Goal: Task Accomplishment & Management: Use online tool/utility

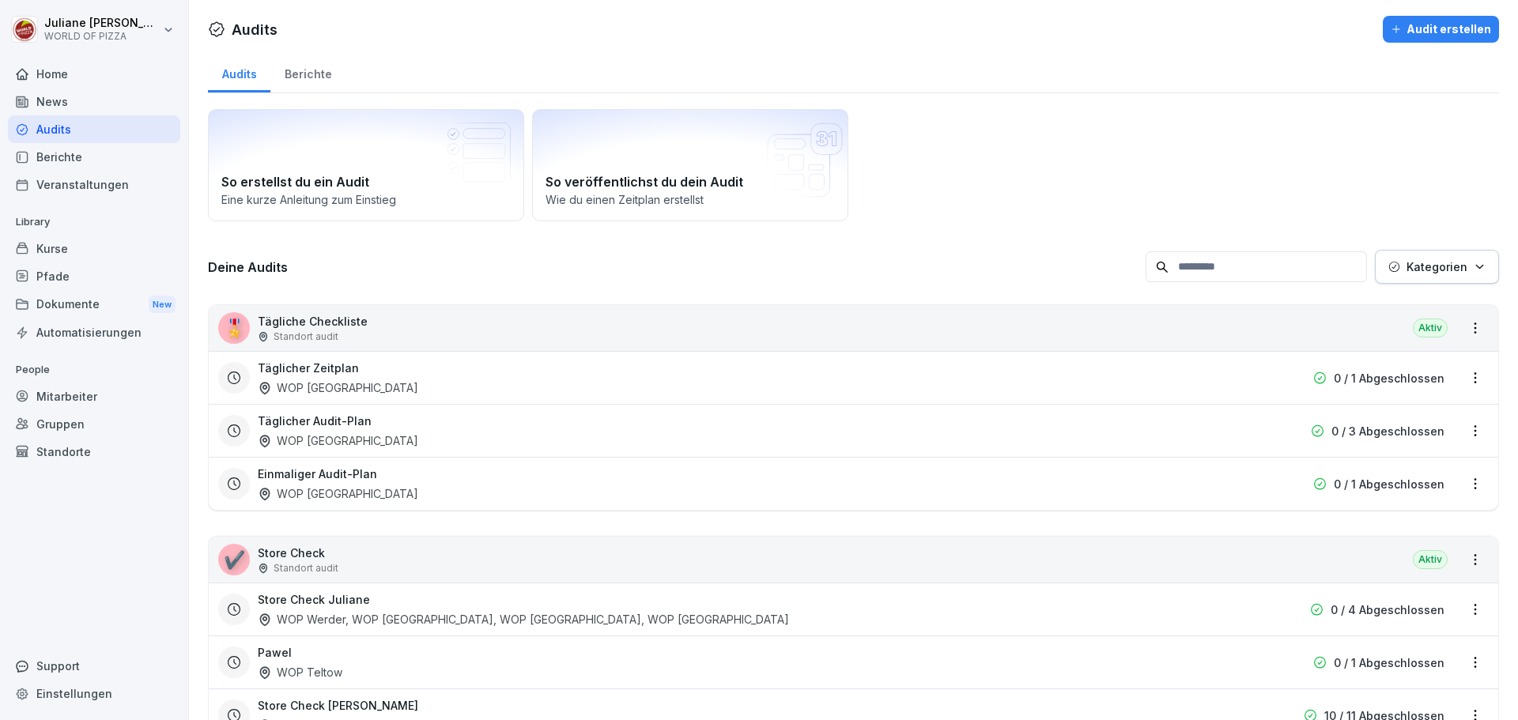
click at [60, 128] on div "Audits" at bounding box center [94, 129] width 172 height 28
click at [62, 79] on div "Home" at bounding box center [94, 74] width 172 height 28
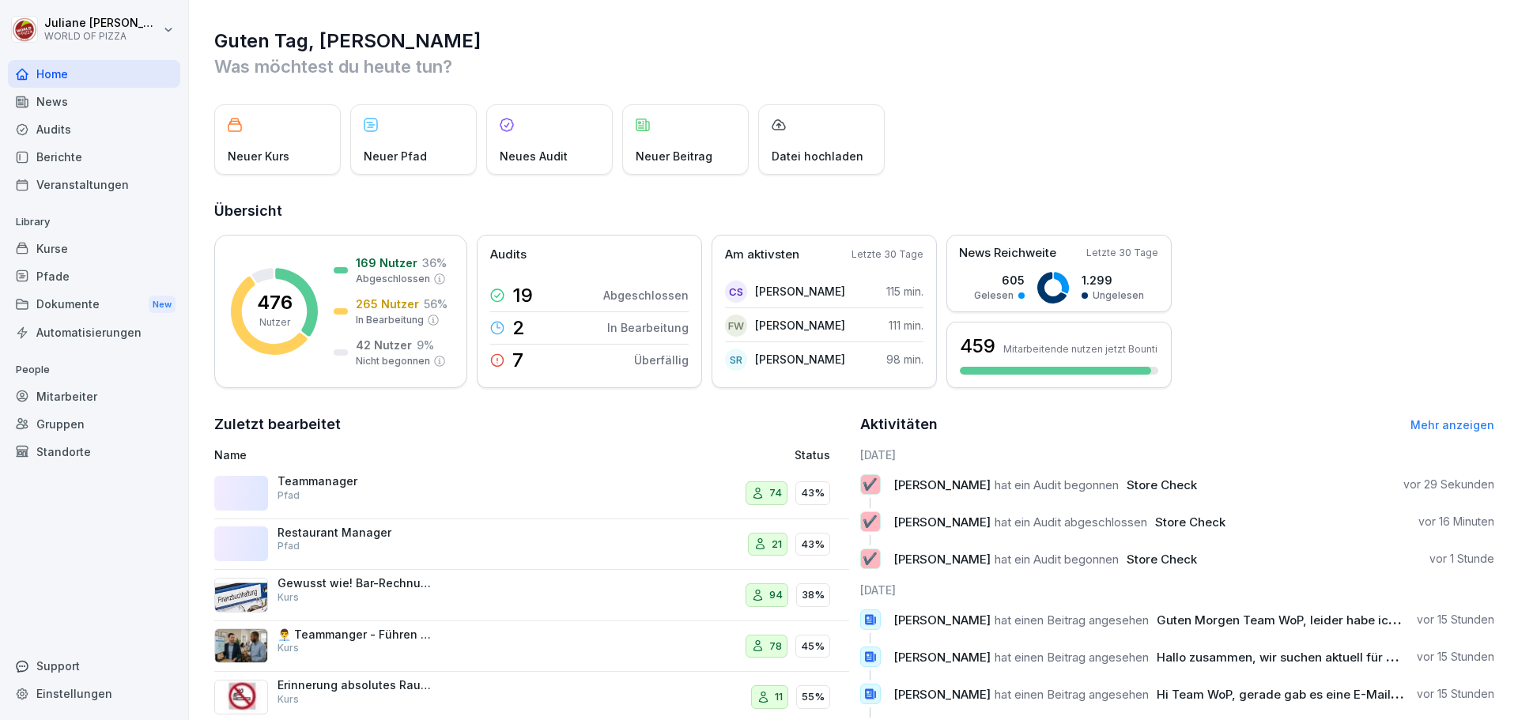
scroll to position [111, 0]
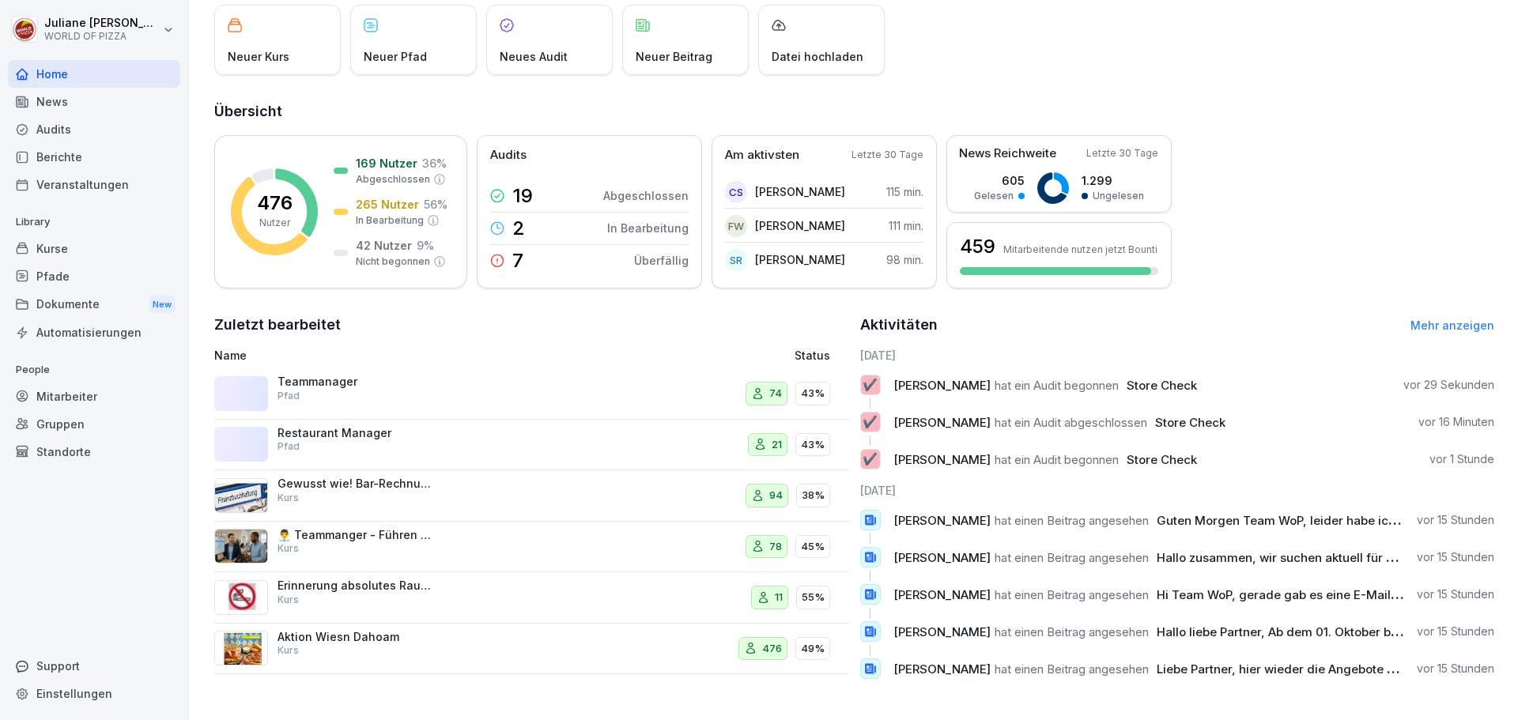
click at [61, 127] on div "Audits" at bounding box center [94, 129] width 172 height 28
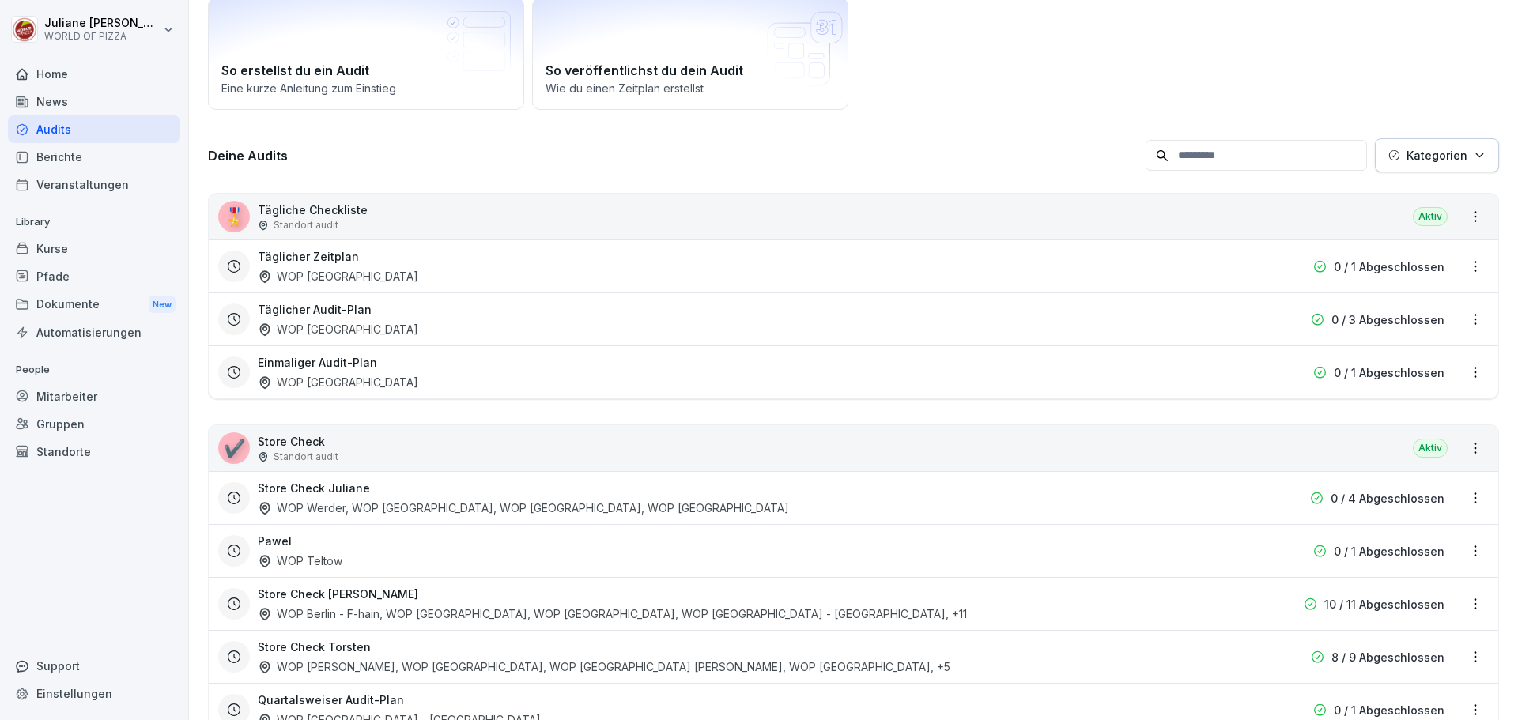
scroll to position [16, 0]
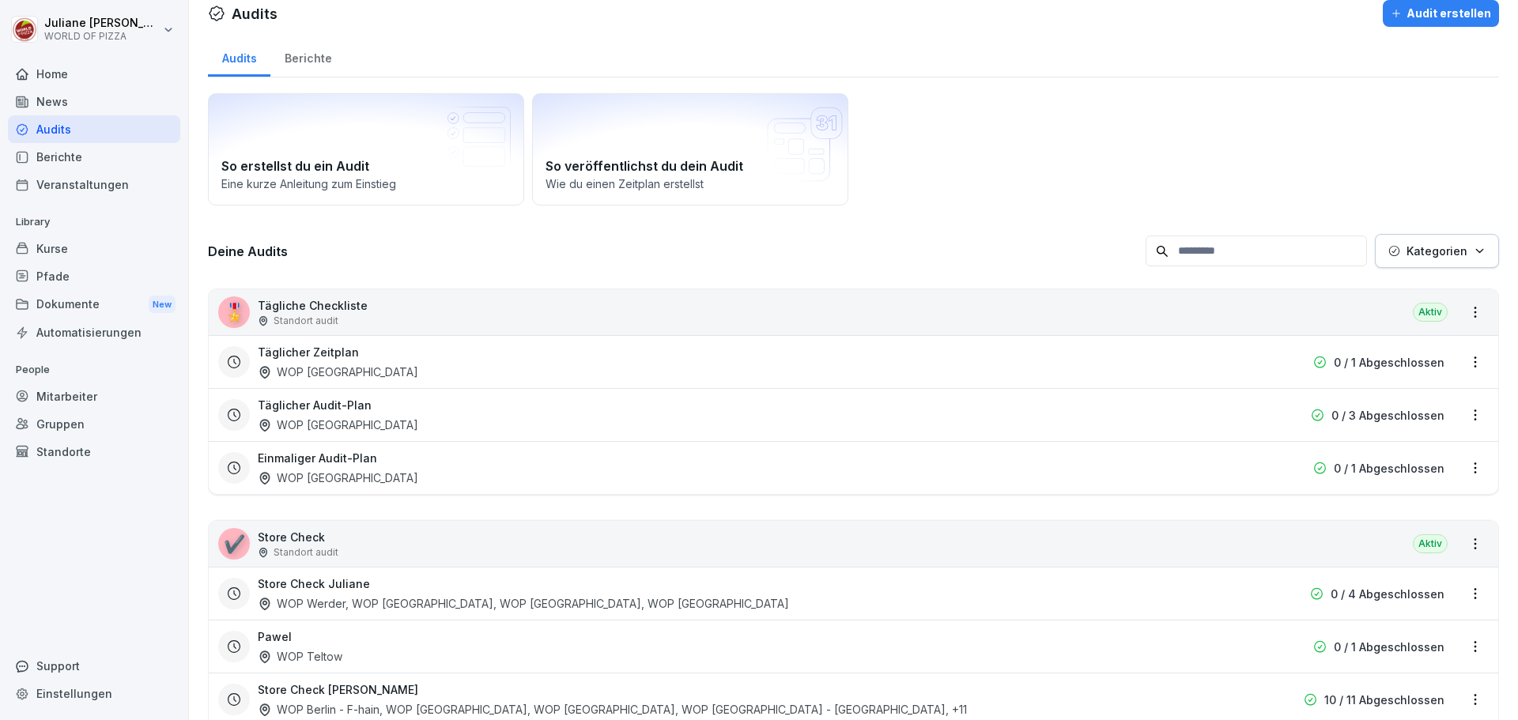
click at [54, 153] on div "Berichte" at bounding box center [94, 157] width 172 height 28
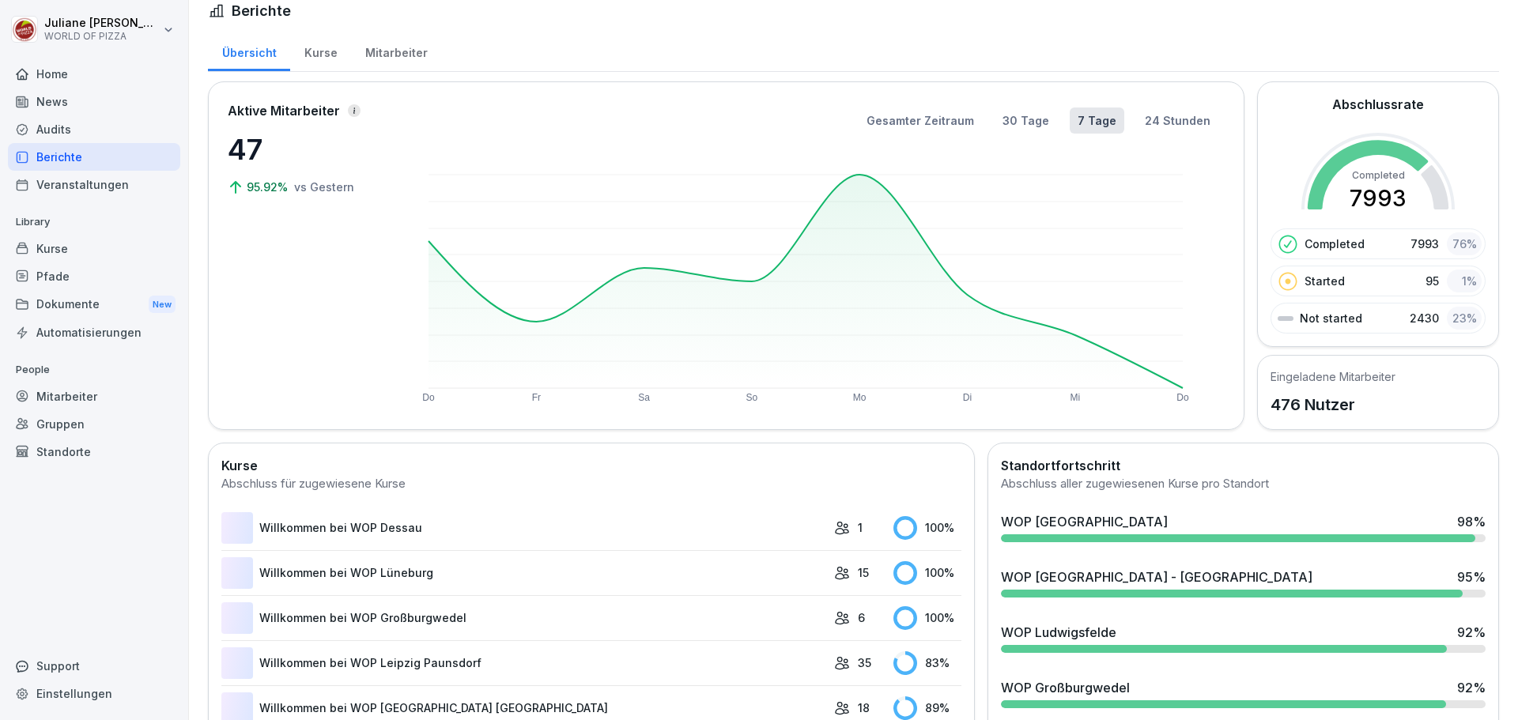
click at [55, 155] on div "Berichte" at bounding box center [94, 157] width 172 height 28
click at [55, 253] on div "Kurse" at bounding box center [94, 249] width 172 height 28
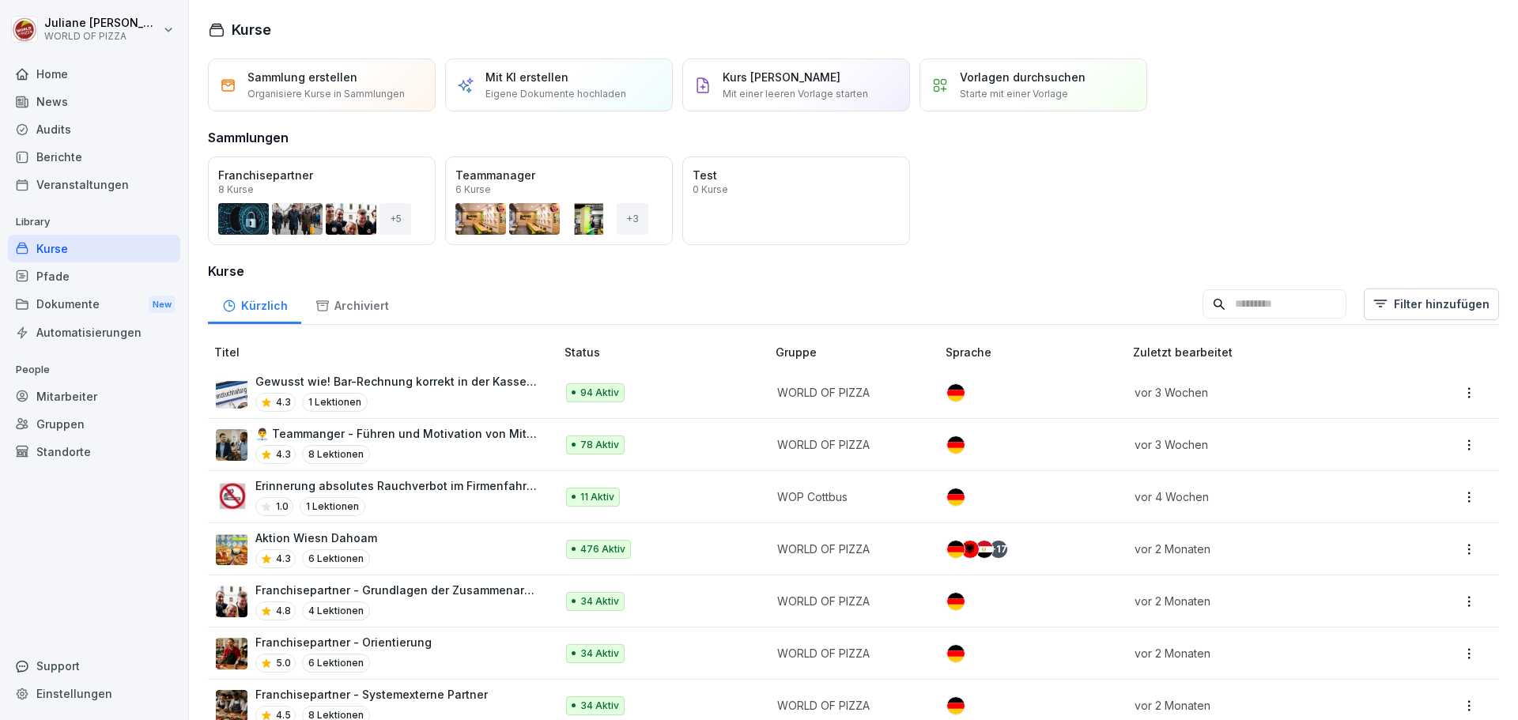
click at [323, 542] on p "Aktion Wiesn Dahoam" at bounding box center [316, 538] width 122 height 17
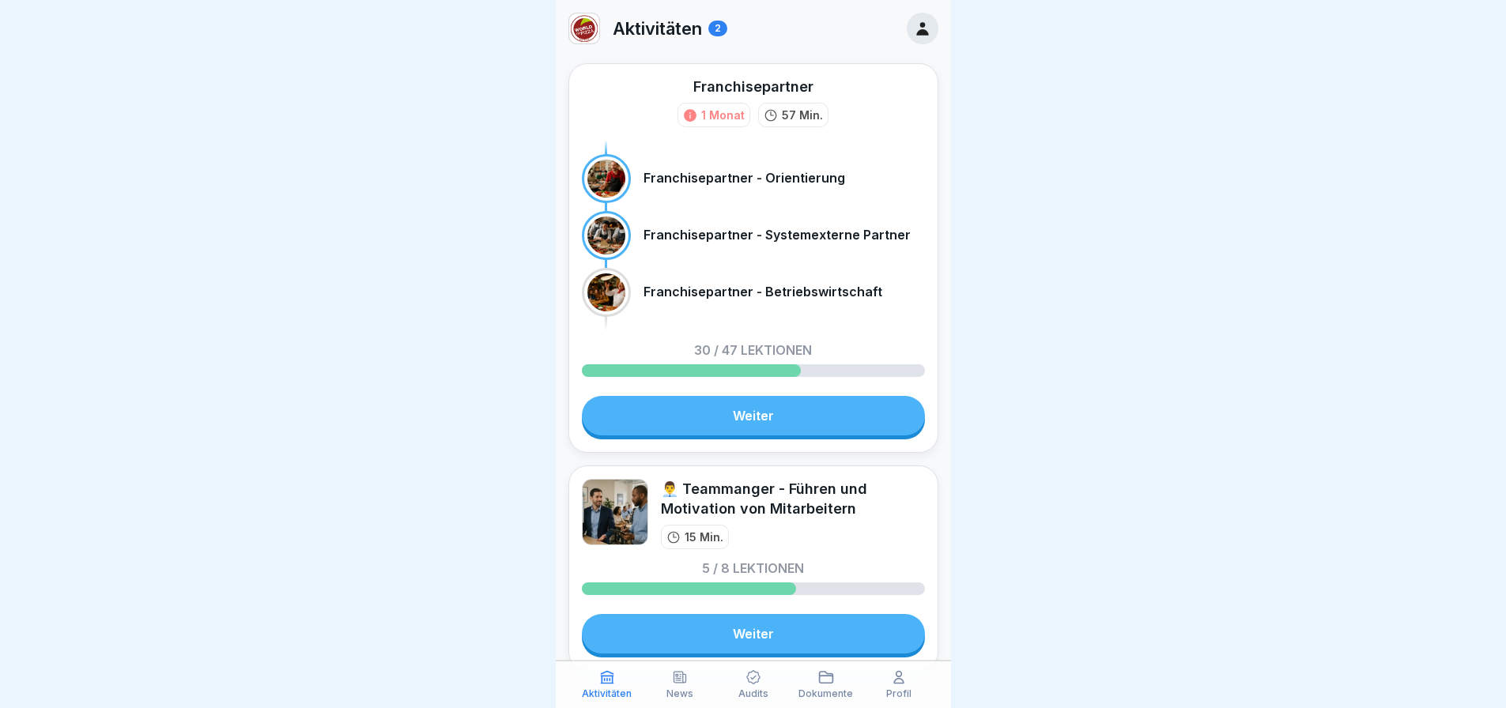
click at [756, 694] on p "Audits" at bounding box center [753, 694] width 30 height 11
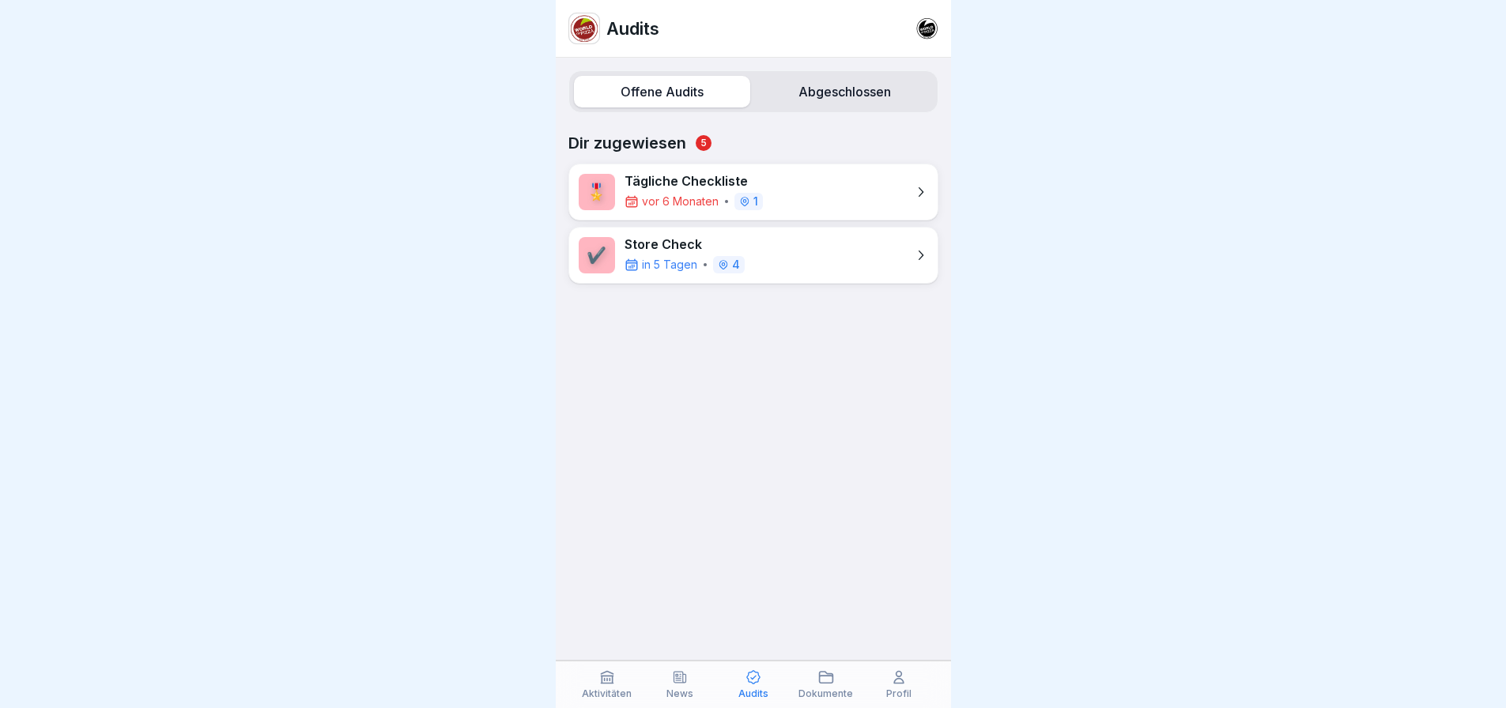
click at [814, 260] on div "✔️ Store Check in 5 Tagen 4" at bounding box center [753, 255] width 370 height 57
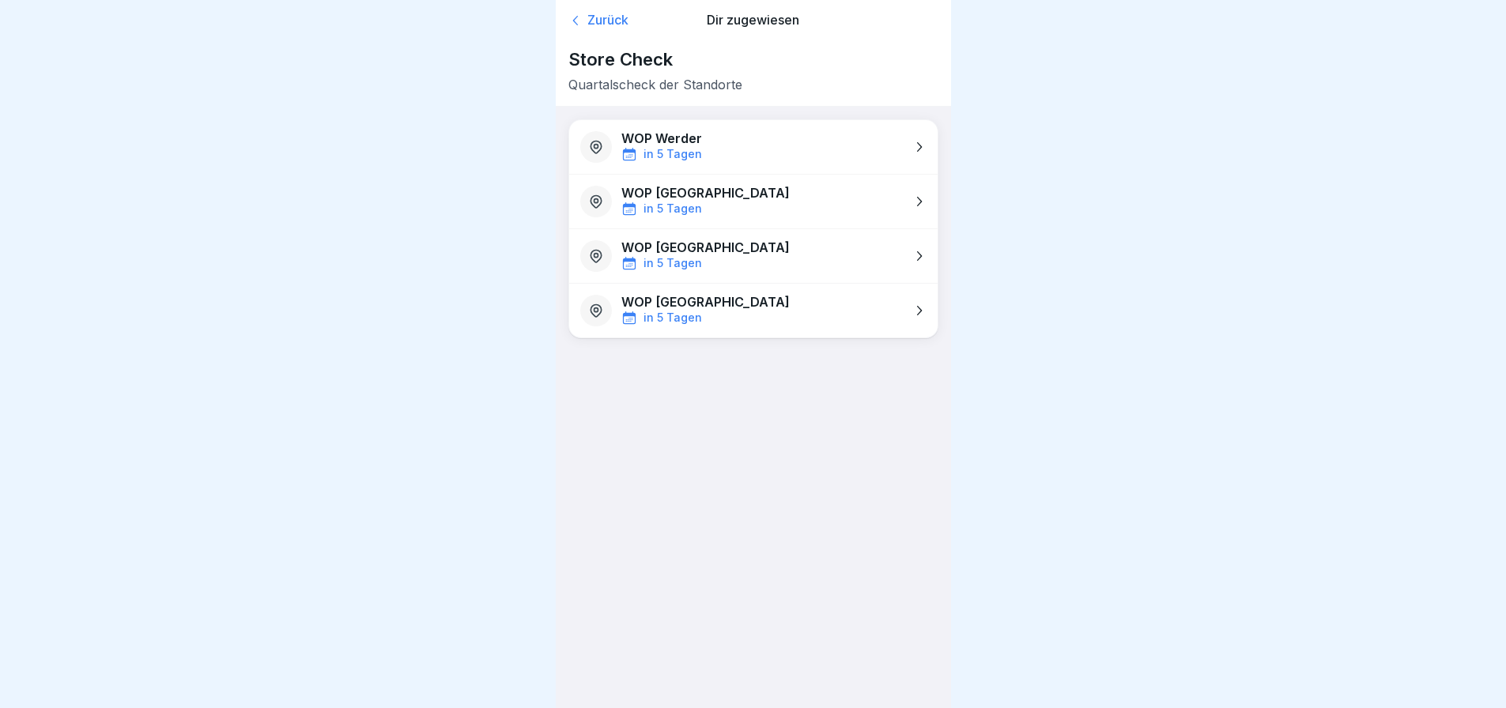
click at [693, 248] on p "WOP [GEOGRAPHIC_DATA]" at bounding box center [705, 247] width 168 height 15
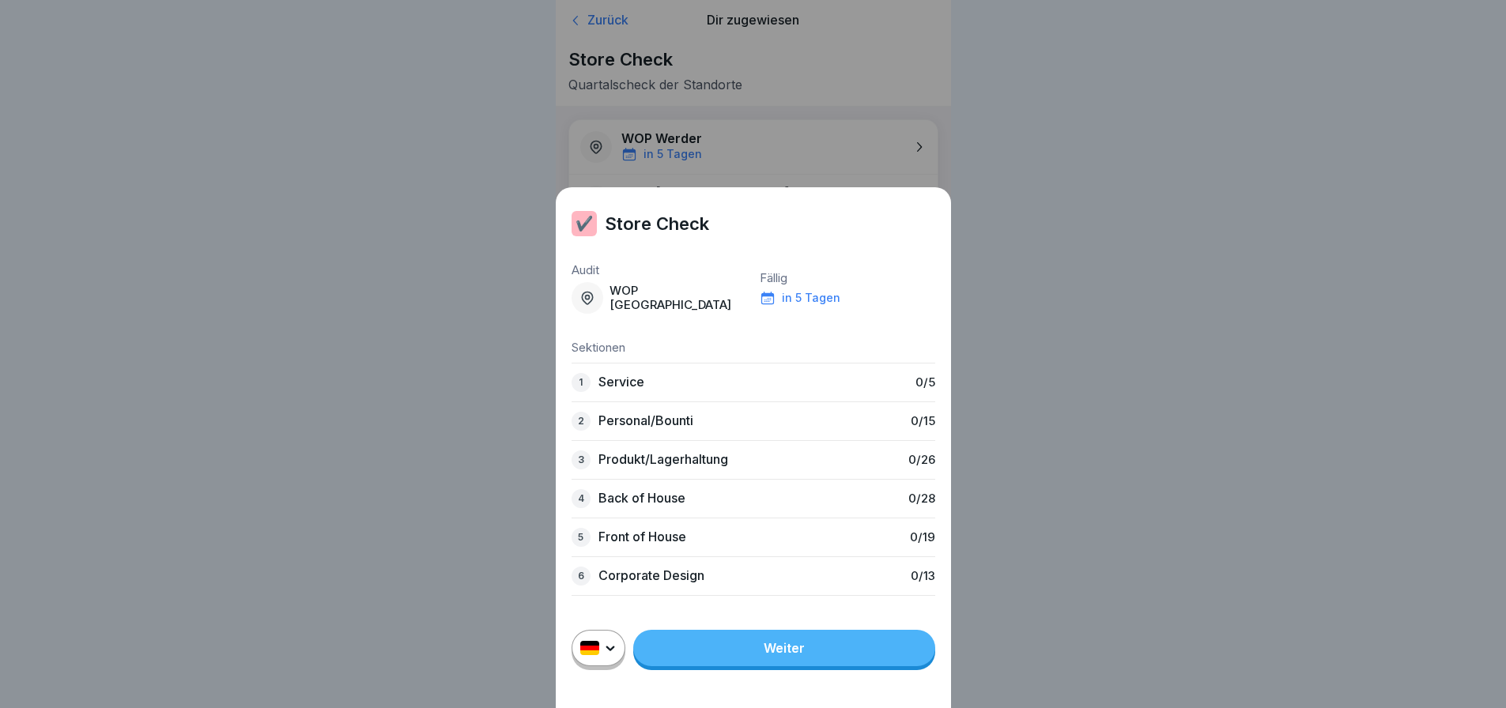
click at [784, 664] on link "Weiter" at bounding box center [784, 648] width 302 height 36
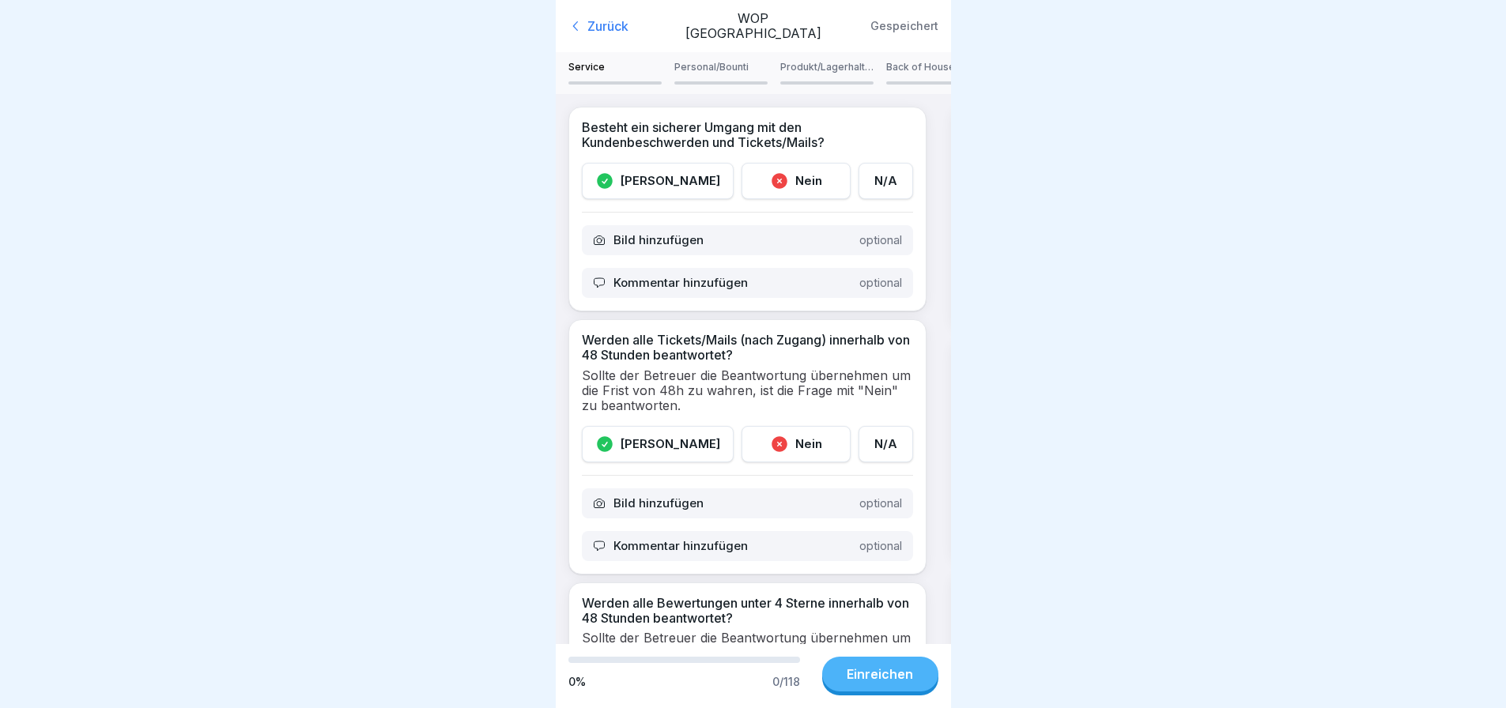
click at [647, 187] on div "[PERSON_NAME]" at bounding box center [658, 181] width 152 height 36
click at [673, 448] on div "[PERSON_NAME]" at bounding box center [658, 444] width 152 height 36
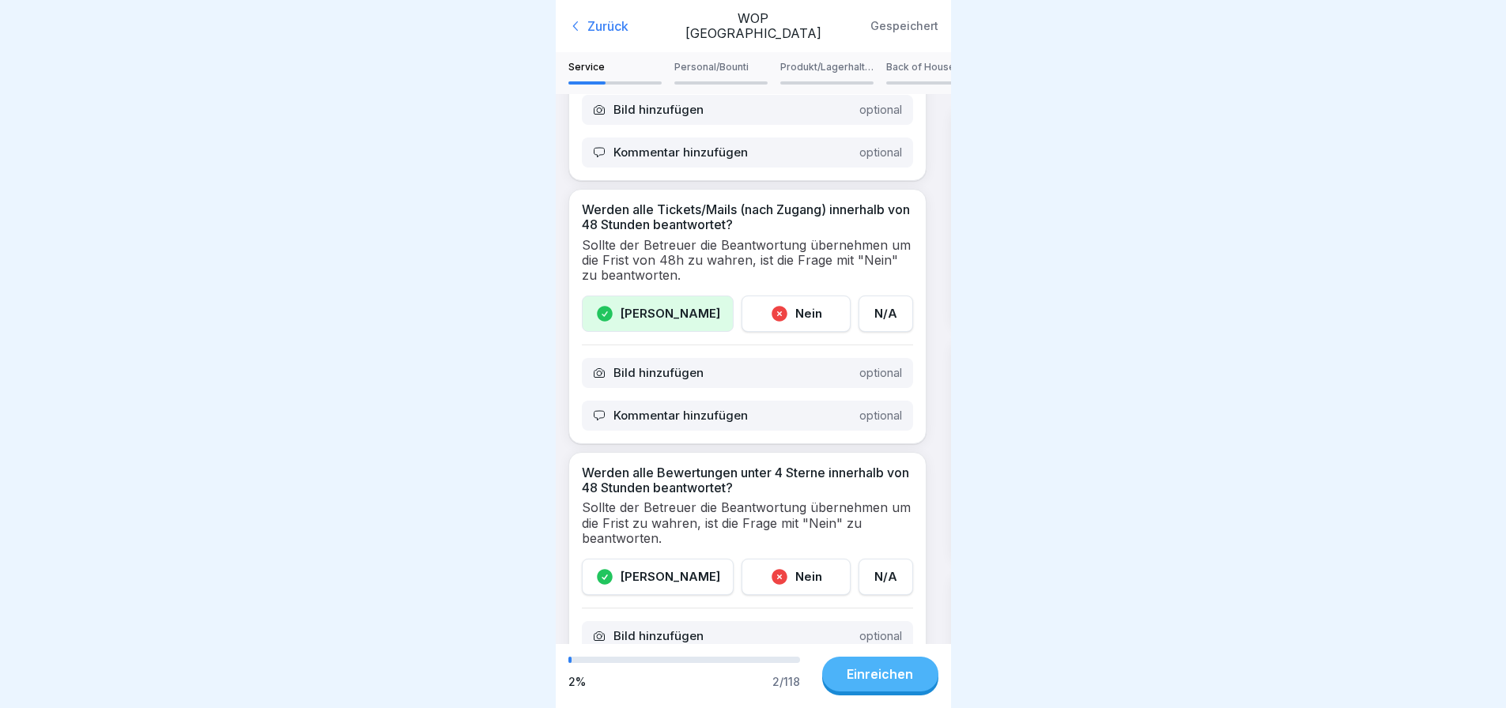
scroll to position [237, 0]
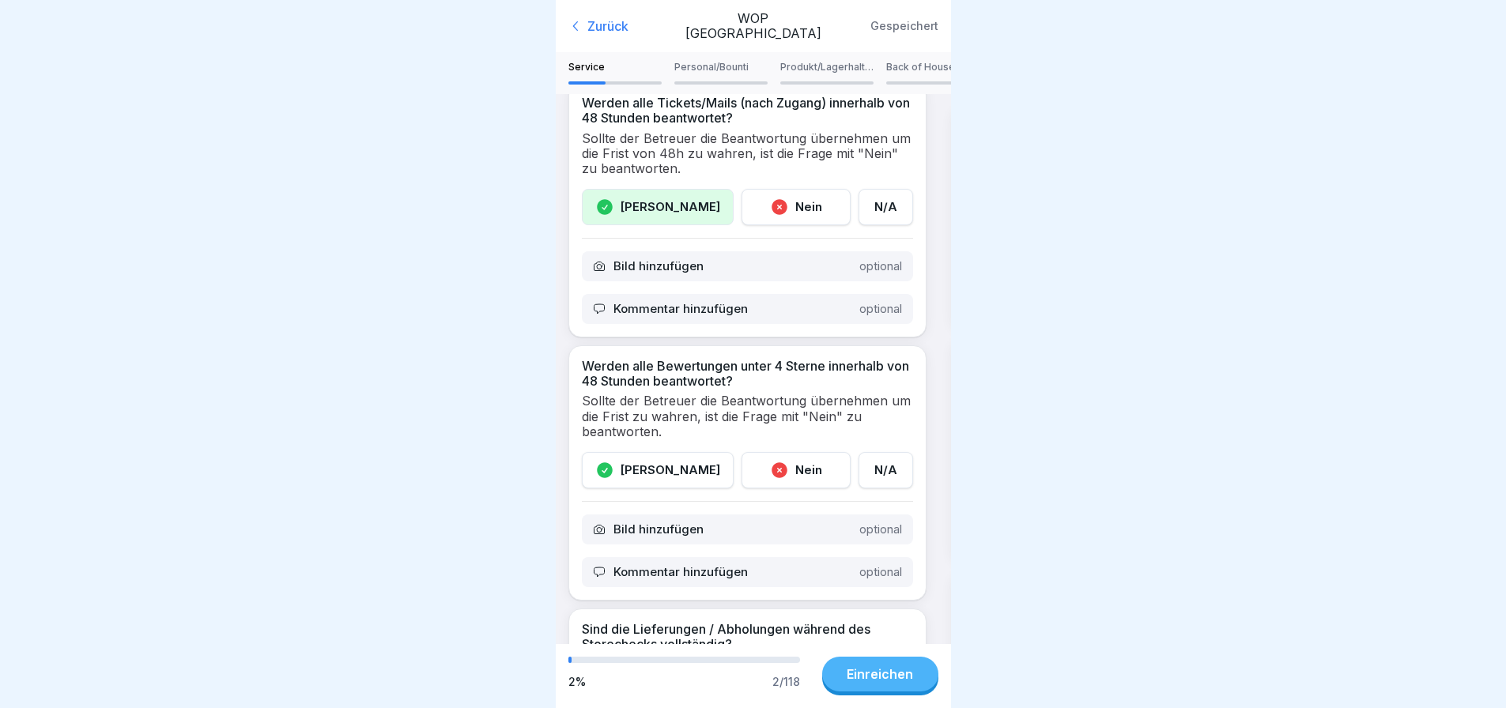
click at [643, 472] on div "[PERSON_NAME]" at bounding box center [658, 470] width 152 height 36
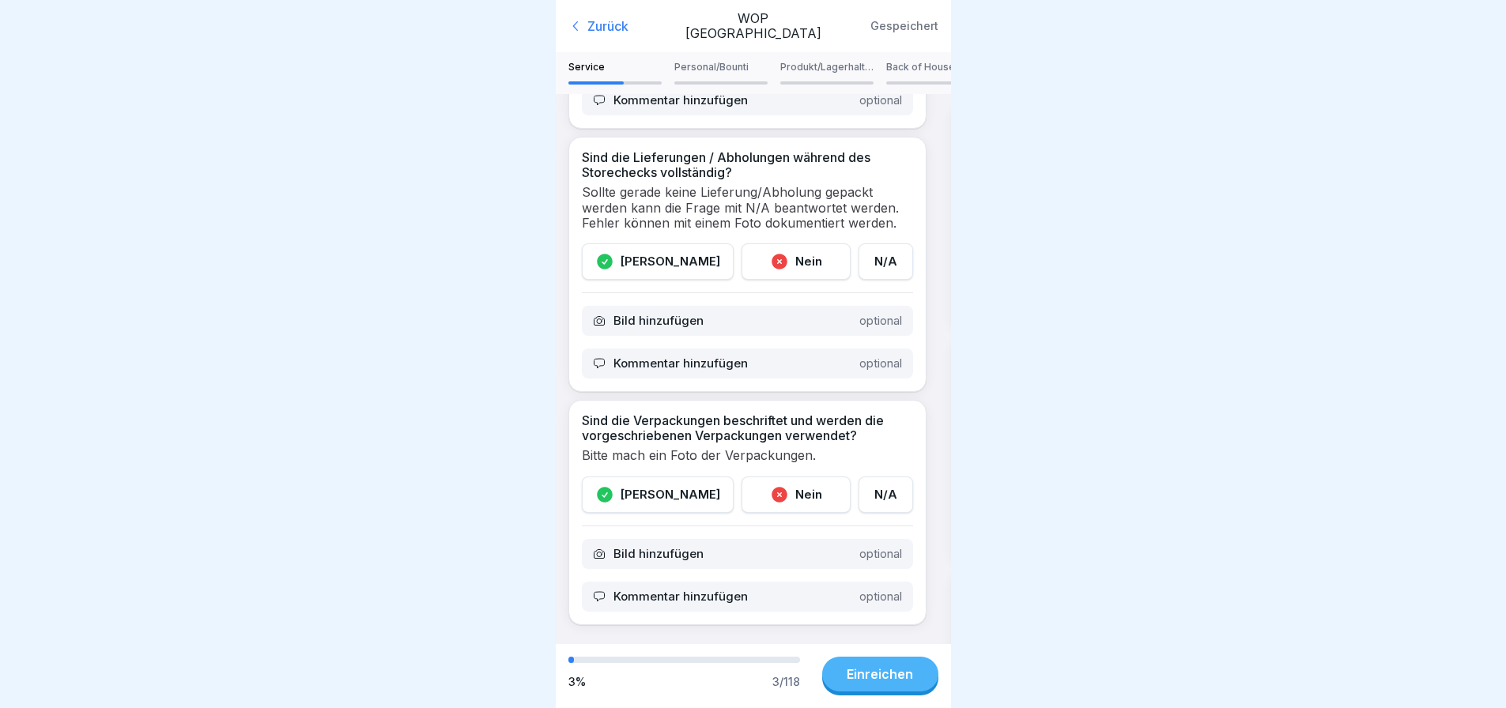
scroll to position [12, 0]
click at [708, 62] on p "Personal/Bounti" at bounding box center [720, 67] width 93 height 11
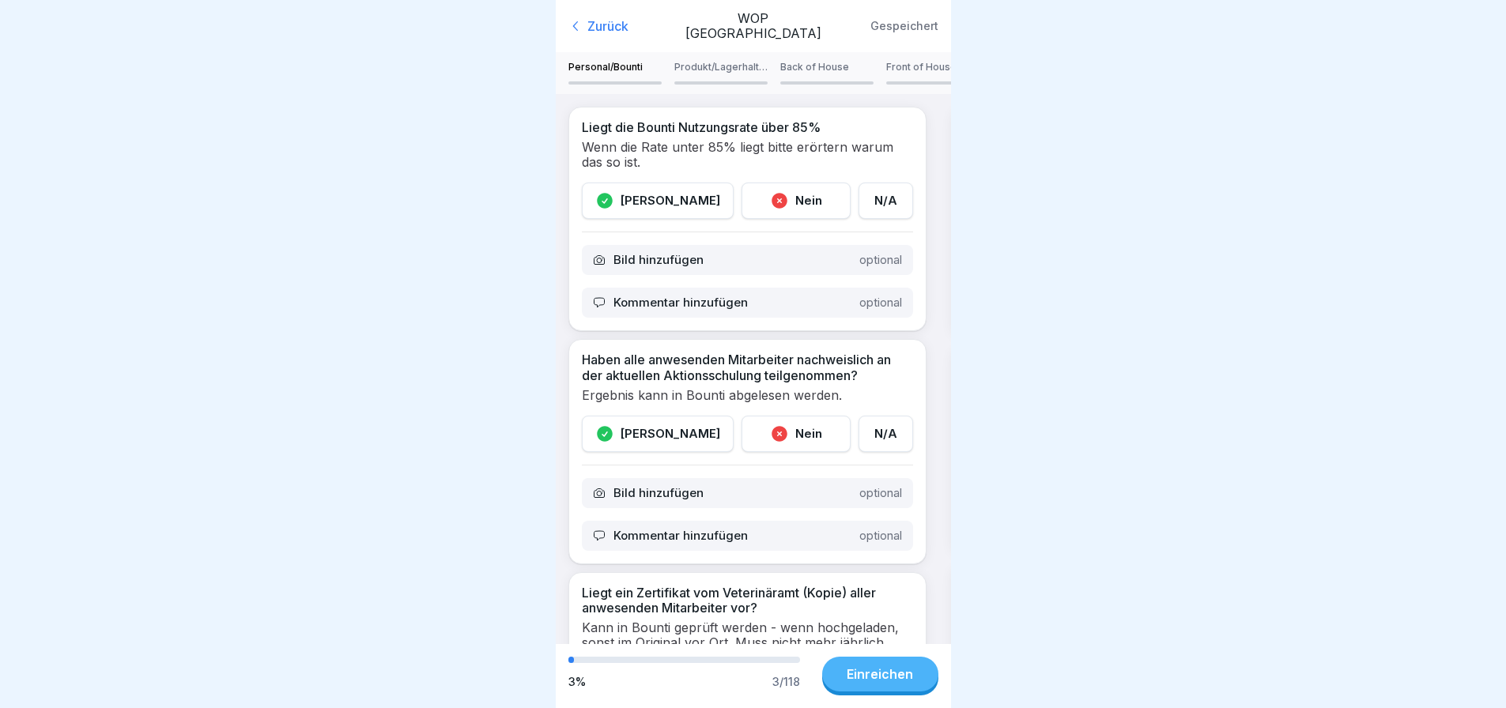
click at [688, 296] on p "Kommentar hinzufügen" at bounding box center [681, 303] width 134 height 14
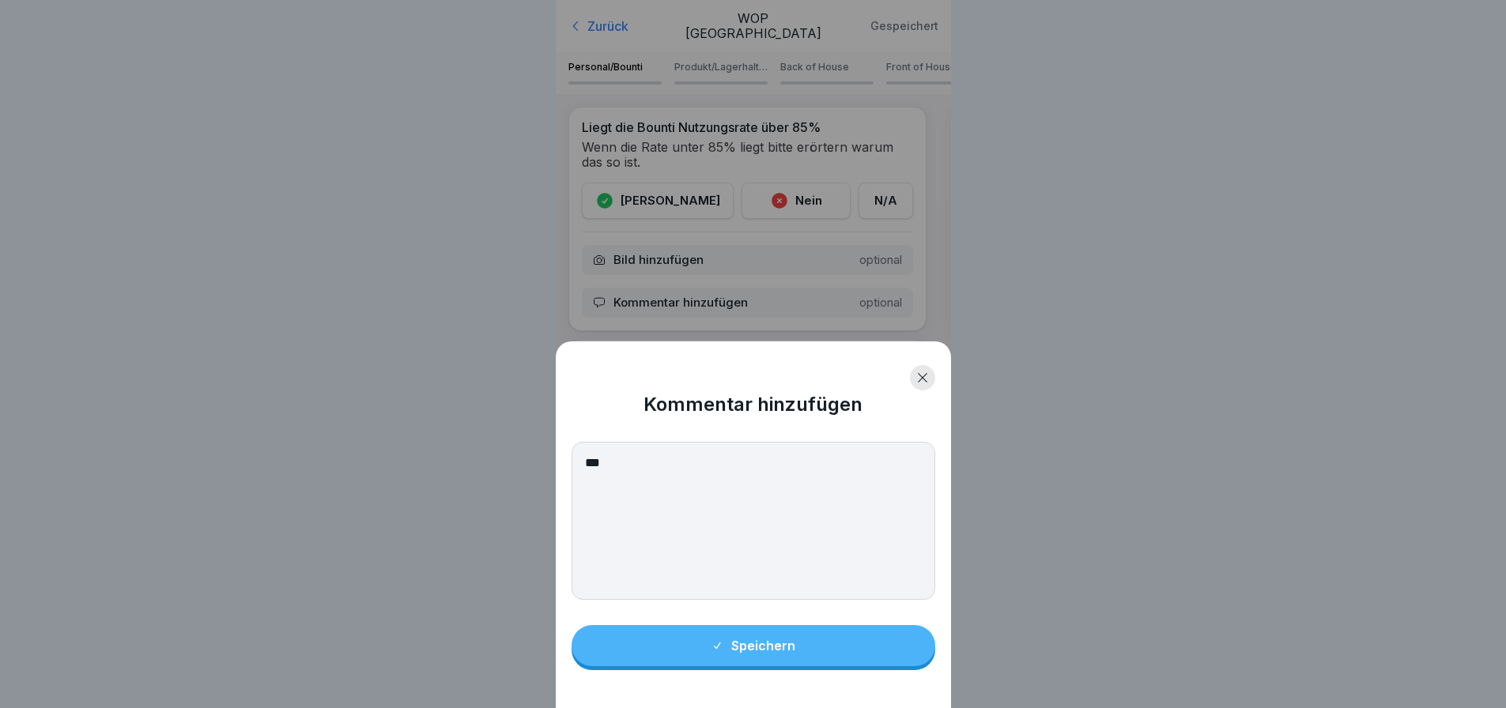
type textarea "***"
click at [804, 658] on button "Speichern" at bounding box center [754, 645] width 364 height 41
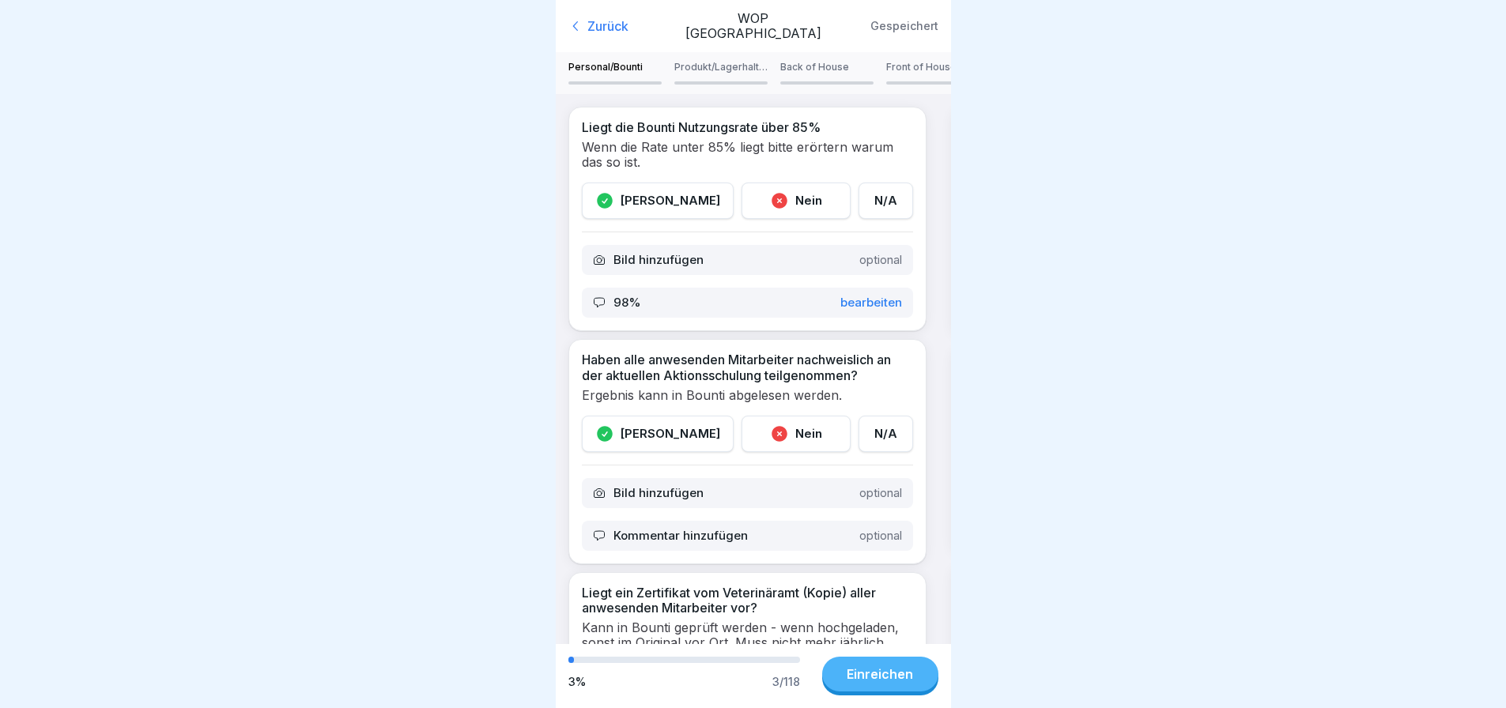
click at [680, 198] on div "[PERSON_NAME]" at bounding box center [658, 201] width 152 height 36
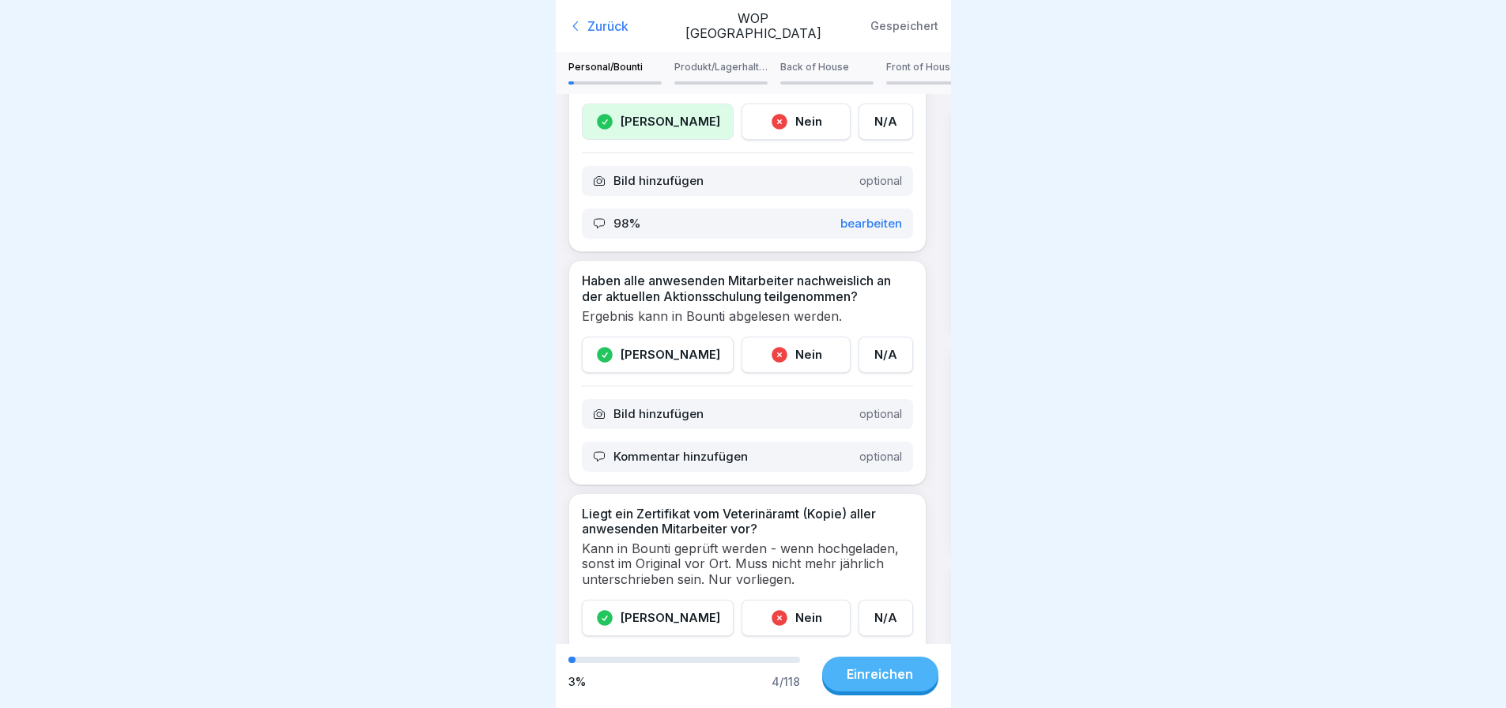
click at [658, 350] on div "[PERSON_NAME]" at bounding box center [658, 355] width 152 height 36
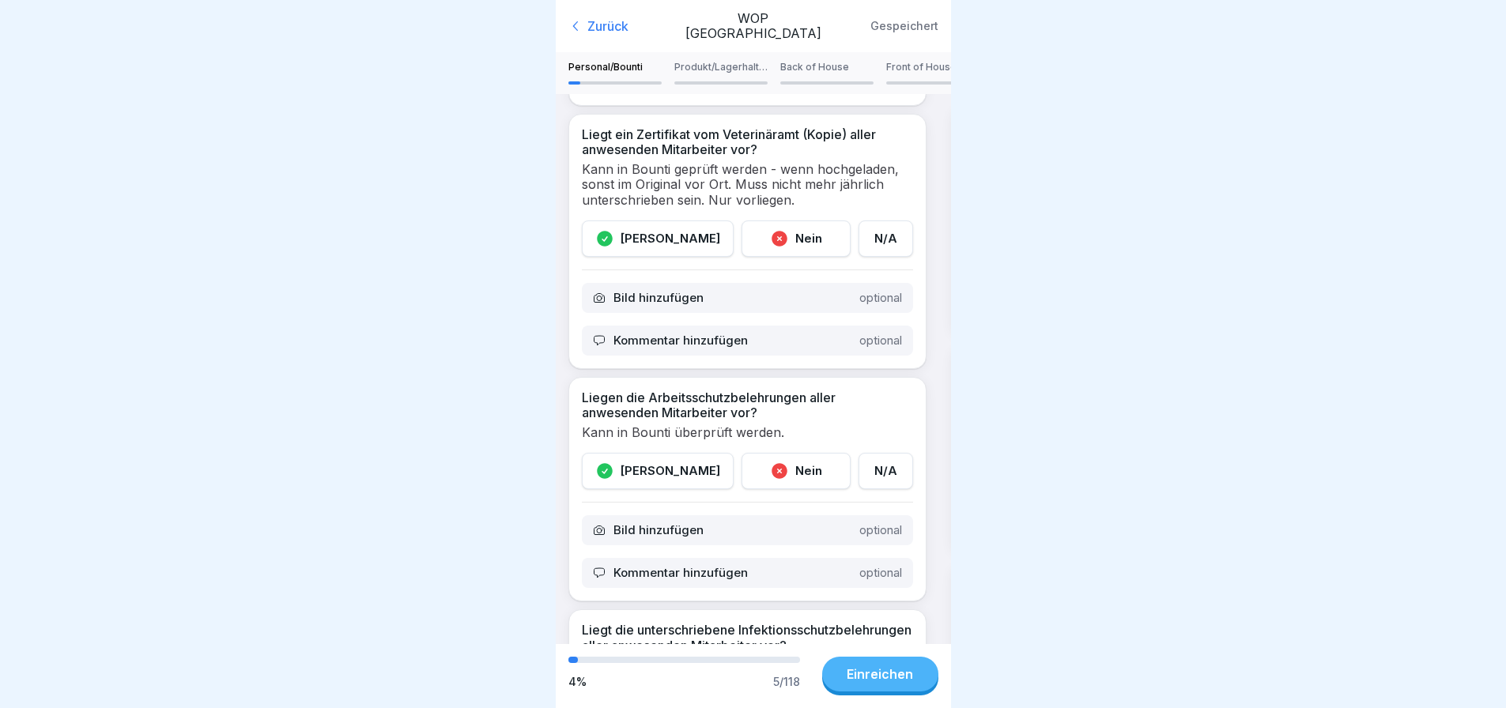
scroll to position [474, 0]
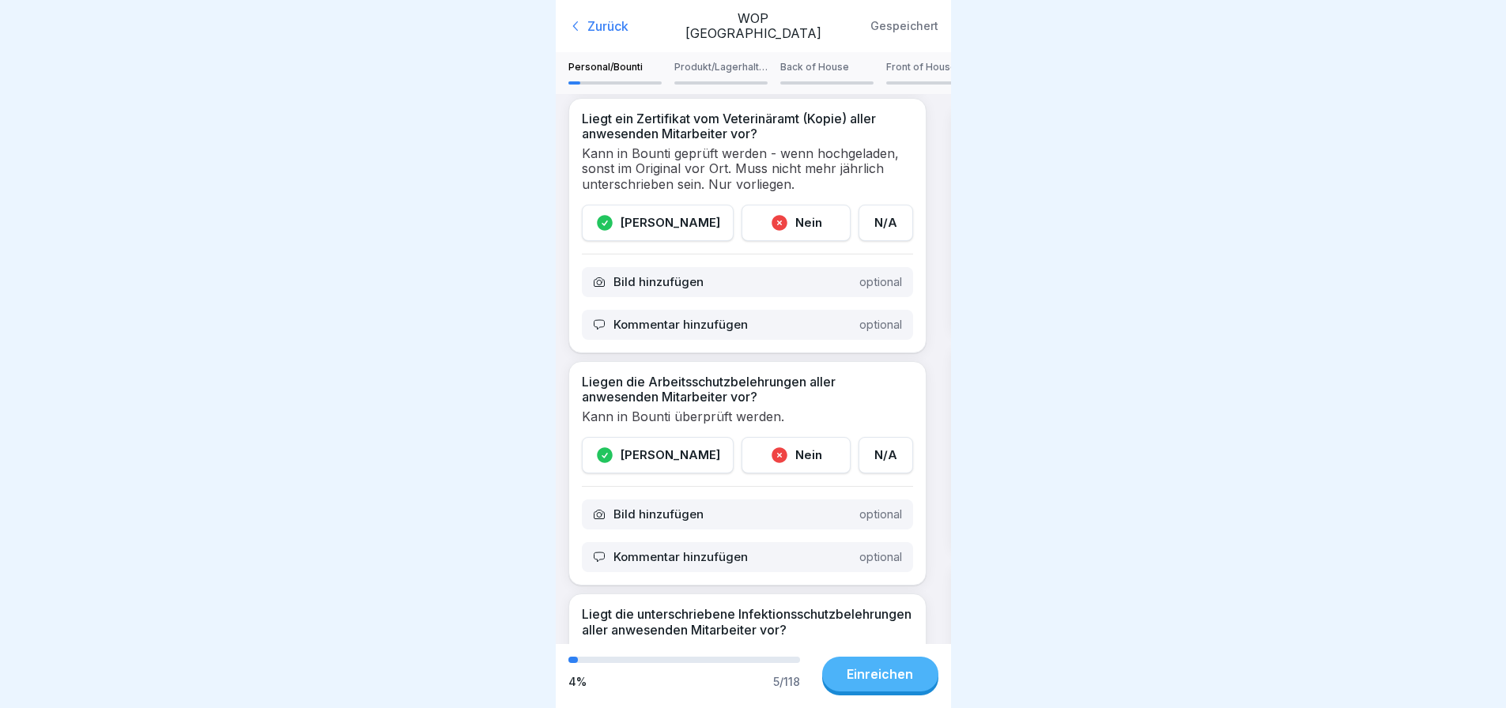
click at [665, 216] on div "[PERSON_NAME]" at bounding box center [658, 223] width 152 height 36
click at [655, 449] on div "[PERSON_NAME]" at bounding box center [658, 455] width 152 height 36
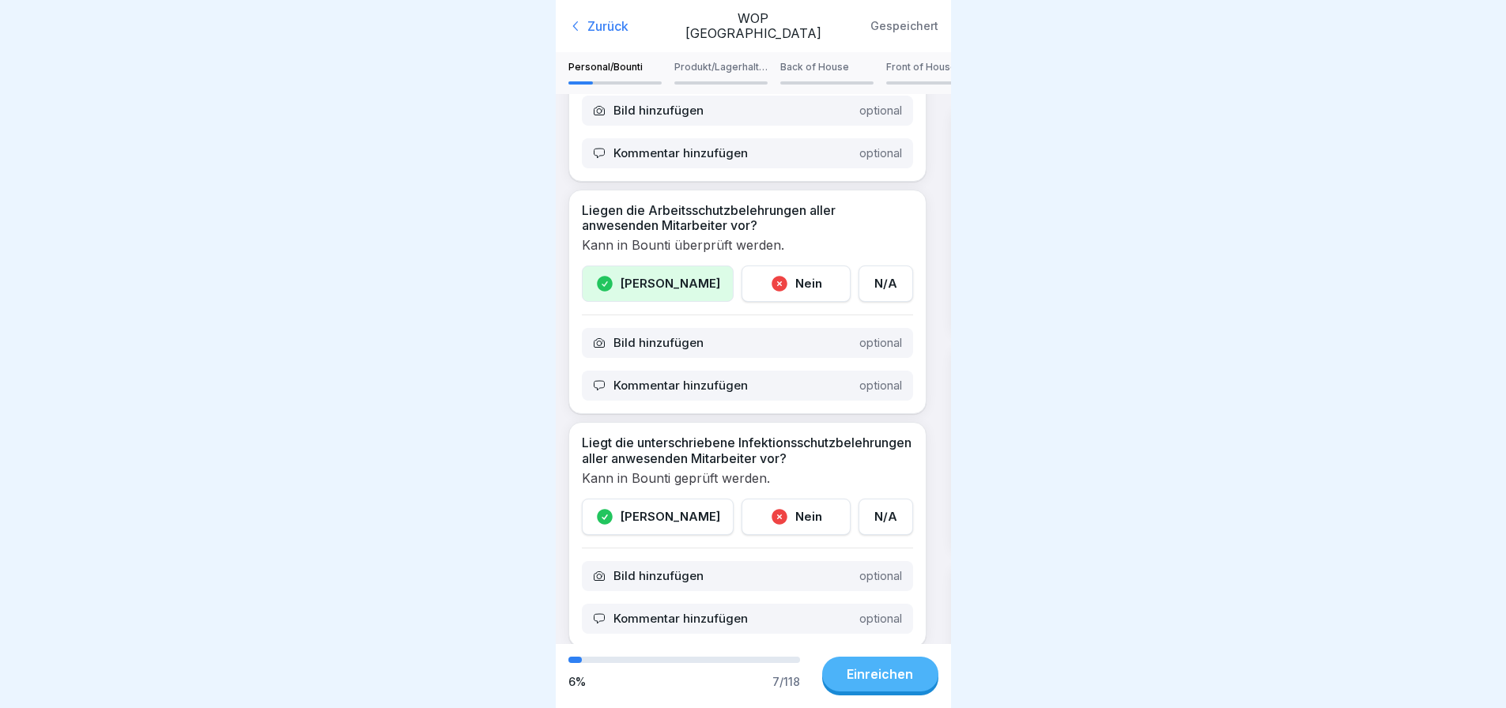
scroll to position [870, 0]
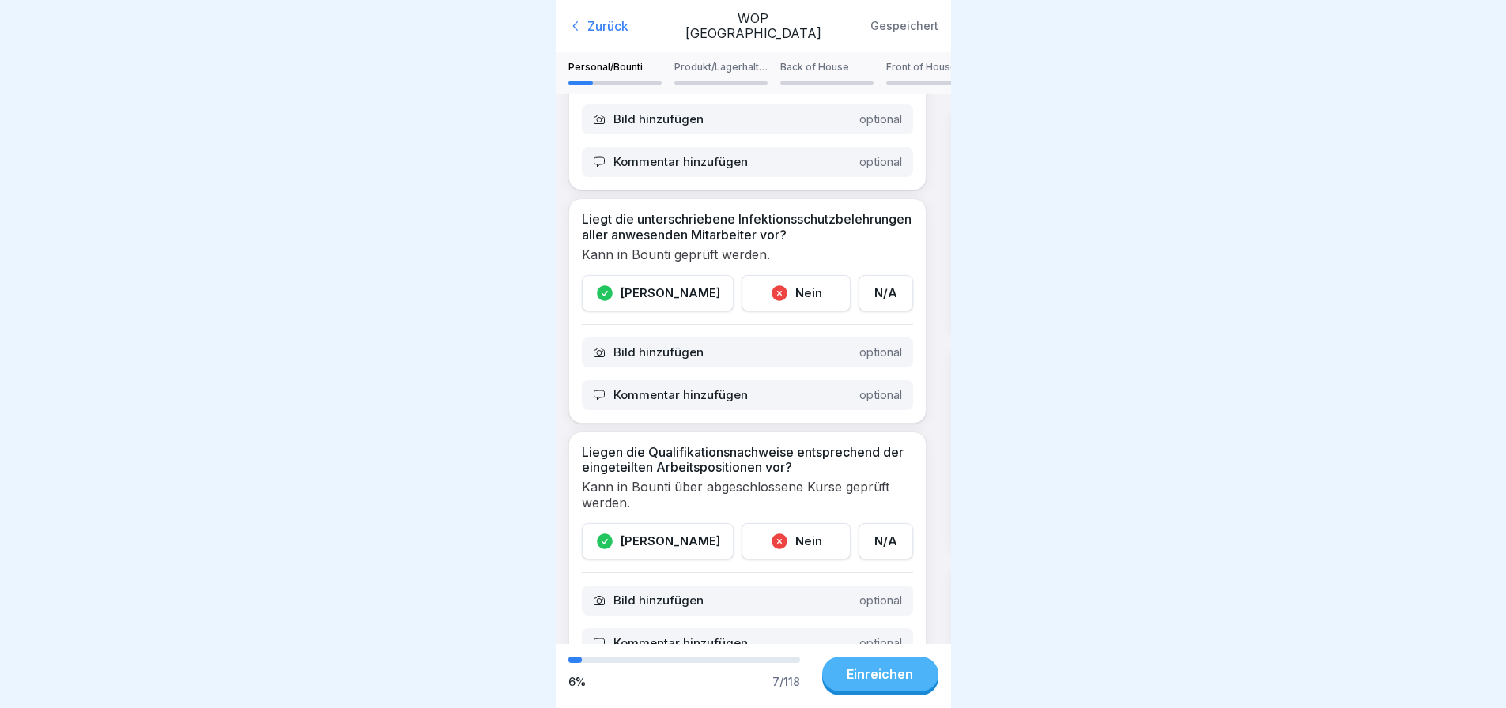
click at [653, 287] on div "[PERSON_NAME]" at bounding box center [658, 293] width 152 height 36
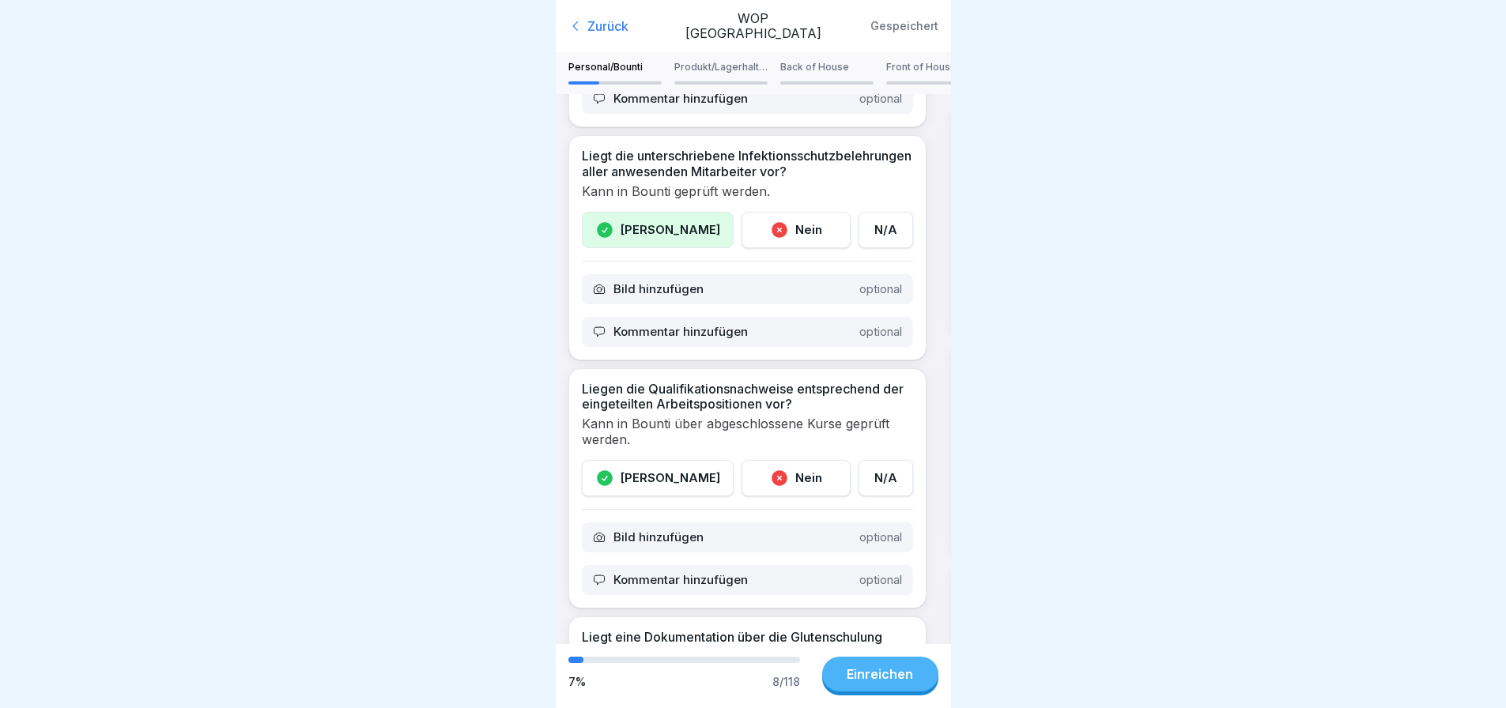
scroll to position [1107, 0]
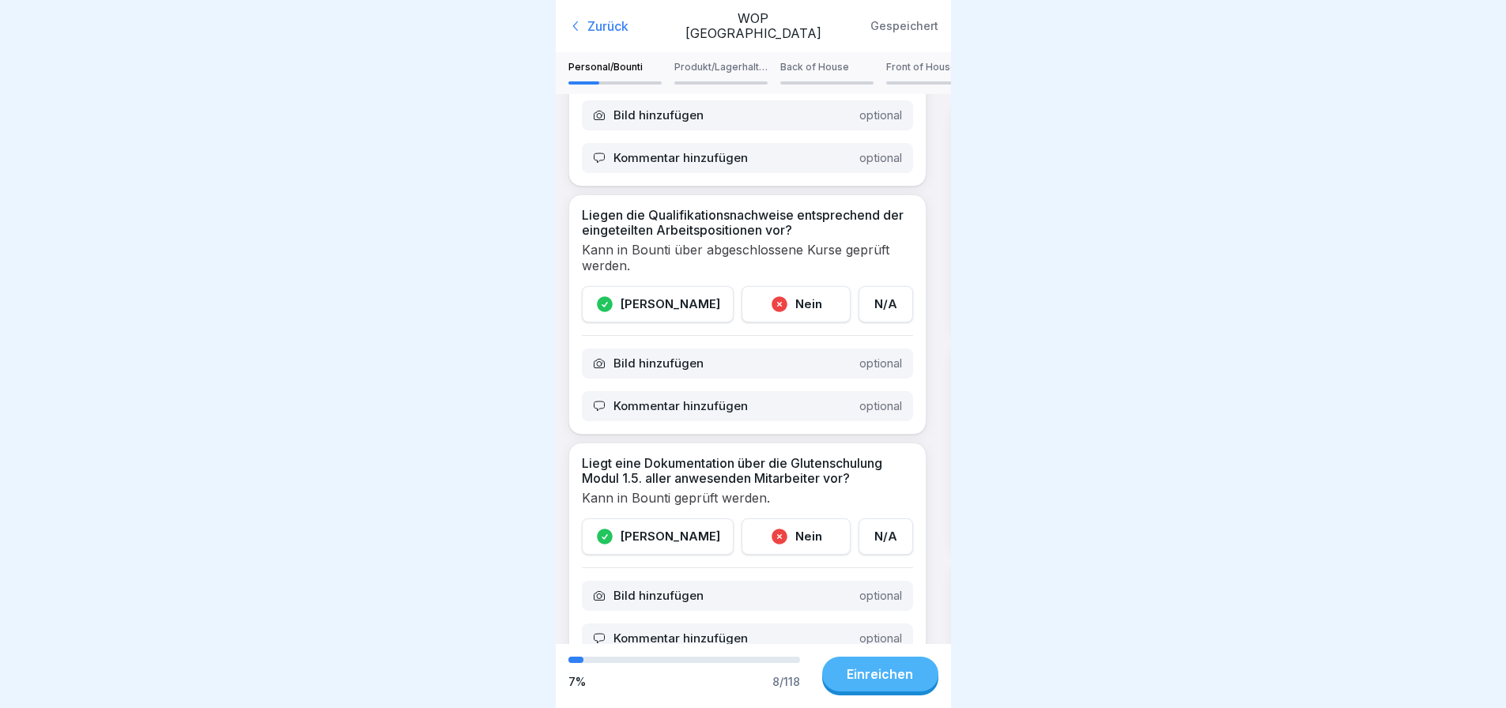
click at [655, 306] on div "[PERSON_NAME]" at bounding box center [658, 304] width 152 height 36
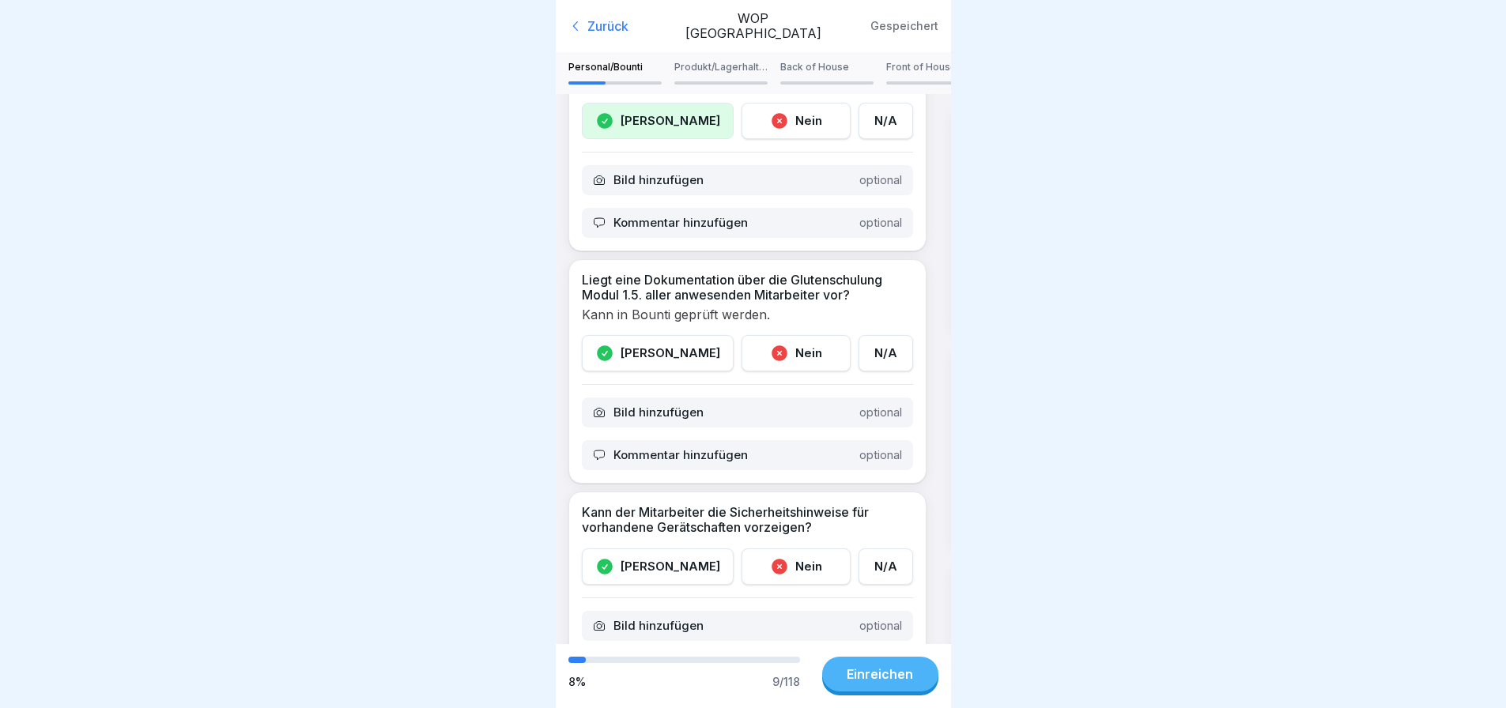
scroll to position [1344, 0]
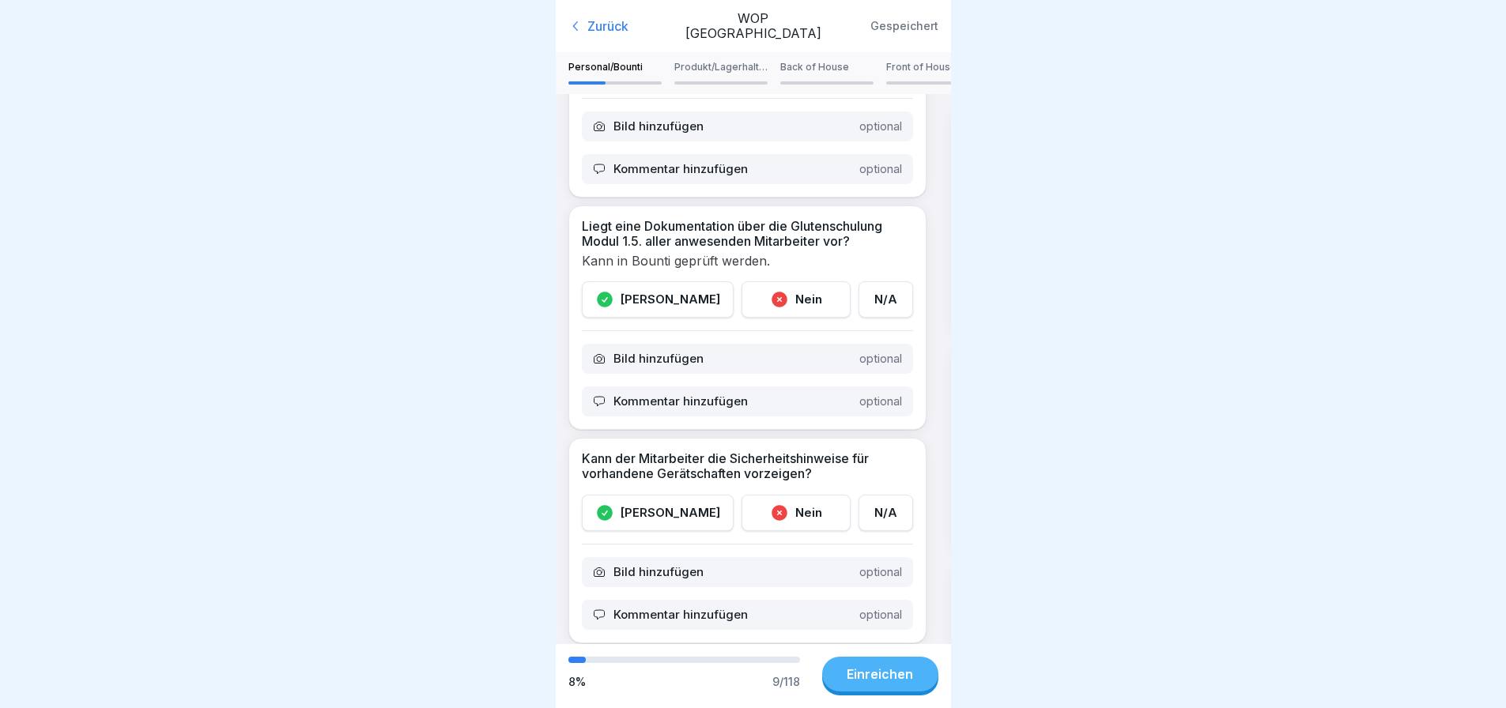
click at [655, 306] on div "[PERSON_NAME]" at bounding box center [658, 299] width 152 height 36
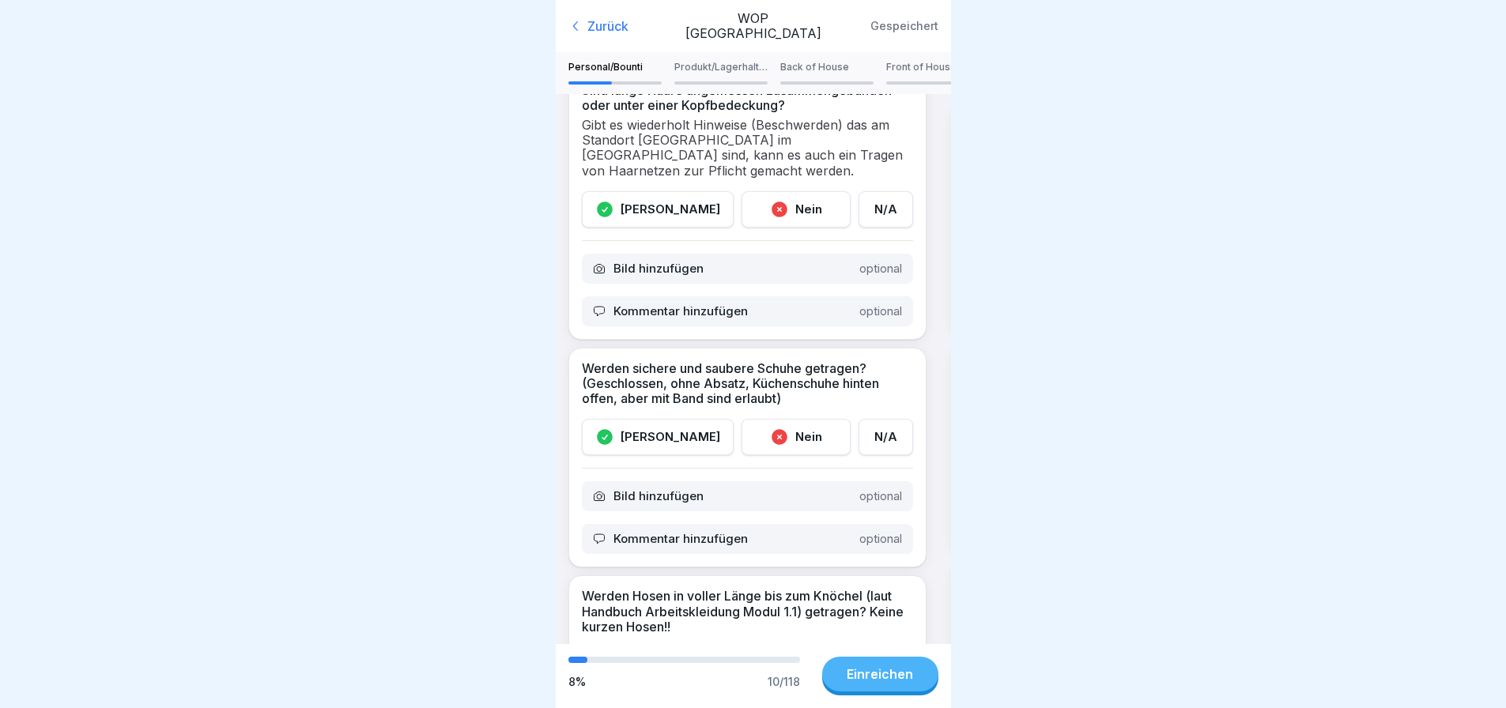
scroll to position [2926, 0]
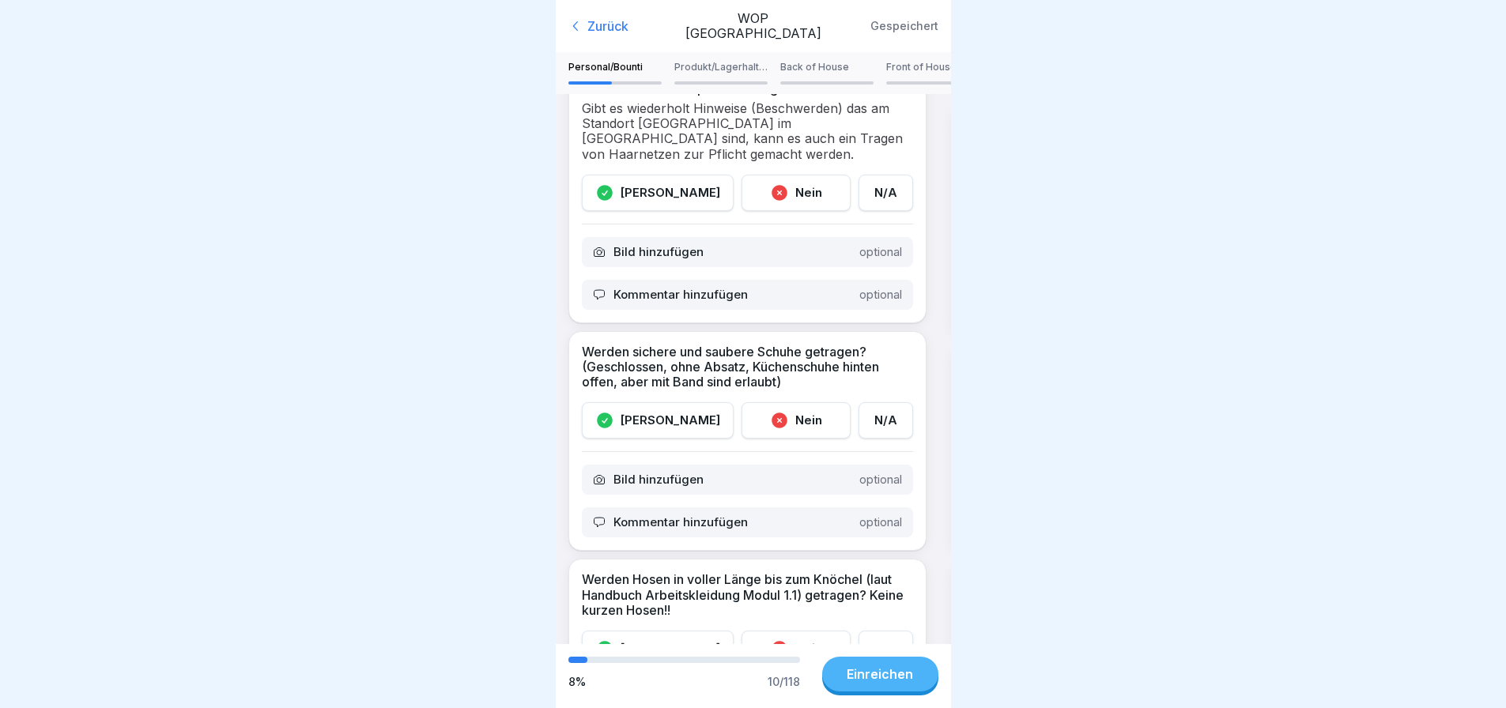
click at [655, 180] on div "[PERSON_NAME]" at bounding box center [658, 193] width 152 height 36
click at [663, 410] on div "[PERSON_NAME]" at bounding box center [658, 420] width 152 height 36
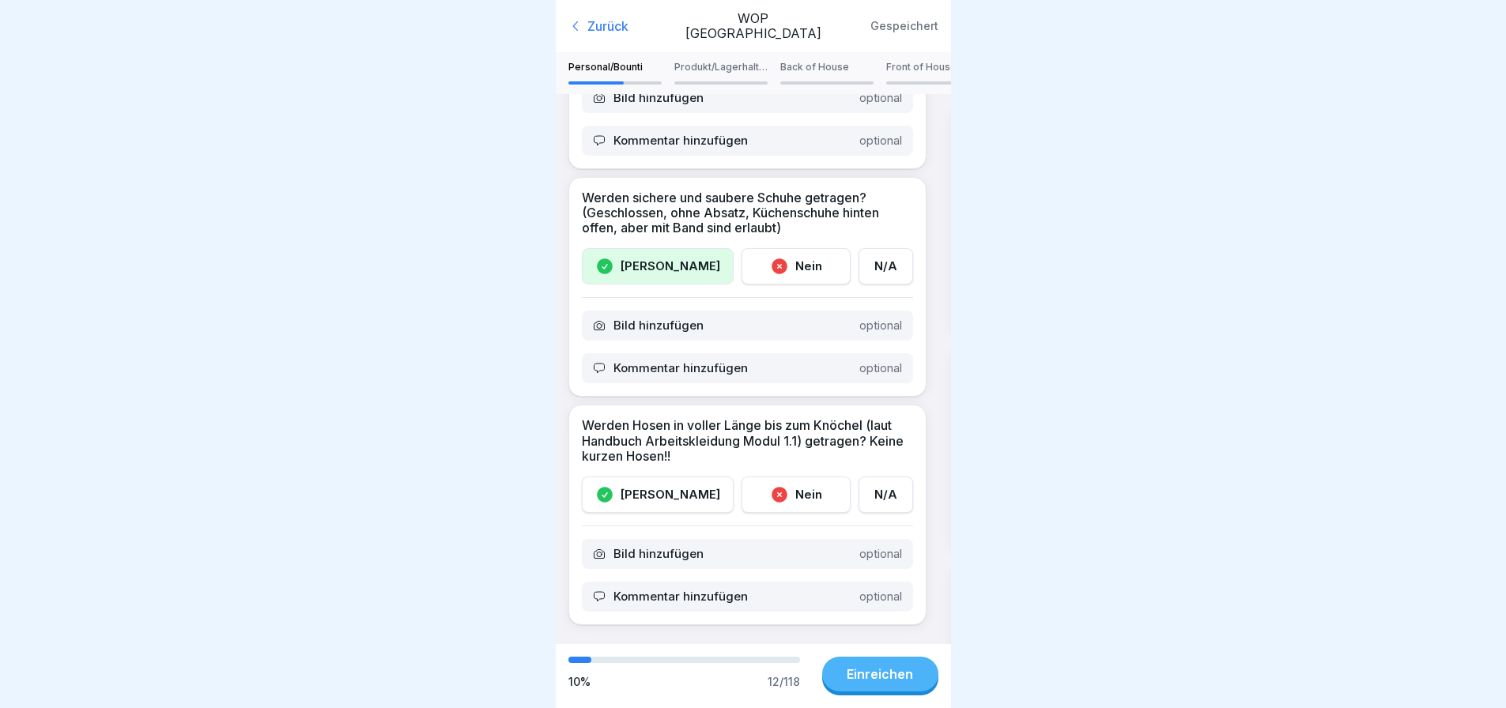
scroll to position [3092, 0]
click at [659, 477] on div "[PERSON_NAME]" at bounding box center [658, 495] width 152 height 36
click at [731, 65] on div "Produkt/Lagerhaltung" at bounding box center [720, 73] width 93 height 22
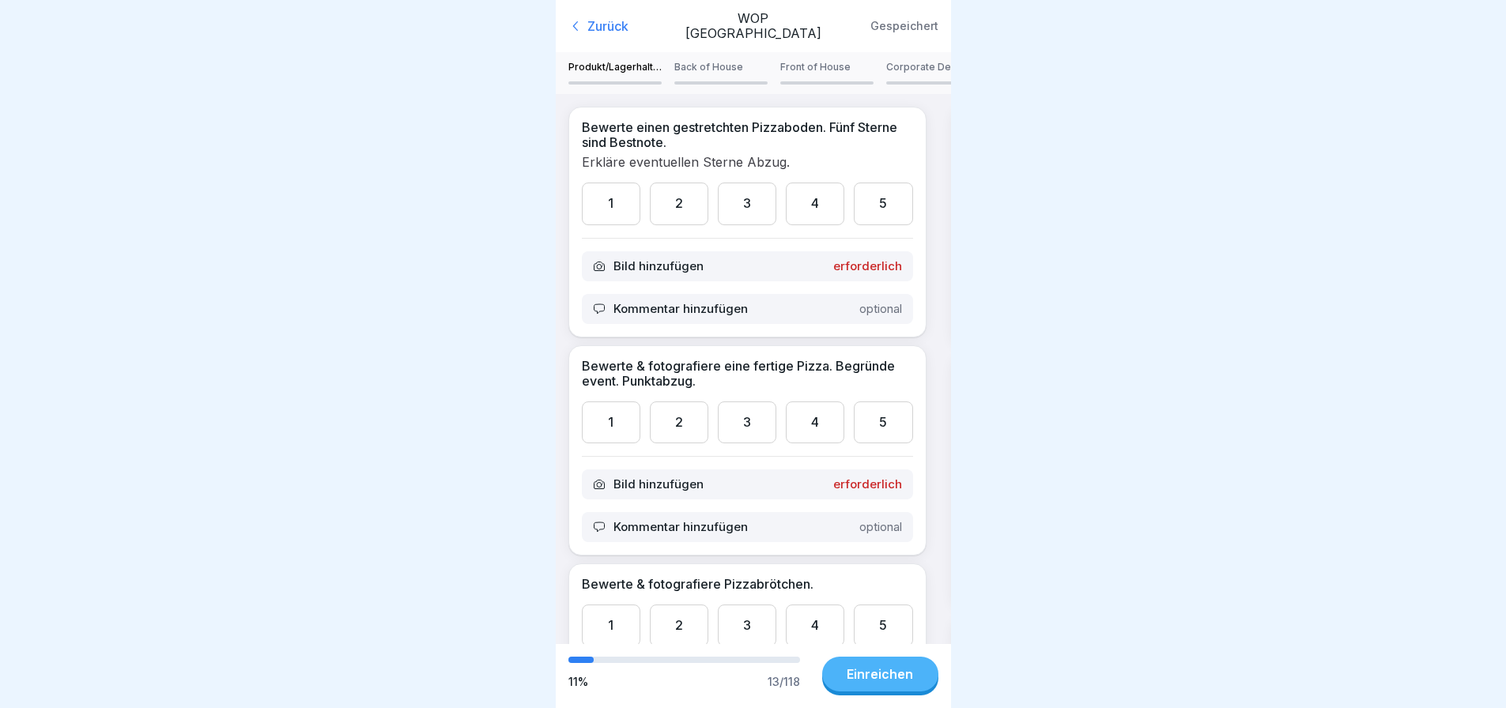
click at [794, 62] on p "Front of House" at bounding box center [826, 67] width 93 height 11
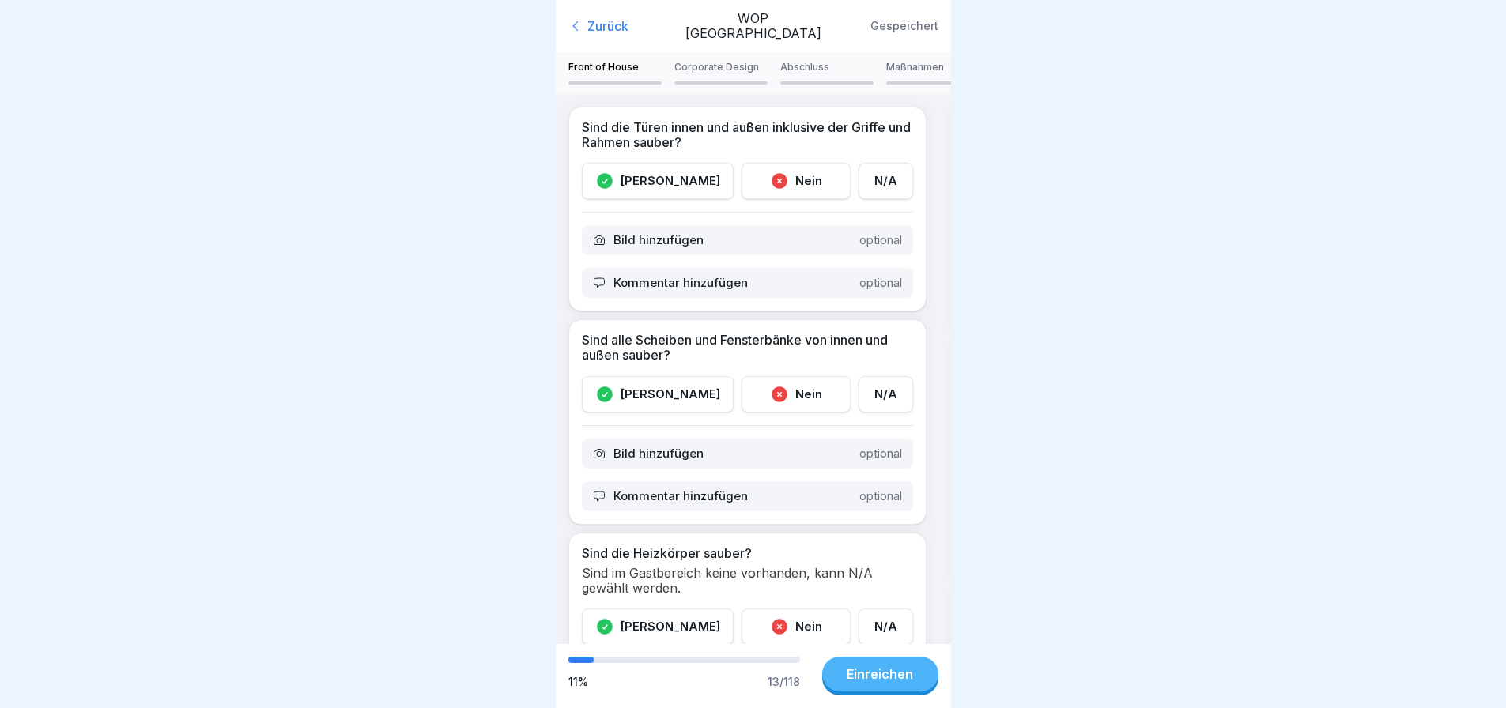
click at [842, 62] on p "Abschluss" at bounding box center [826, 67] width 93 height 11
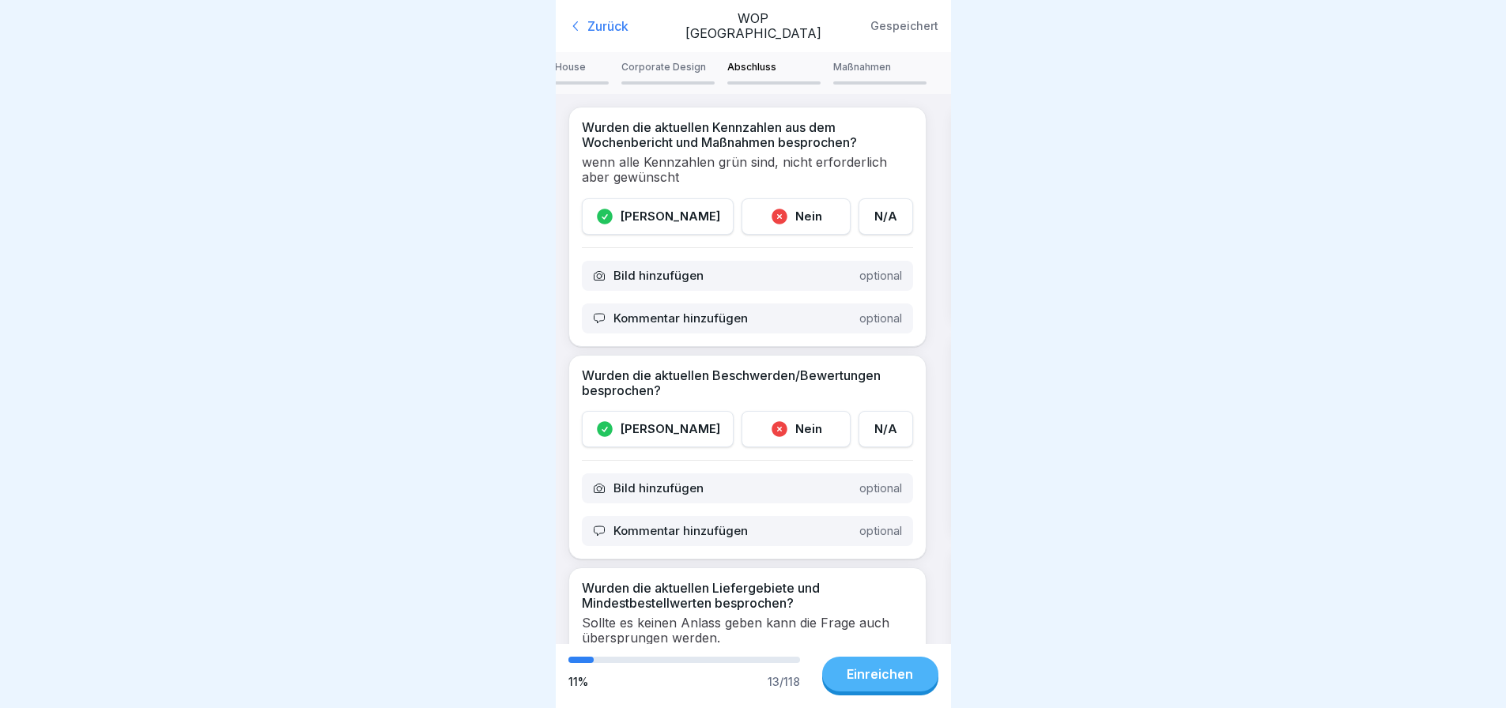
click at [871, 207] on div "N/A" at bounding box center [886, 216] width 55 height 36
click at [874, 420] on div "N/A" at bounding box center [886, 429] width 55 height 36
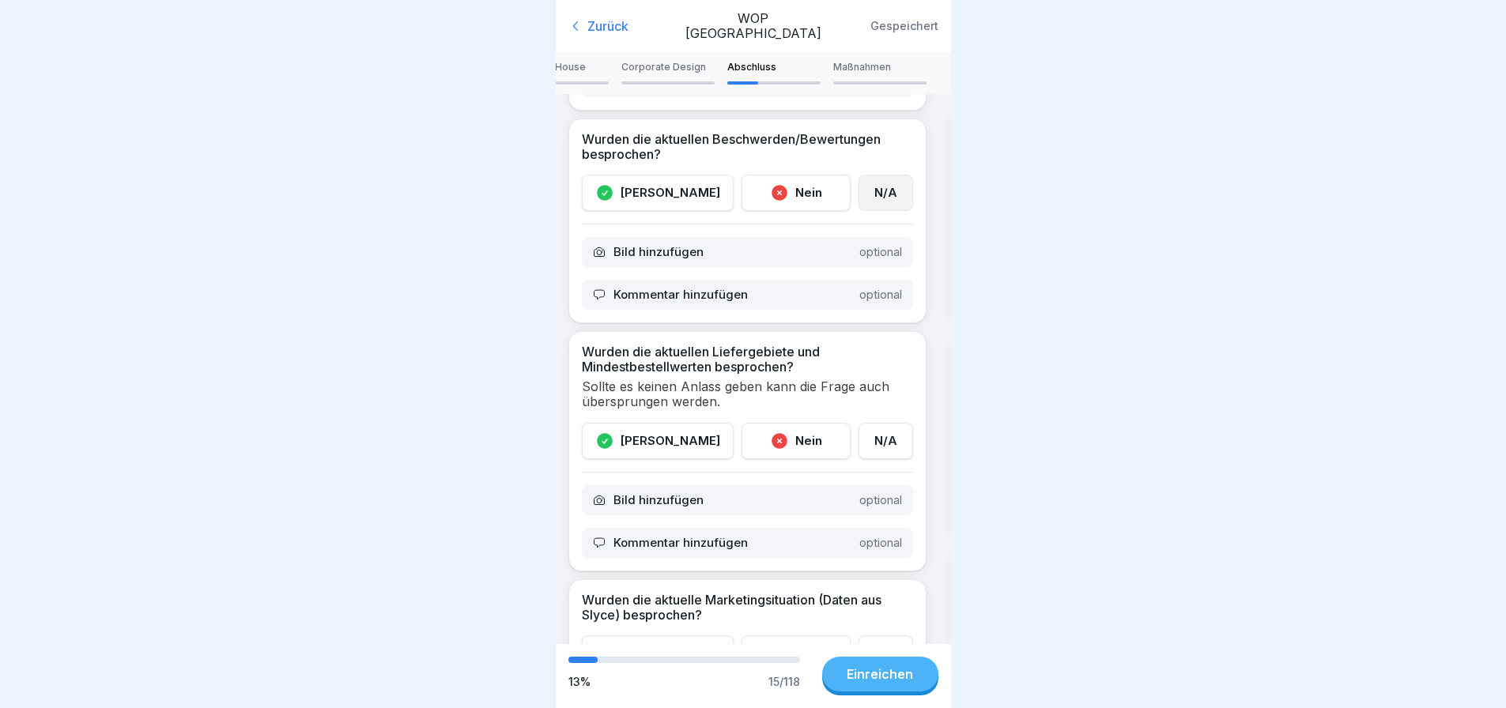
scroll to position [237, 0]
click at [669, 434] on div "[PERSON_NAME]" at bounding box center [658, 440] width 152 height 36
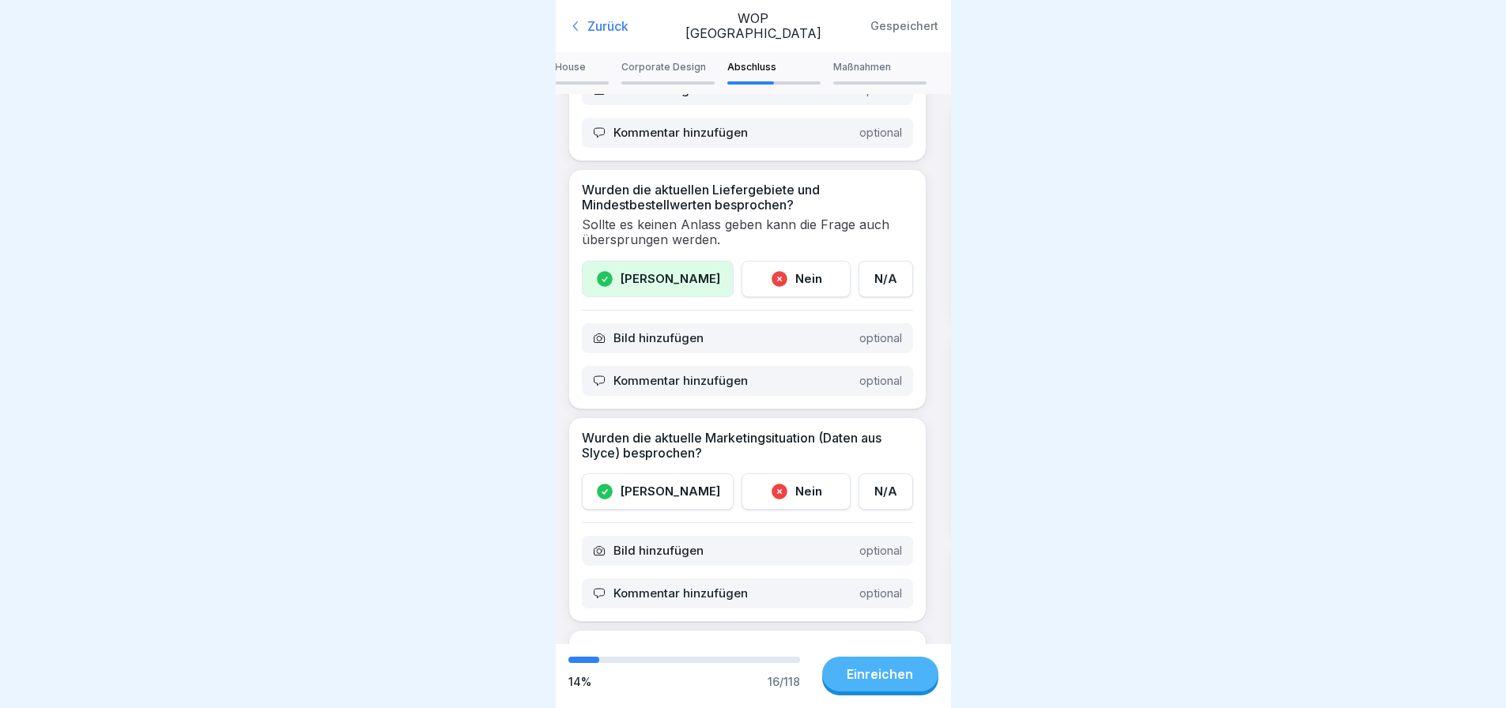
scroll to position [474, 0]
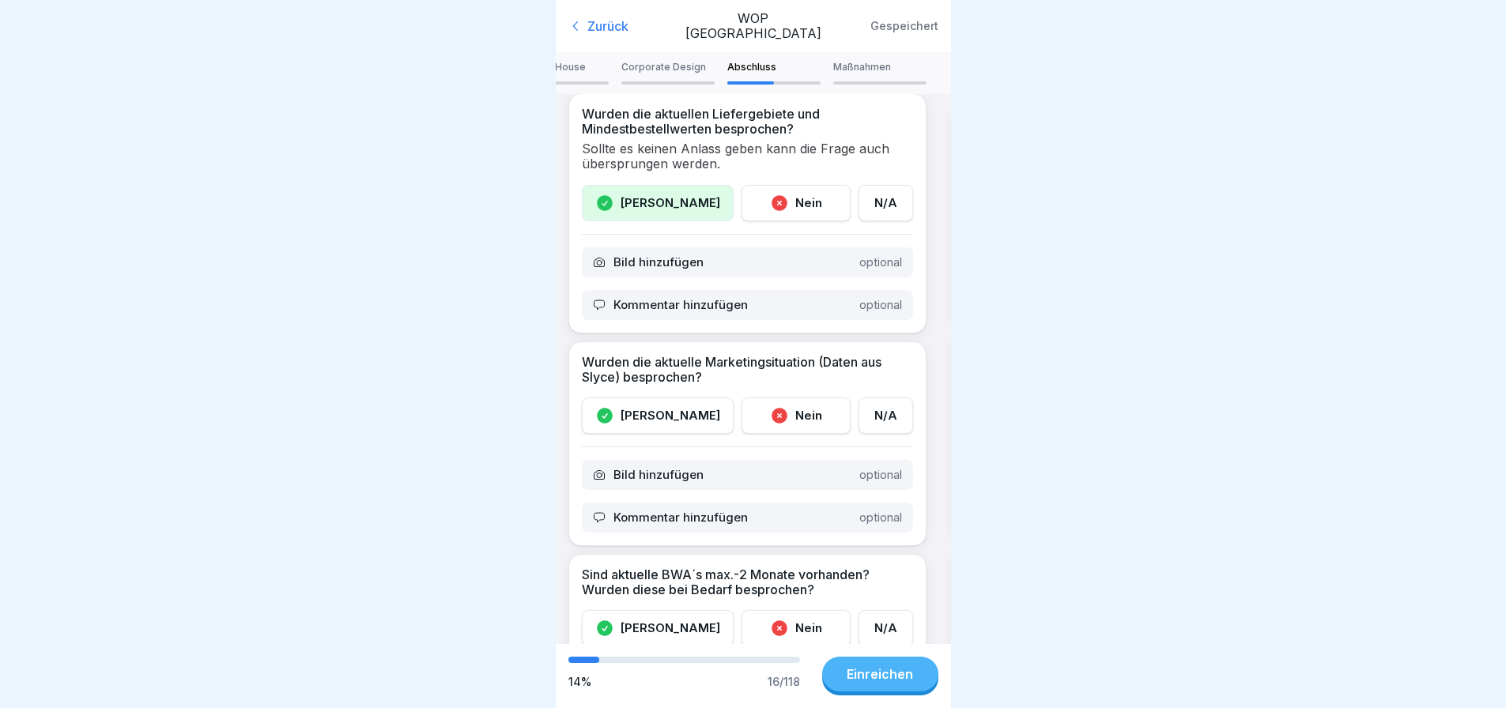
click at [878, 405] on div "N/A" at bounding box center [886, 416] width 55 height 36
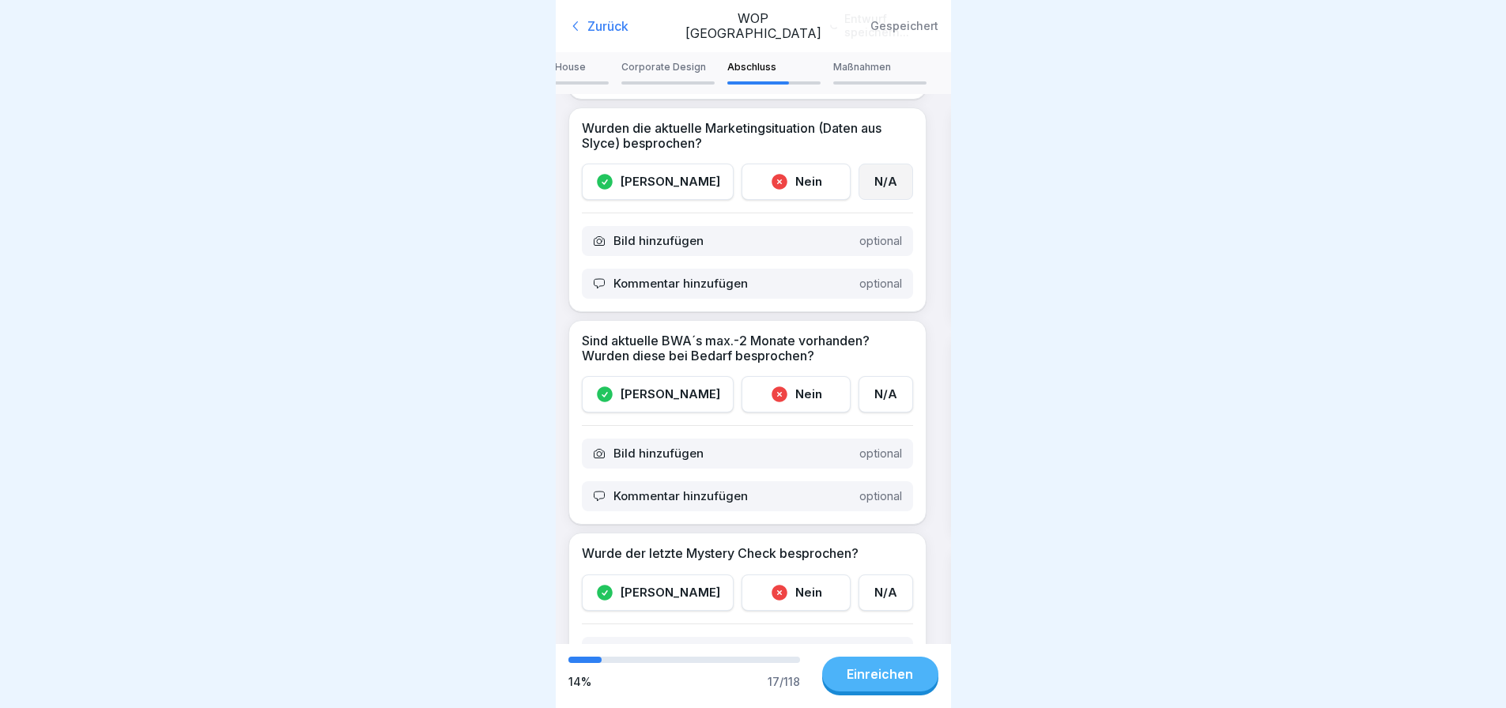
scroll to position [712, 0]
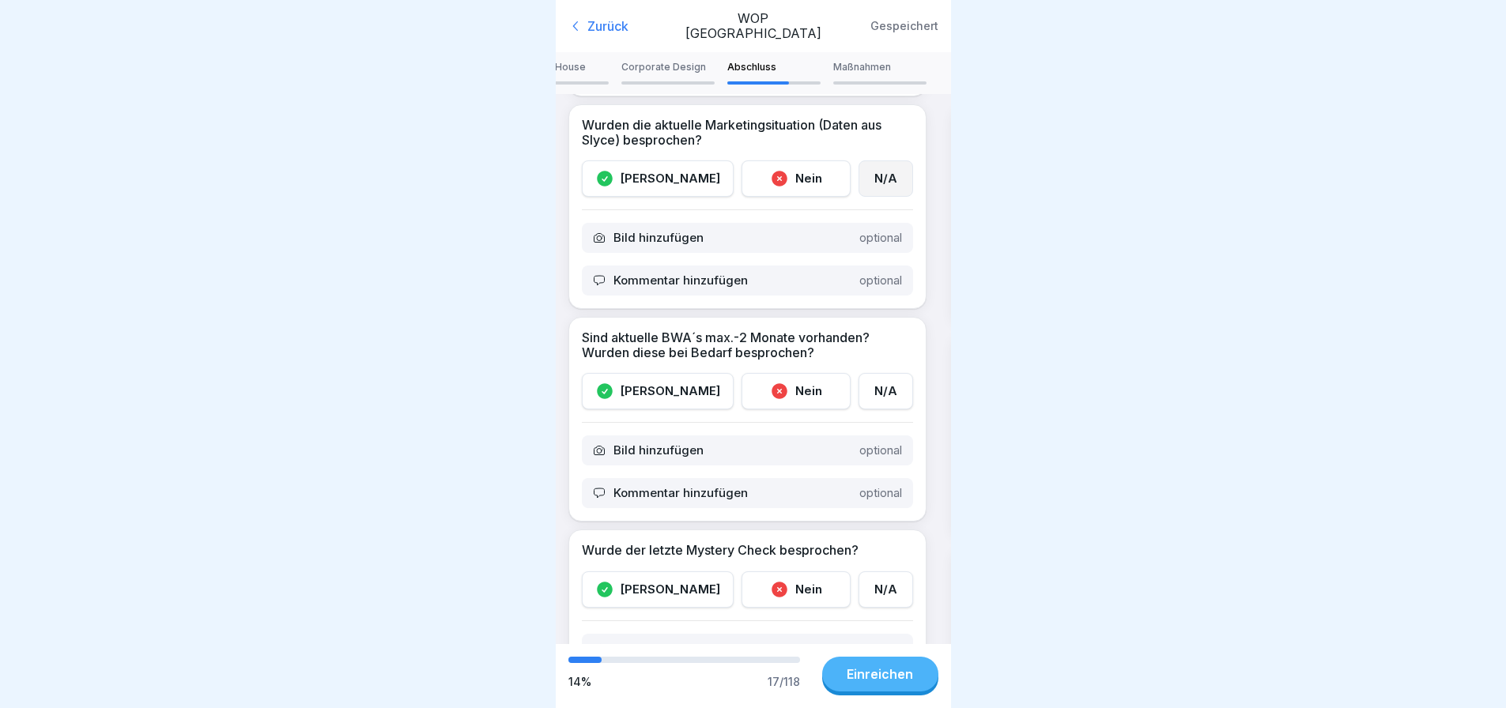
click at [659, 387] on div "[PERSON_NAME]" at bounding box center [658, 391] width 152 height 36
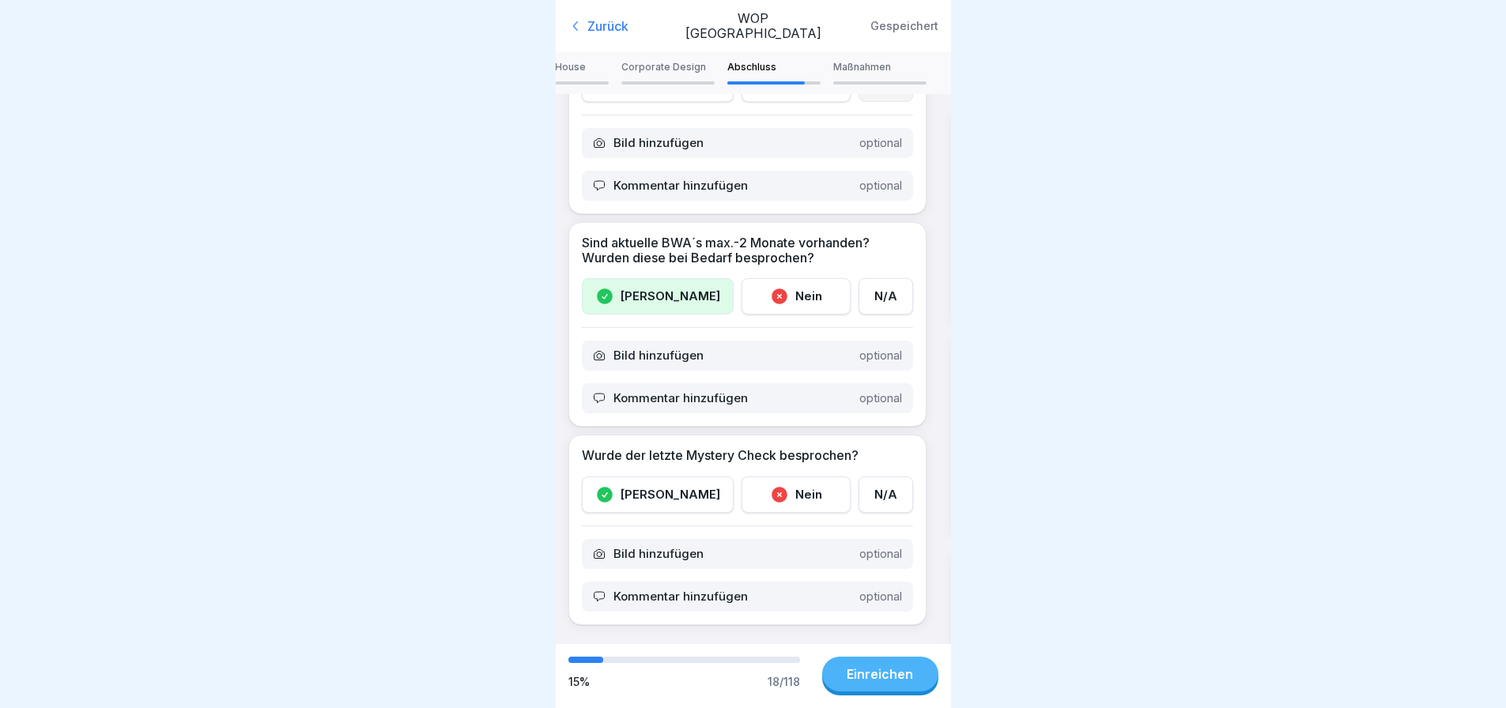
scroll to position [818, 0]
click at [873, 477] on div "N/A" at bounding box center [886, 495] width 55 height 36
click at [710, 590] on p "Kommentar hinzufügen" at bounding box center [681, 597] width 134 height 14
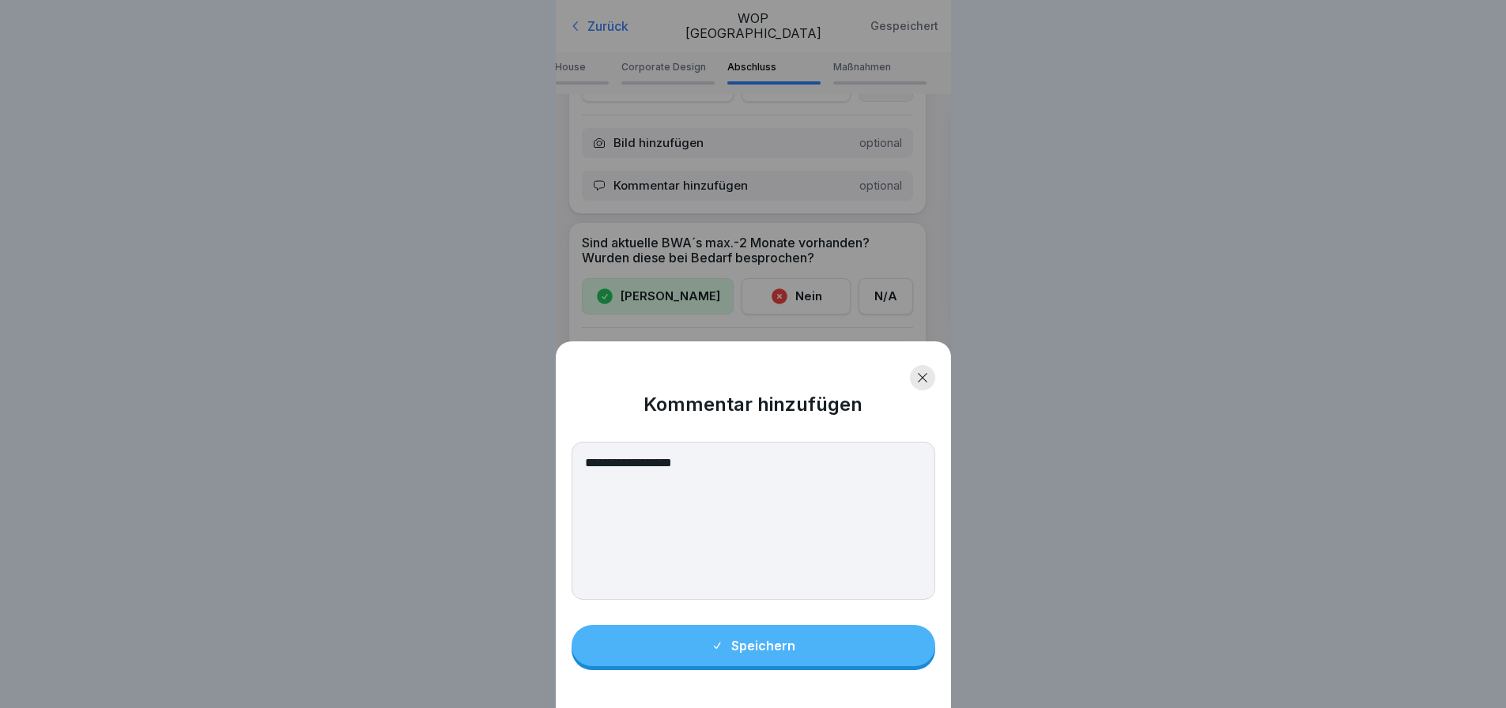
type textarea "**********"
click at [769, 653] on div "Speichern" at bounding box center [753, 646] width 85 height 14
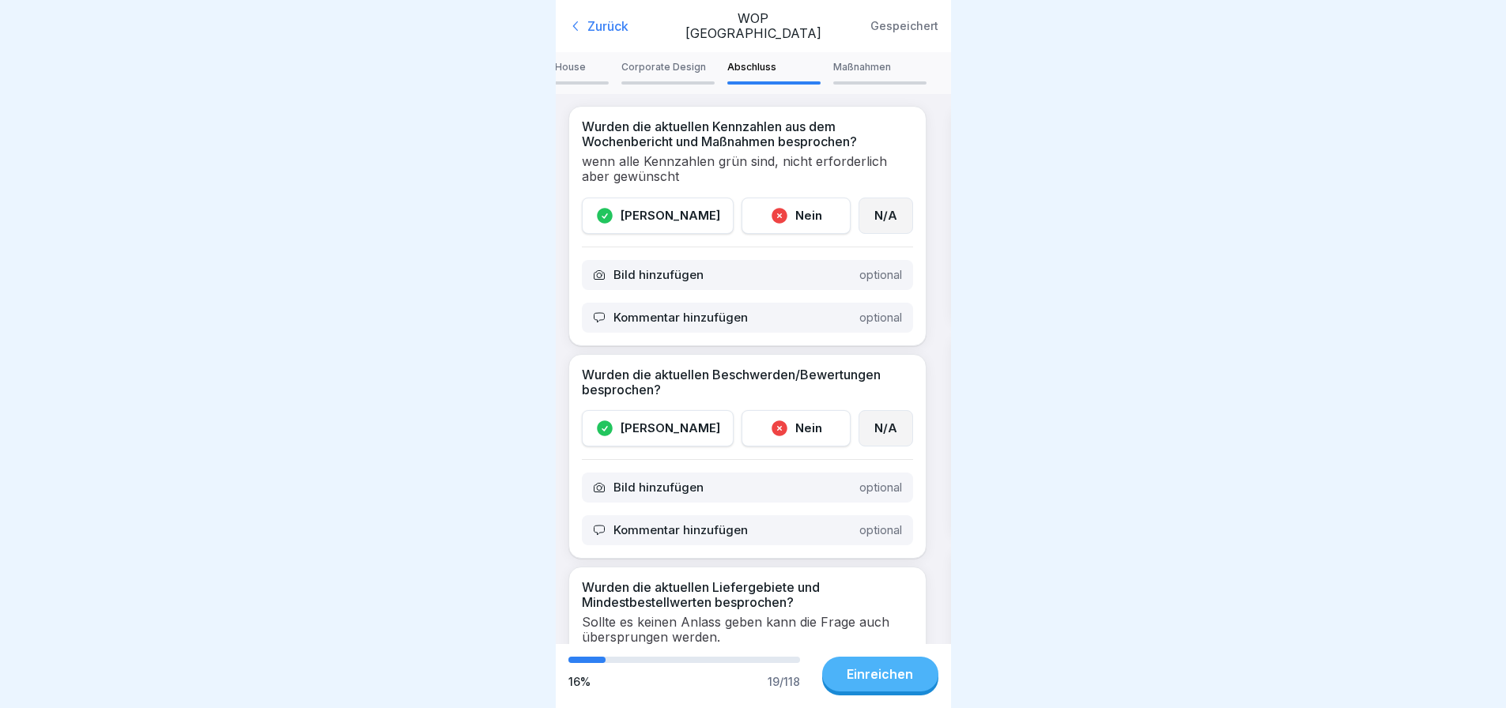
scroll to position [0, 0]
click at [666, 62] on p "Corporate Design" at bounding box center [667, 67] width 93 height 11
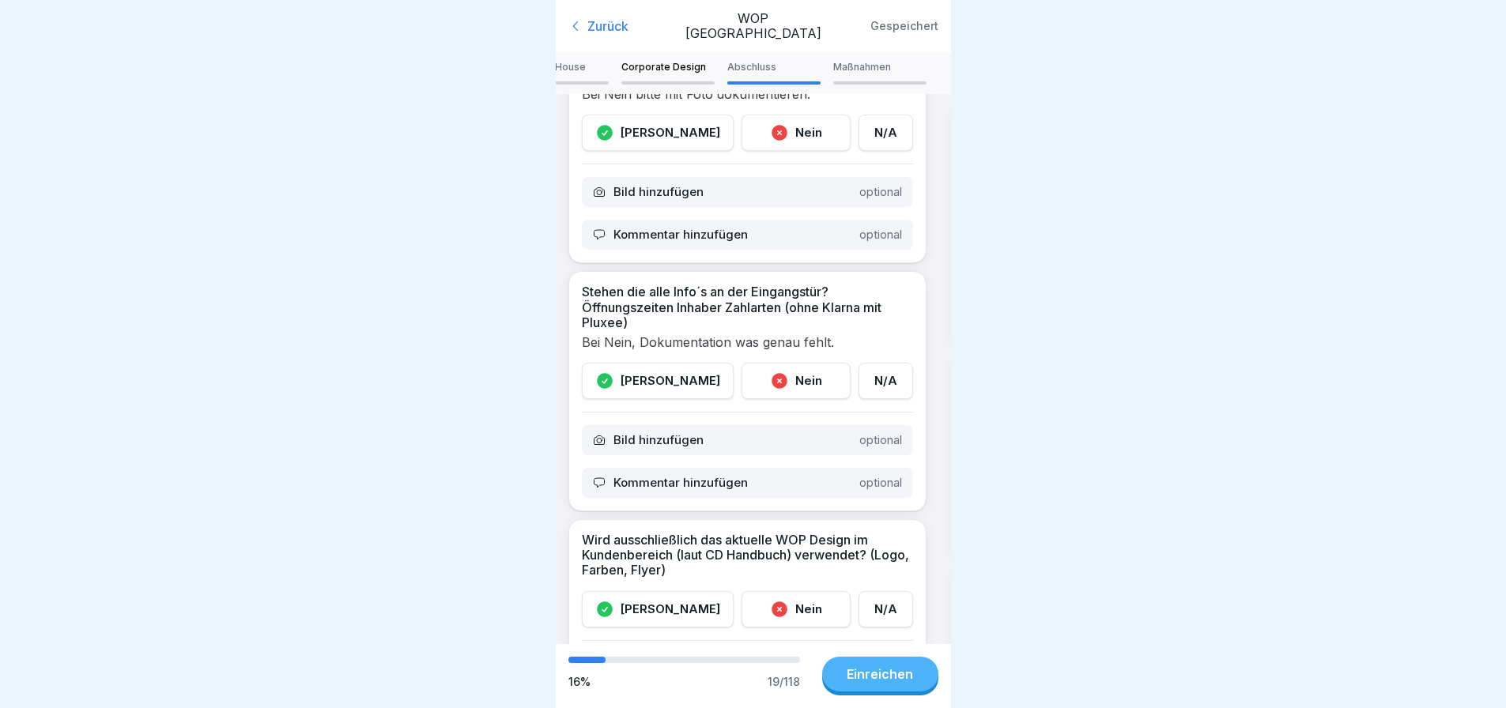
scroll to position [158, 0]
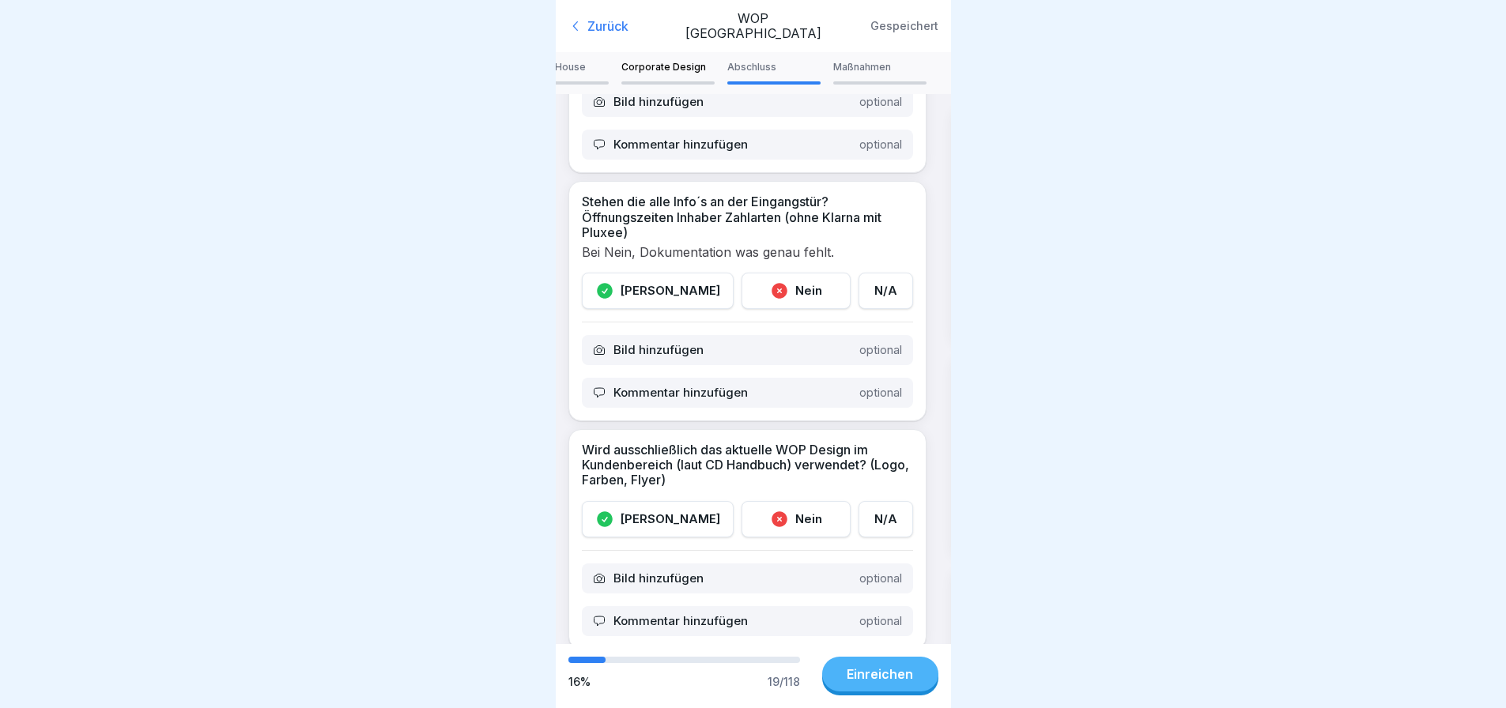
click at [660, 276] on div "[PERSON_NAME]" at bounding box center [658, 291] width 152 height 36
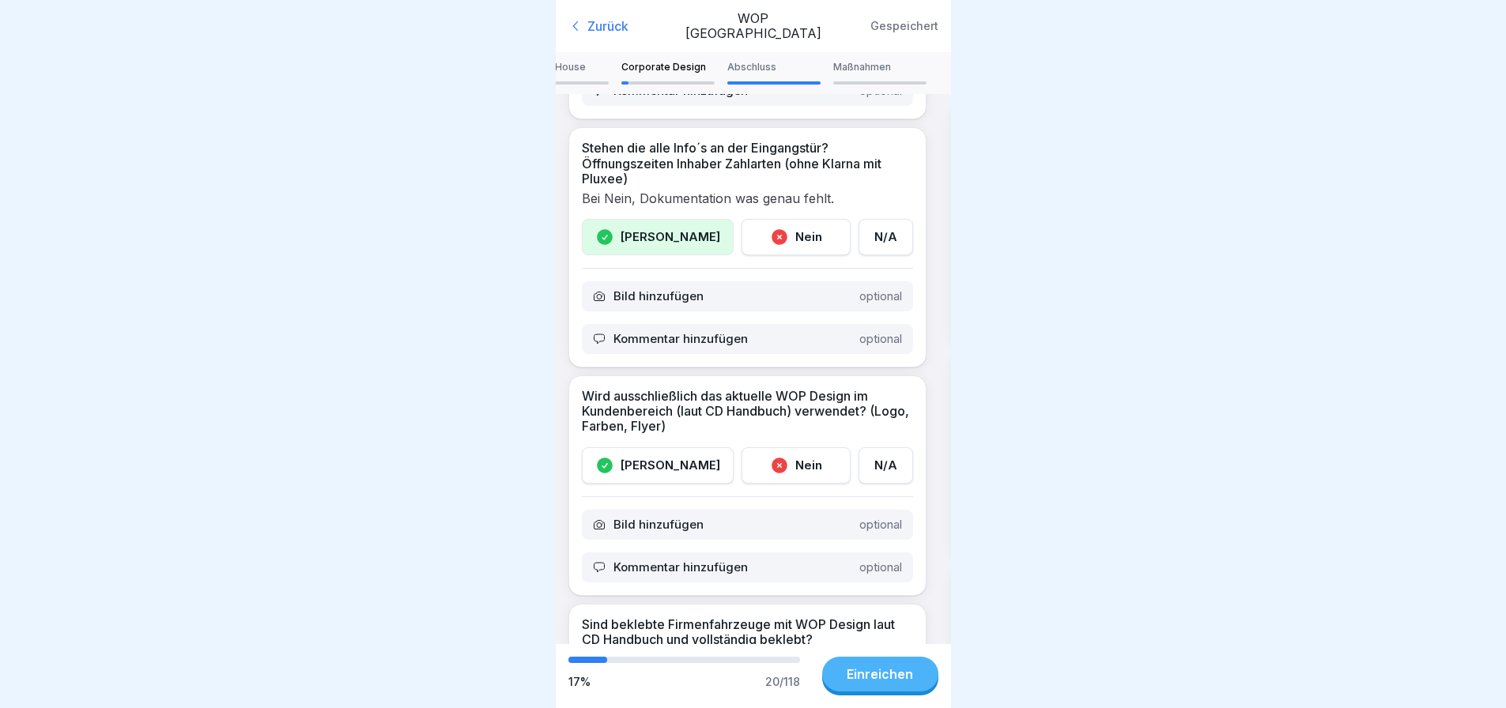
scroll to position [316, 0]
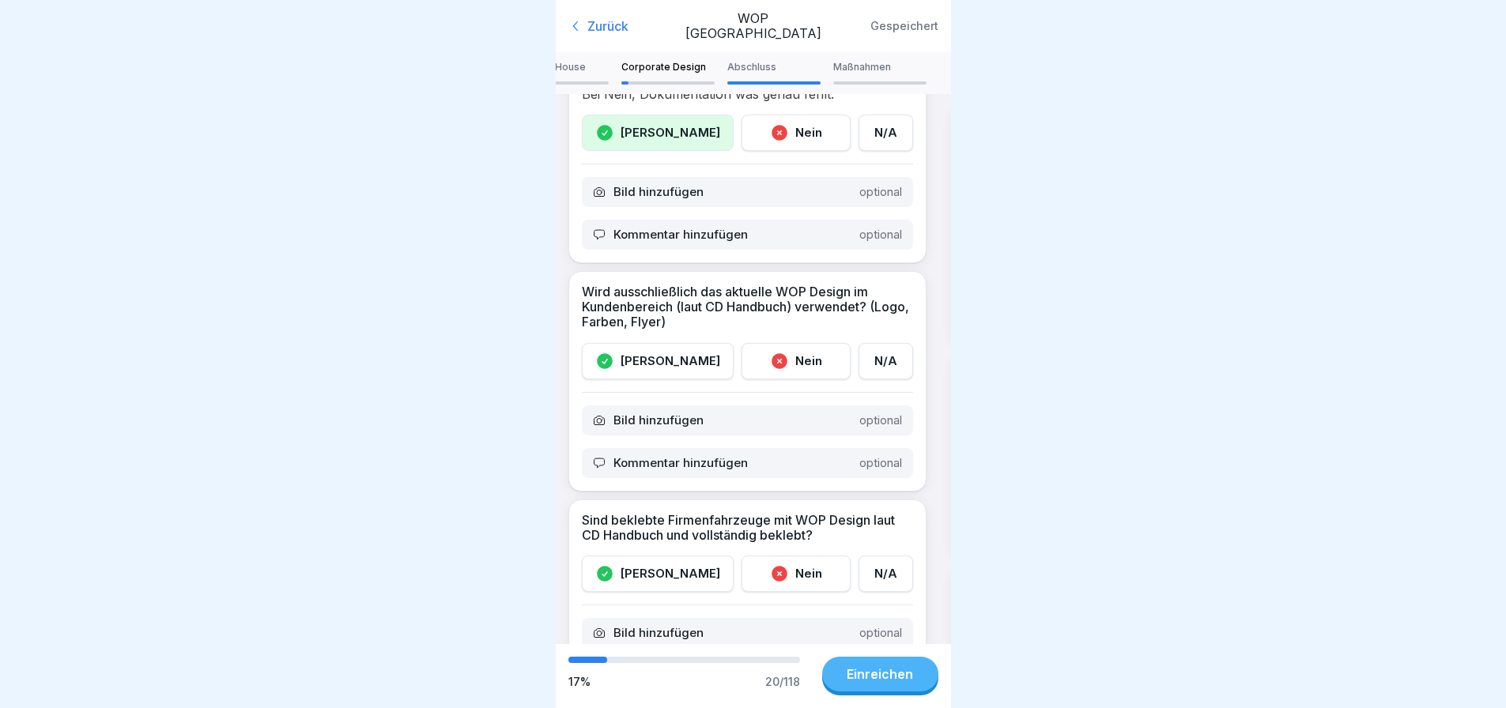
click at [654, 351] on div "[PERSON_NAME]" at bounding box center [658, 361] width 152 height 36
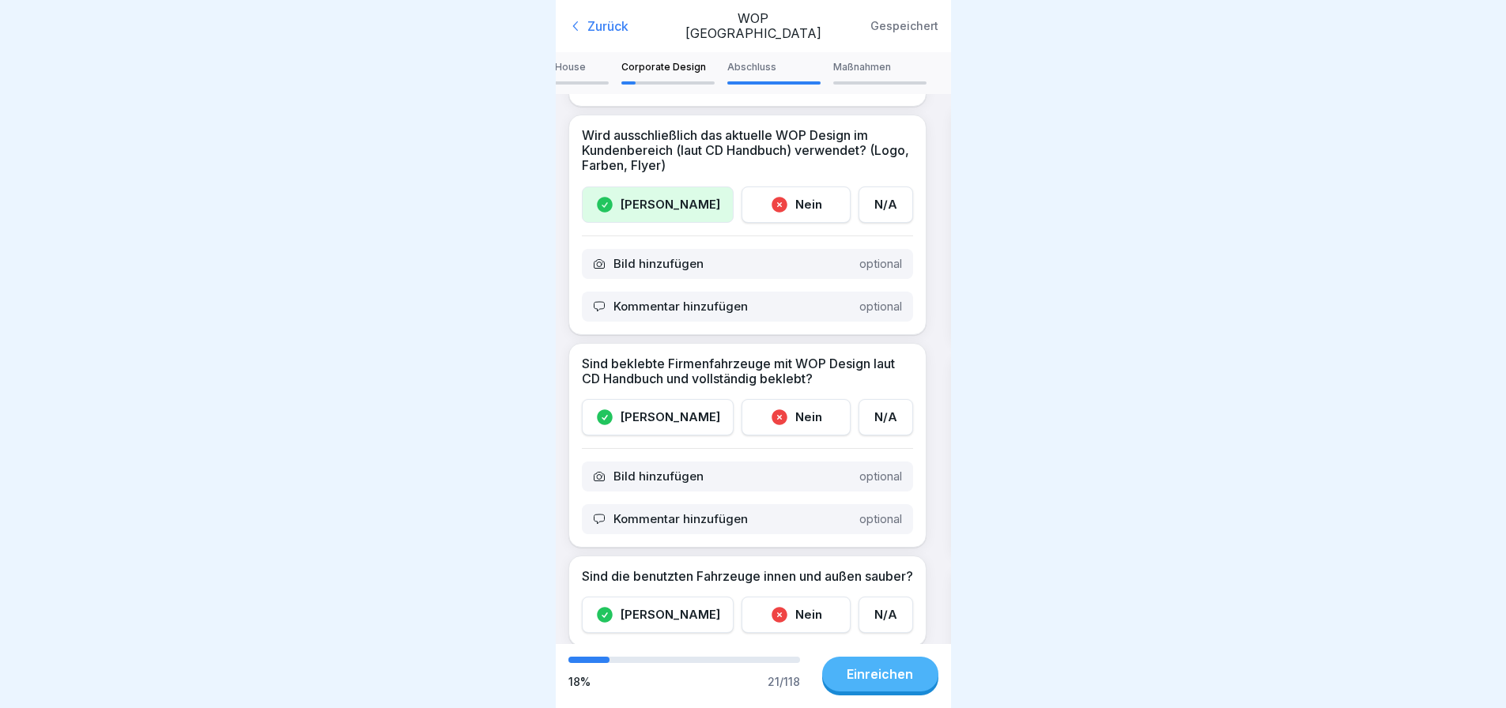
scroll to position [474, 0]
click at [651, 403] on div "[PERSON_NAME]" at bounding box center [658, 416] width 152 height 36
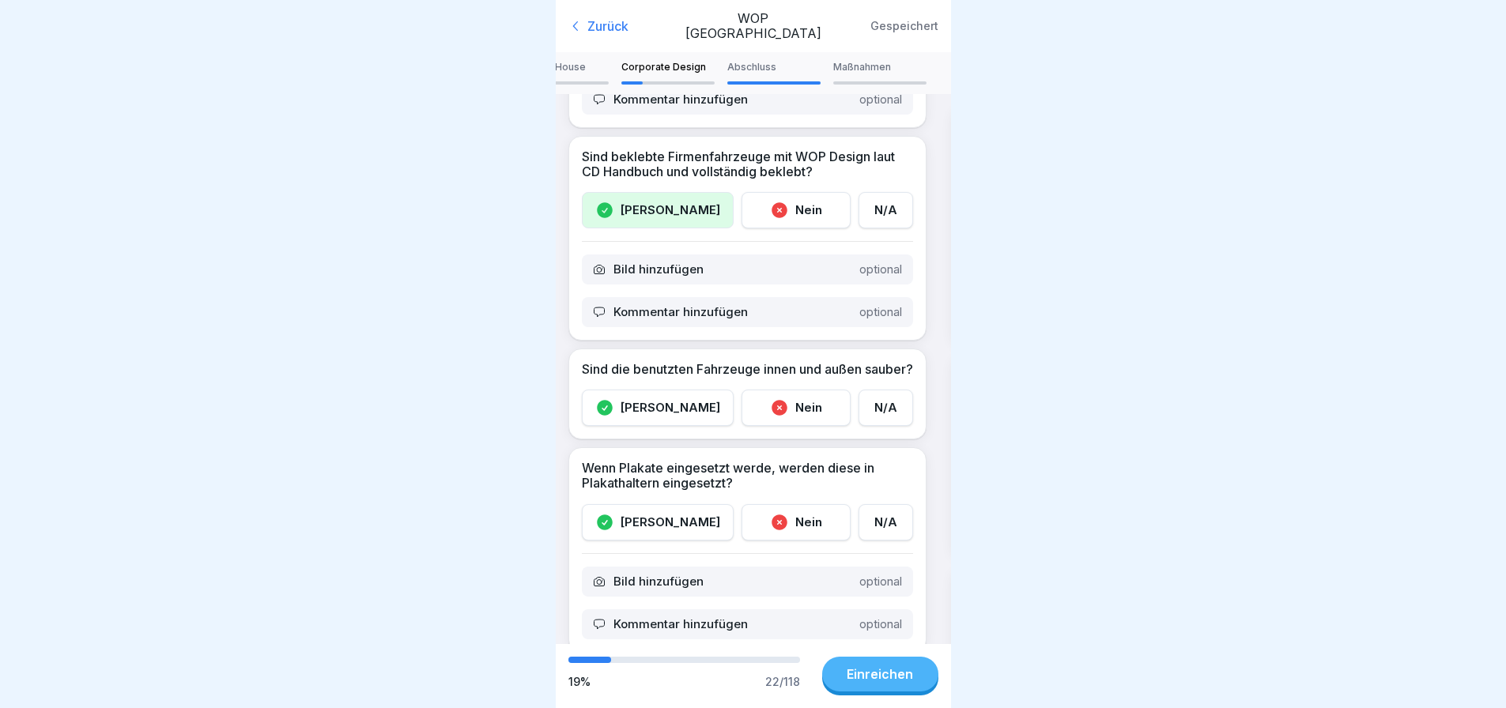
scroll to position [712, 0]
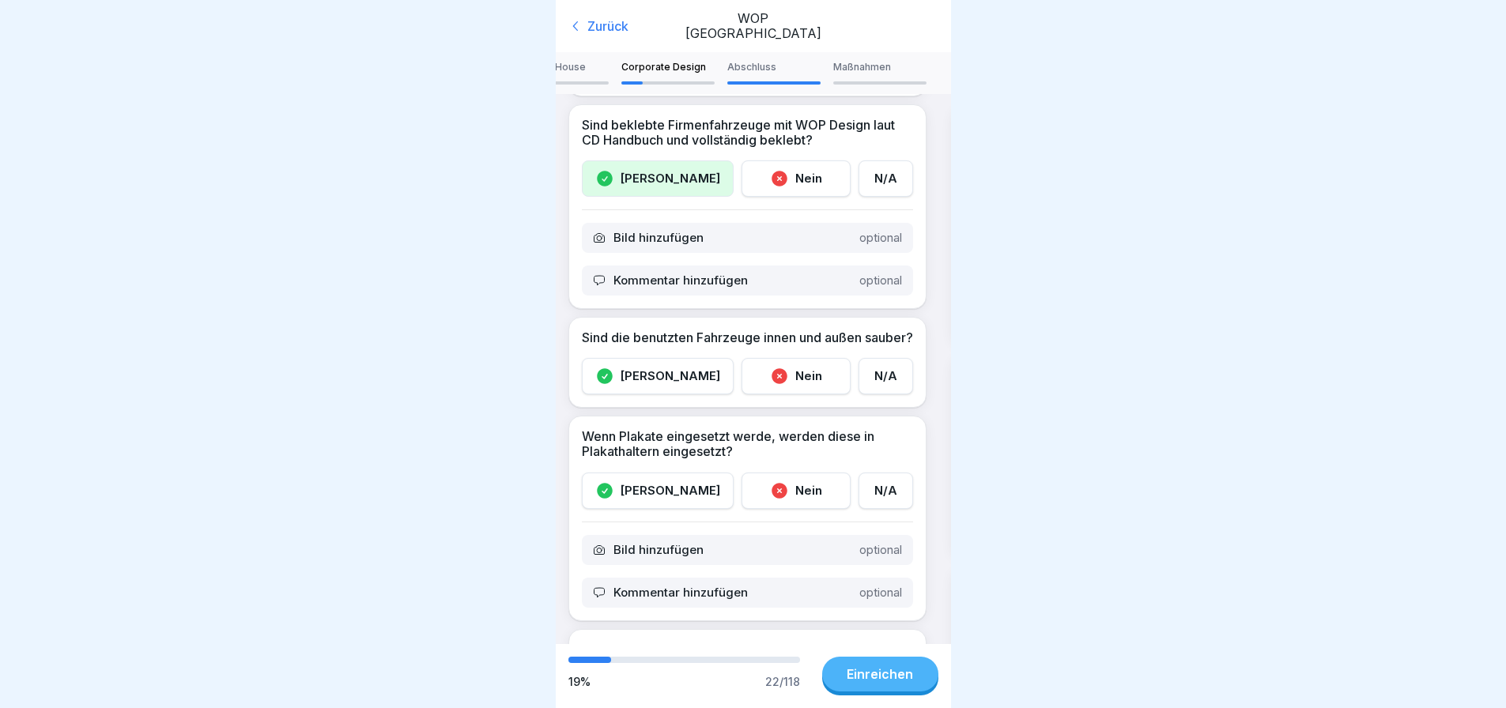
click at [663, 380] on div "[PERSON_NAME]" at bounding box center [658, 376] width 152 height 36
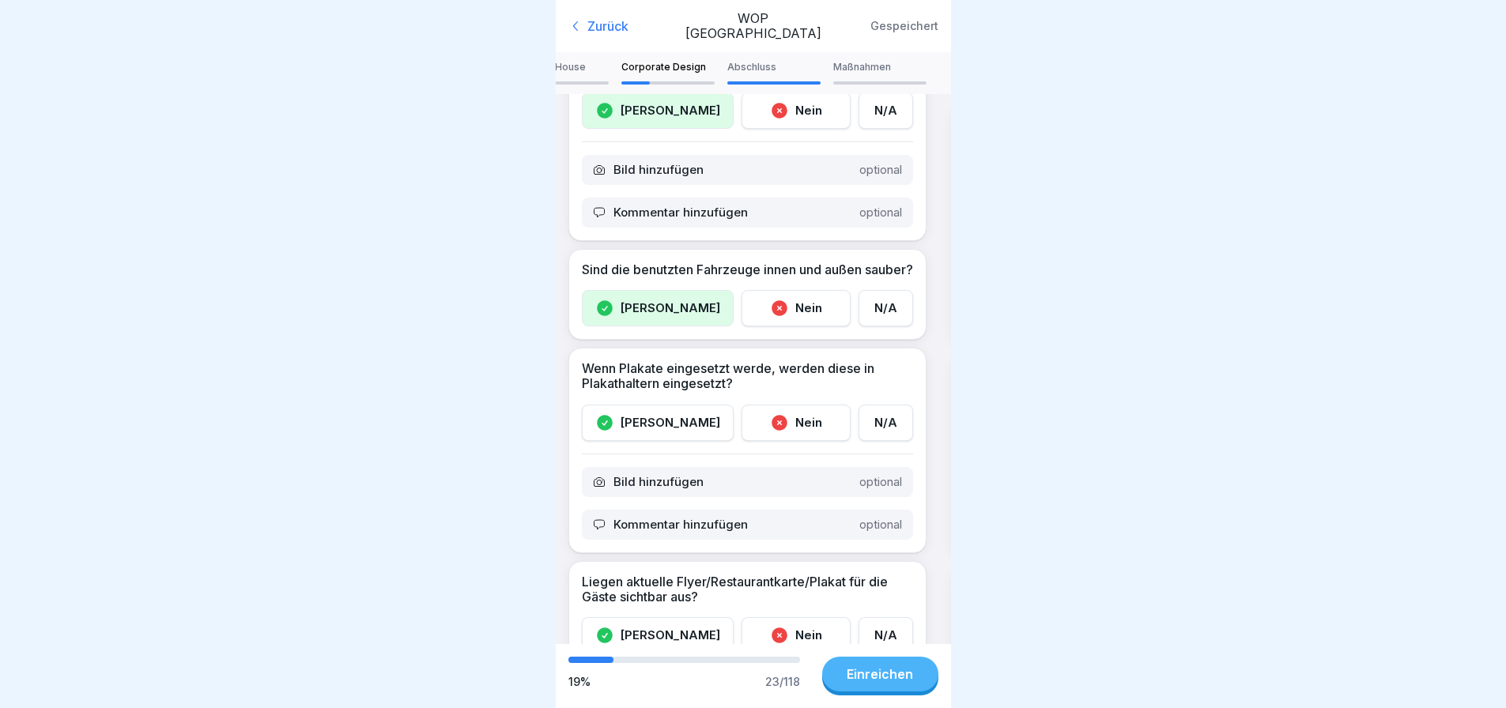
scroll to position [870, 0]
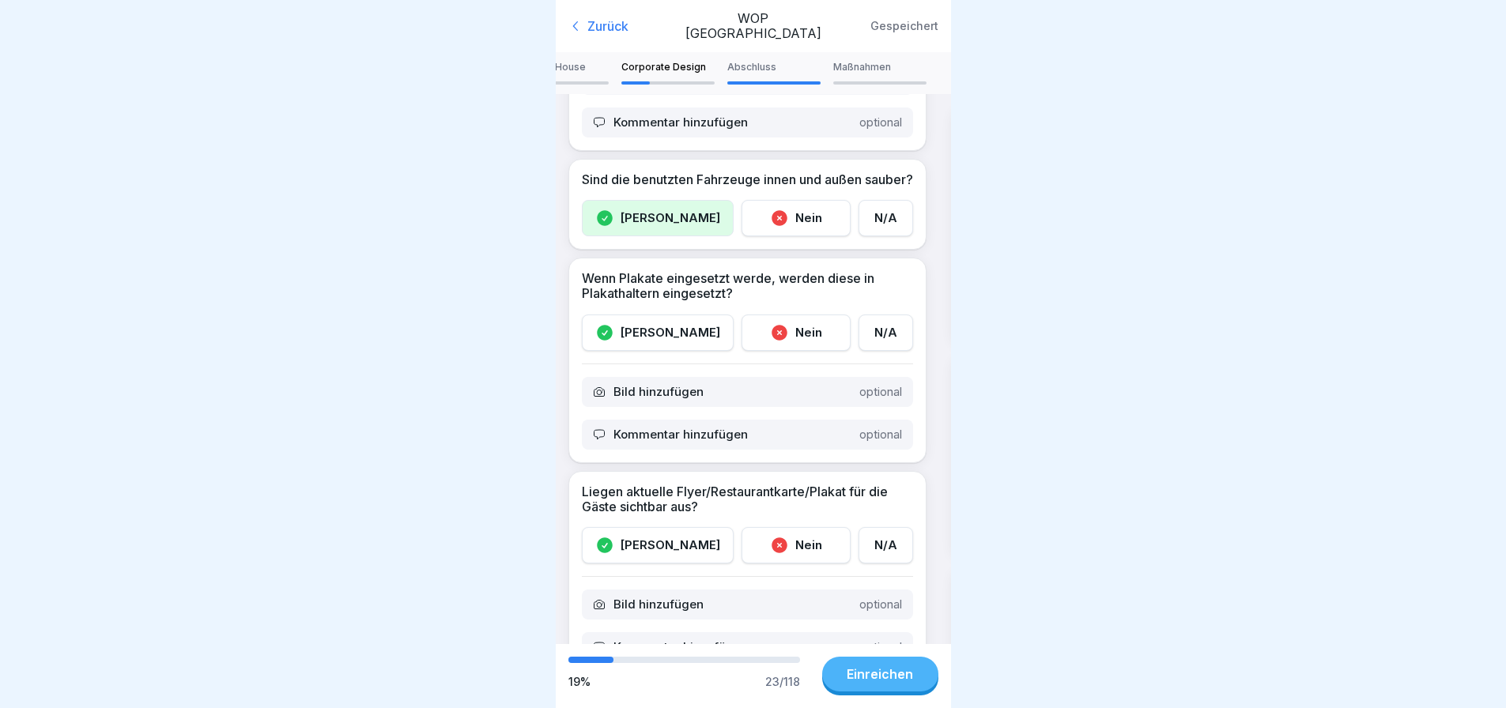
click at [655, 342] on div "[PERSON_NAME]" at bounding box center [658, 333] width 152 height 36
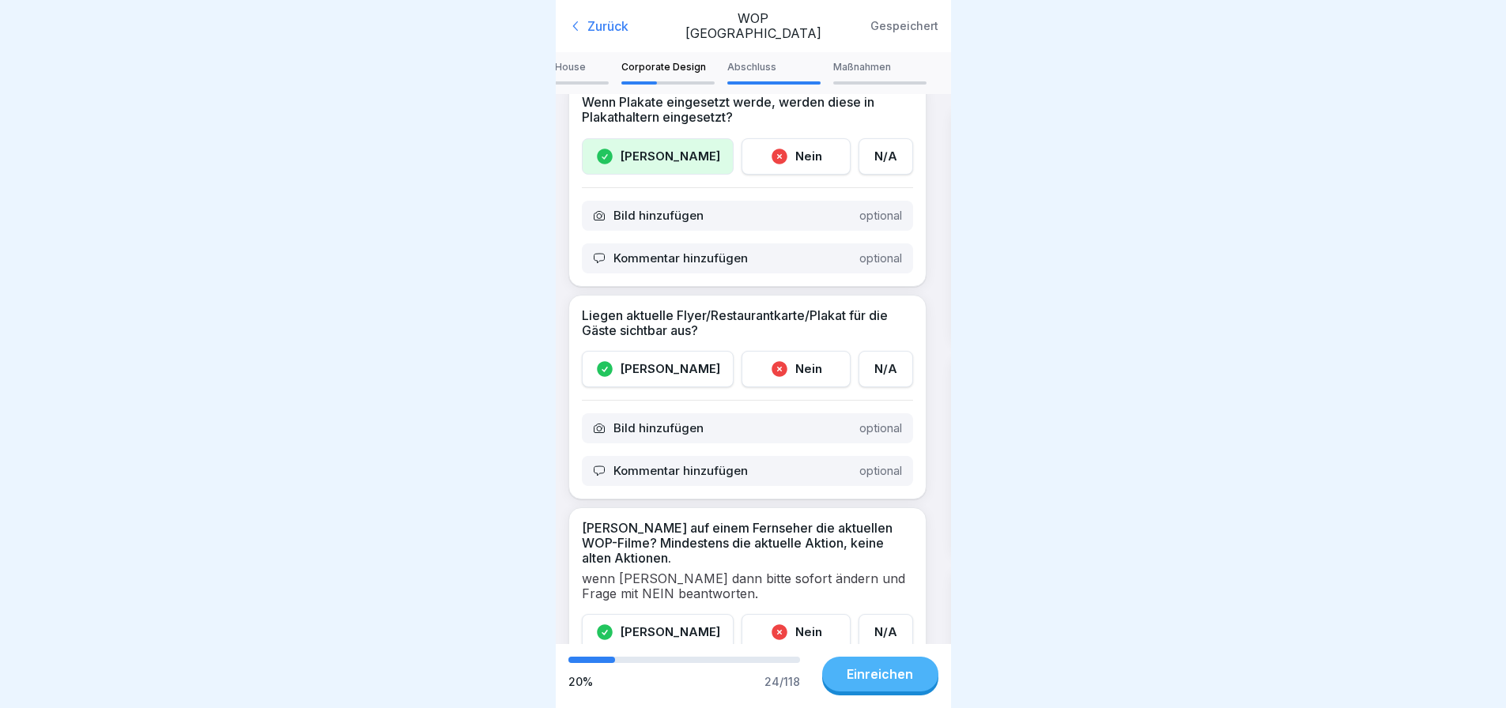
scroll to position [1107, 0]
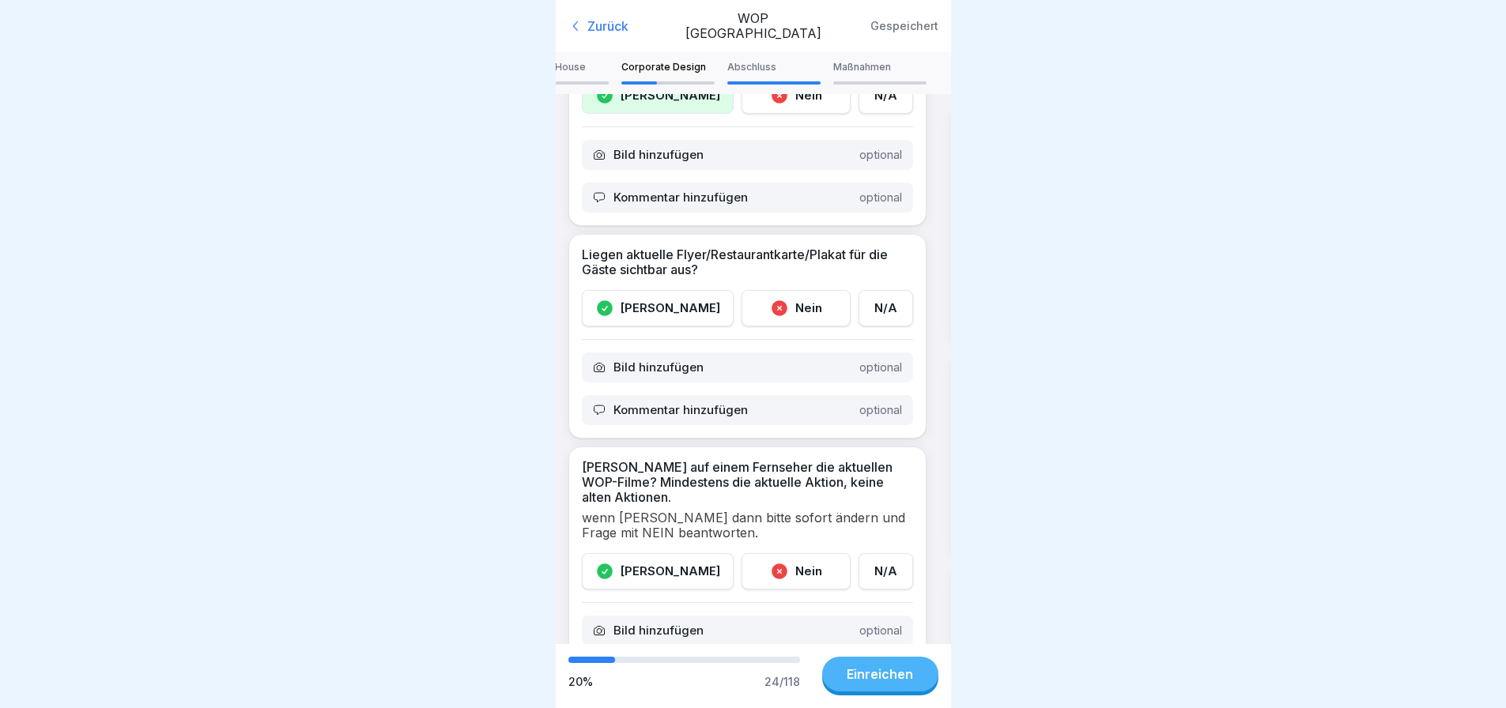
click at [663, 297] on div "[PERSON_NAME]" at bounding box center [658, 308] width 152 height 36
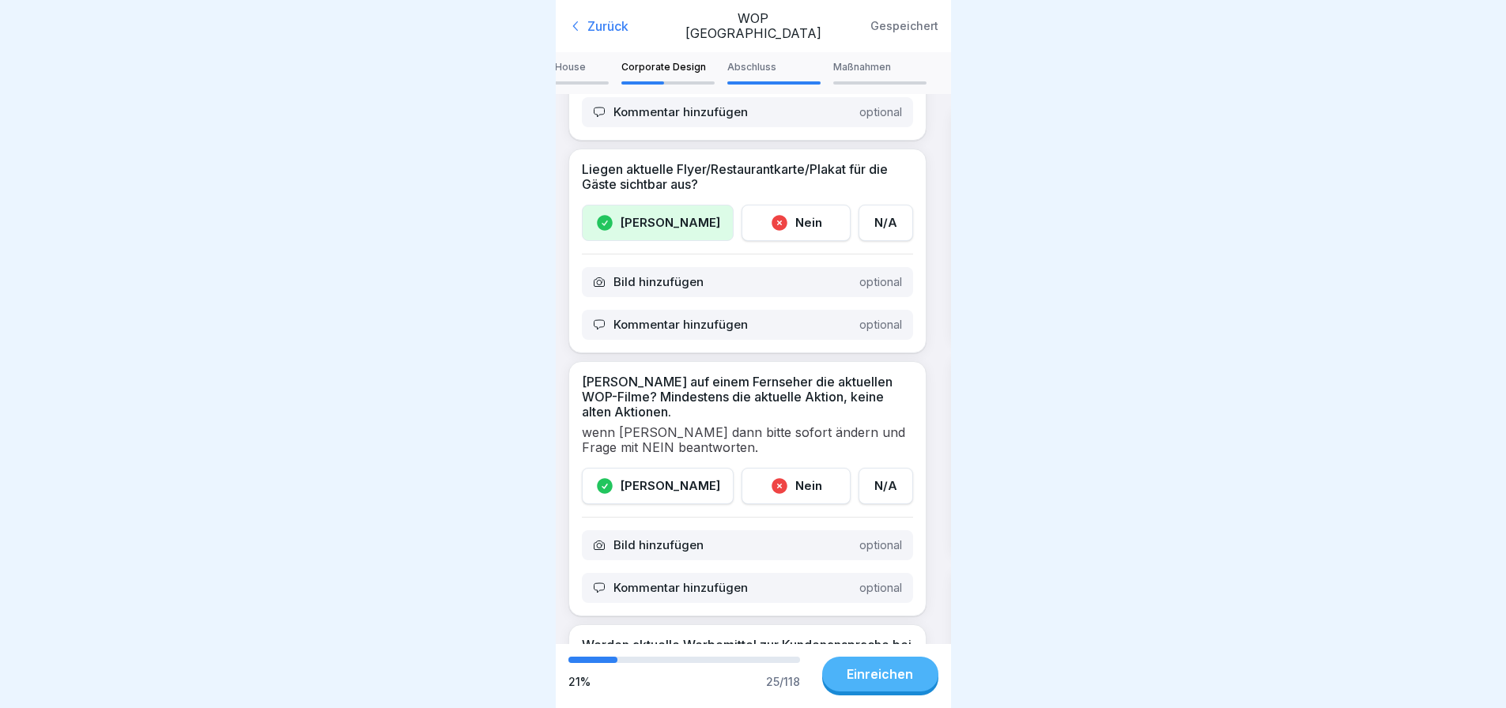
scroll to position [1344, 0]
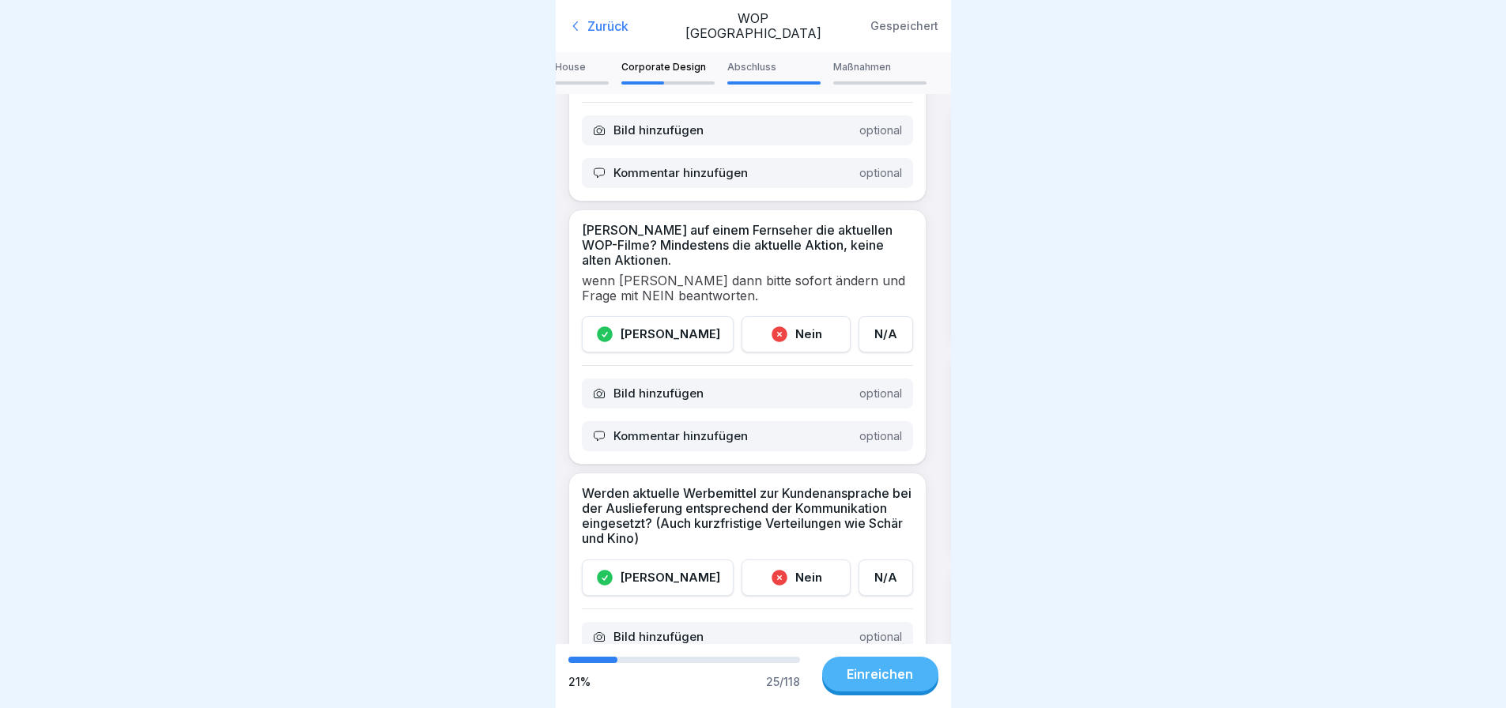
click at [653, 331] on div "[PERSON_NAME]" at bounding box center [658, 334] width 152 height 36
click at [792, 333] on div "Nein" at bounding box center [796, 334] width 109 height 36
click at [708, 430] on div "Kommentar hinzufügen optional" at bounding box center [747, 436] width 331 height 30
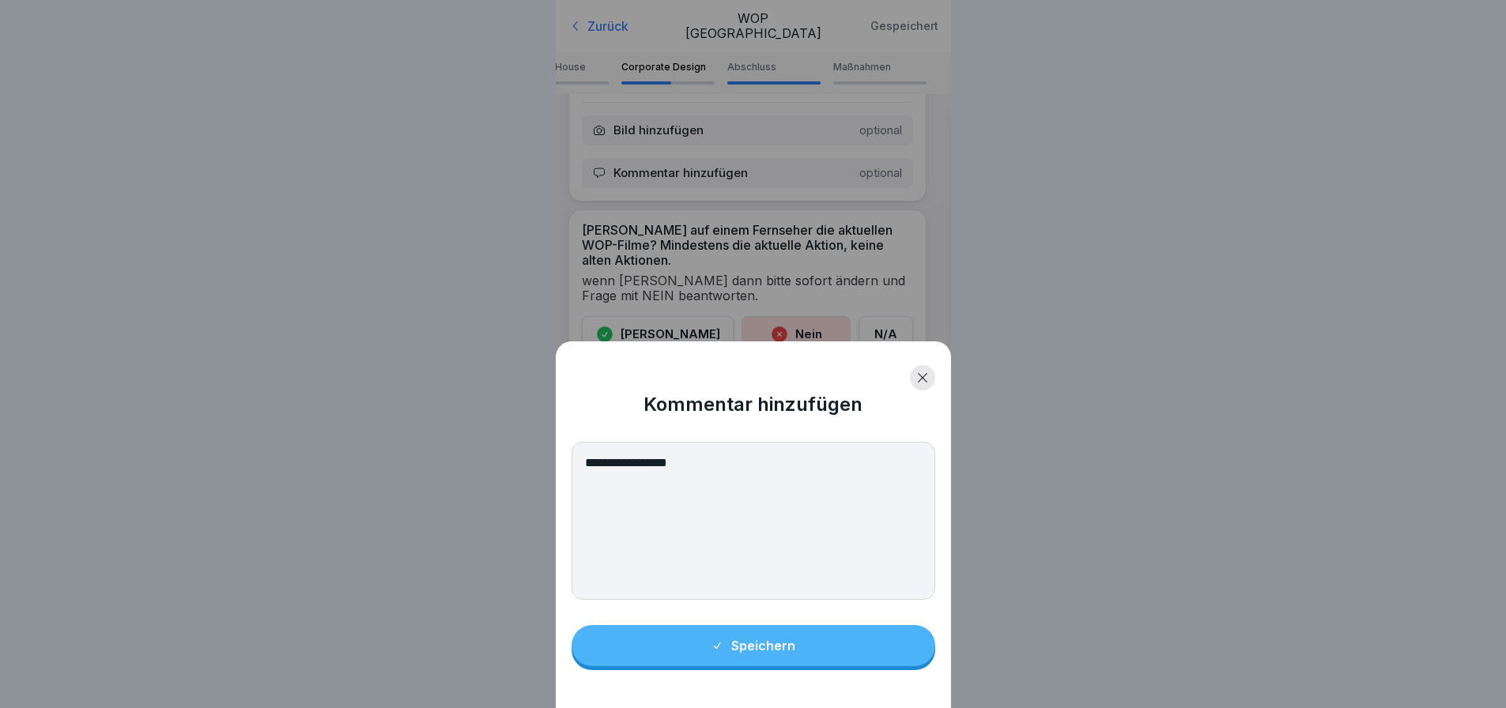
type textarea "**********"
click at [802, 654] on button "Speichern" at bounding box center [754, 645] width 364 height 41
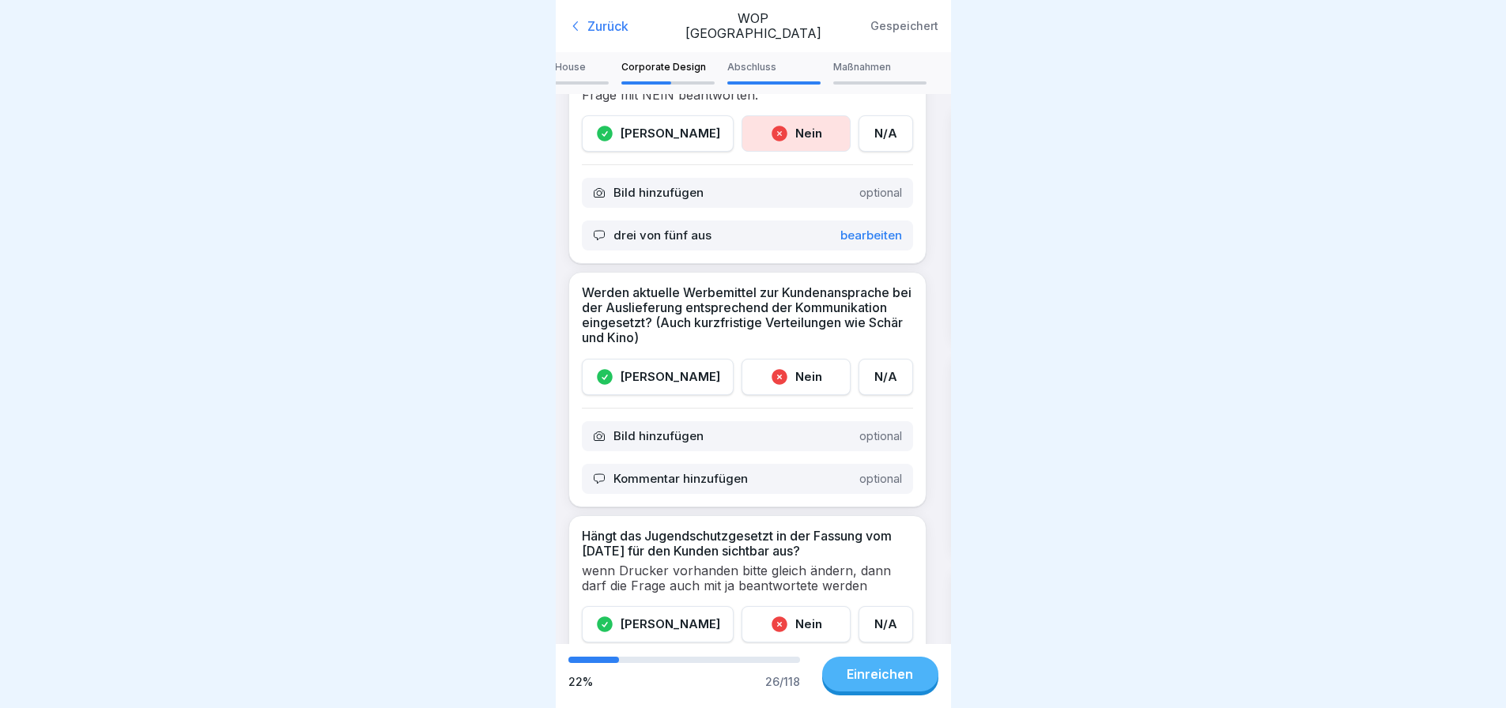
scroll to position [1581, 0]
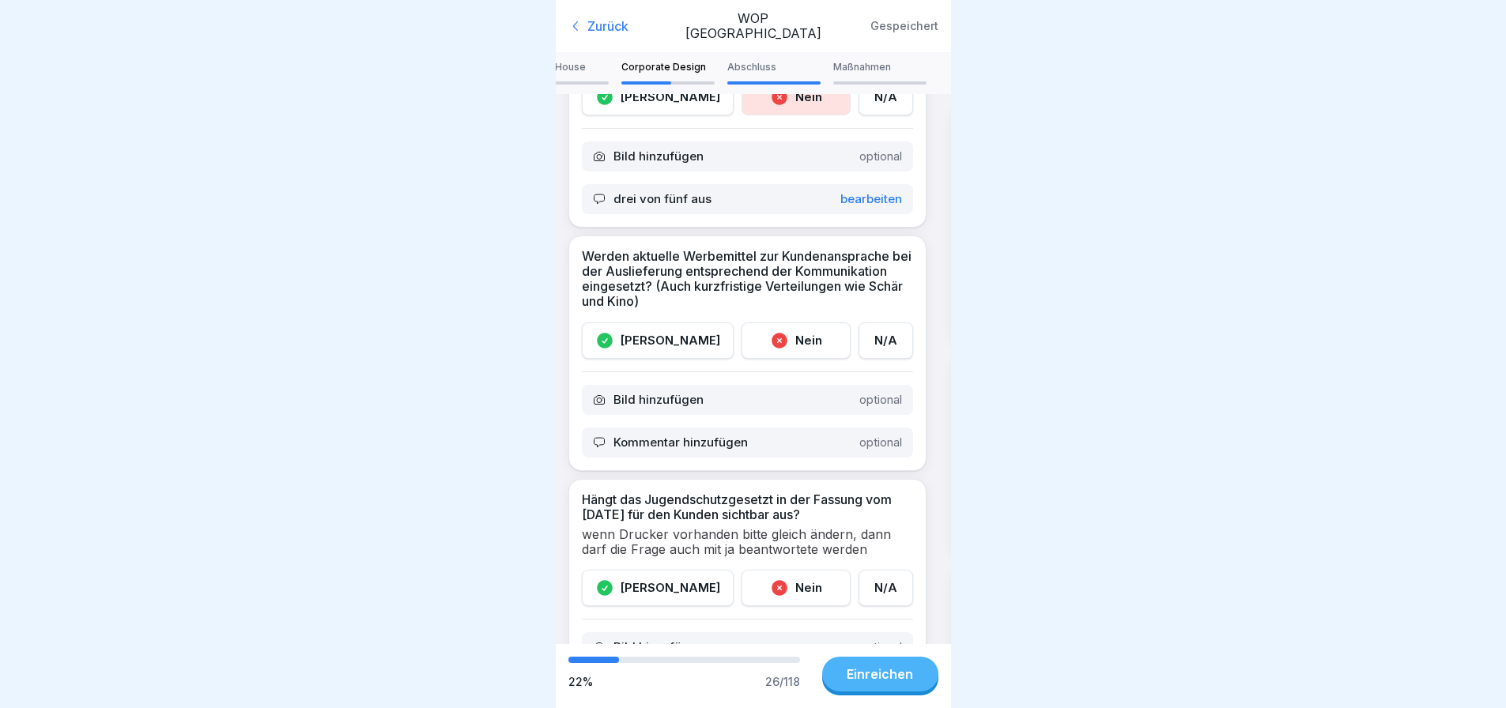
click at [646, 342] on div "[PERSON_NAME]" at bounding box center [658, 341] width 152 height 36
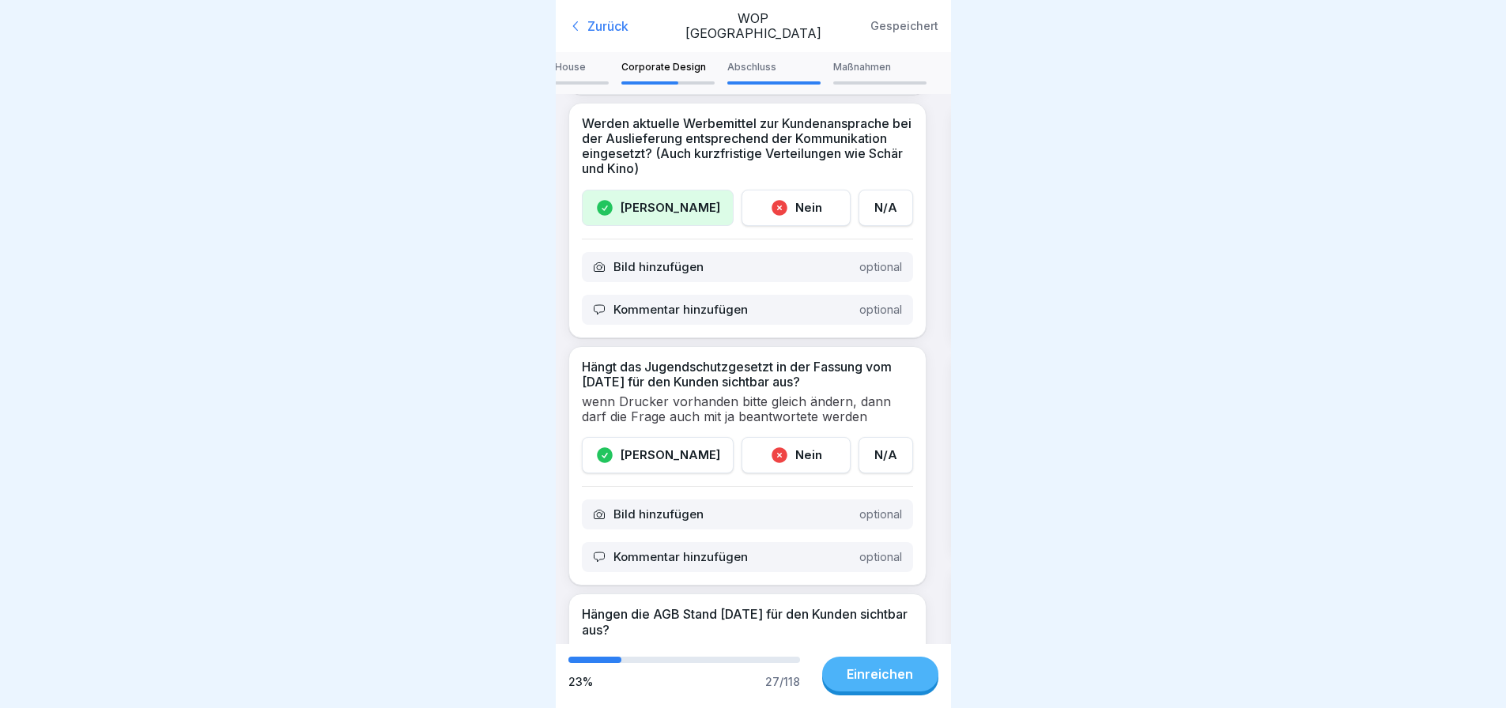
scroll to position [1739, 0]
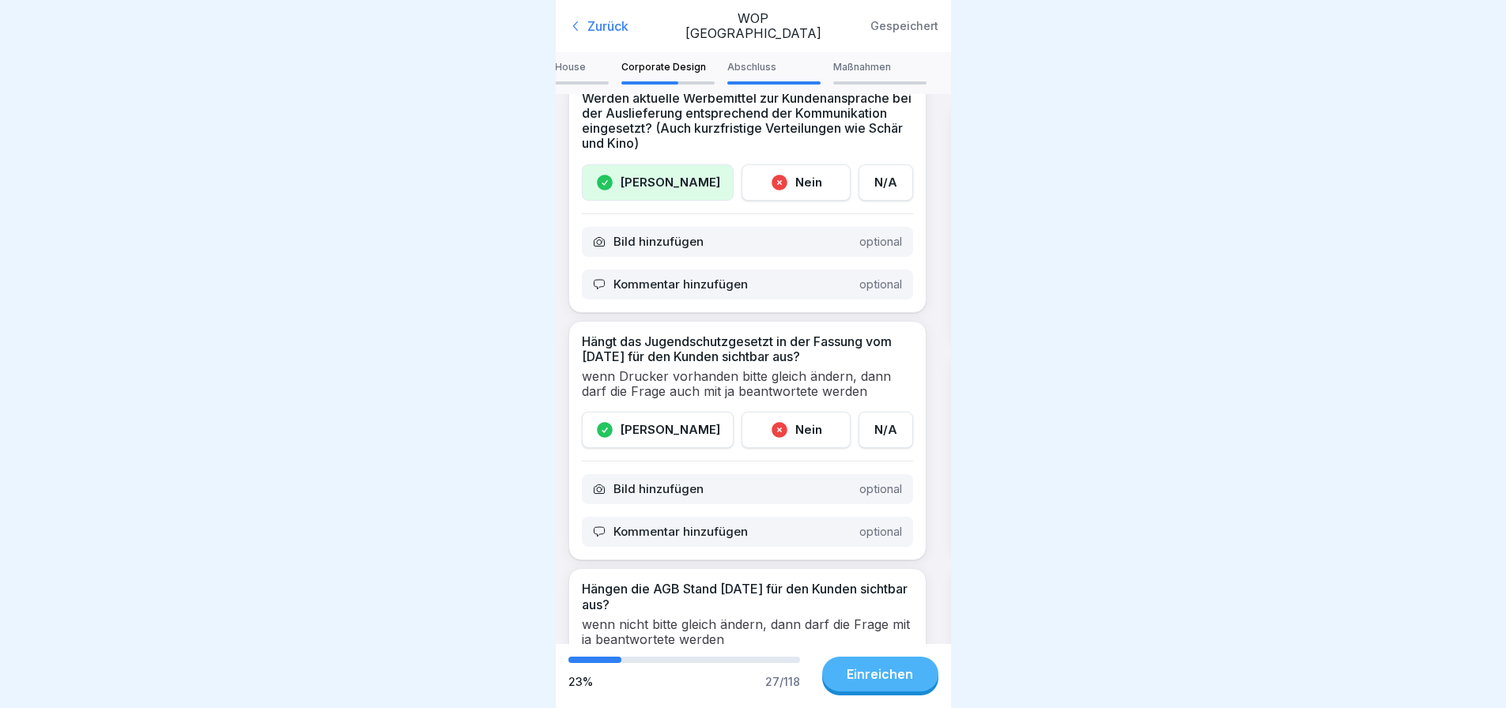
click at [614, 437] on icon at bounding box center [604, 430] width 19 height 19
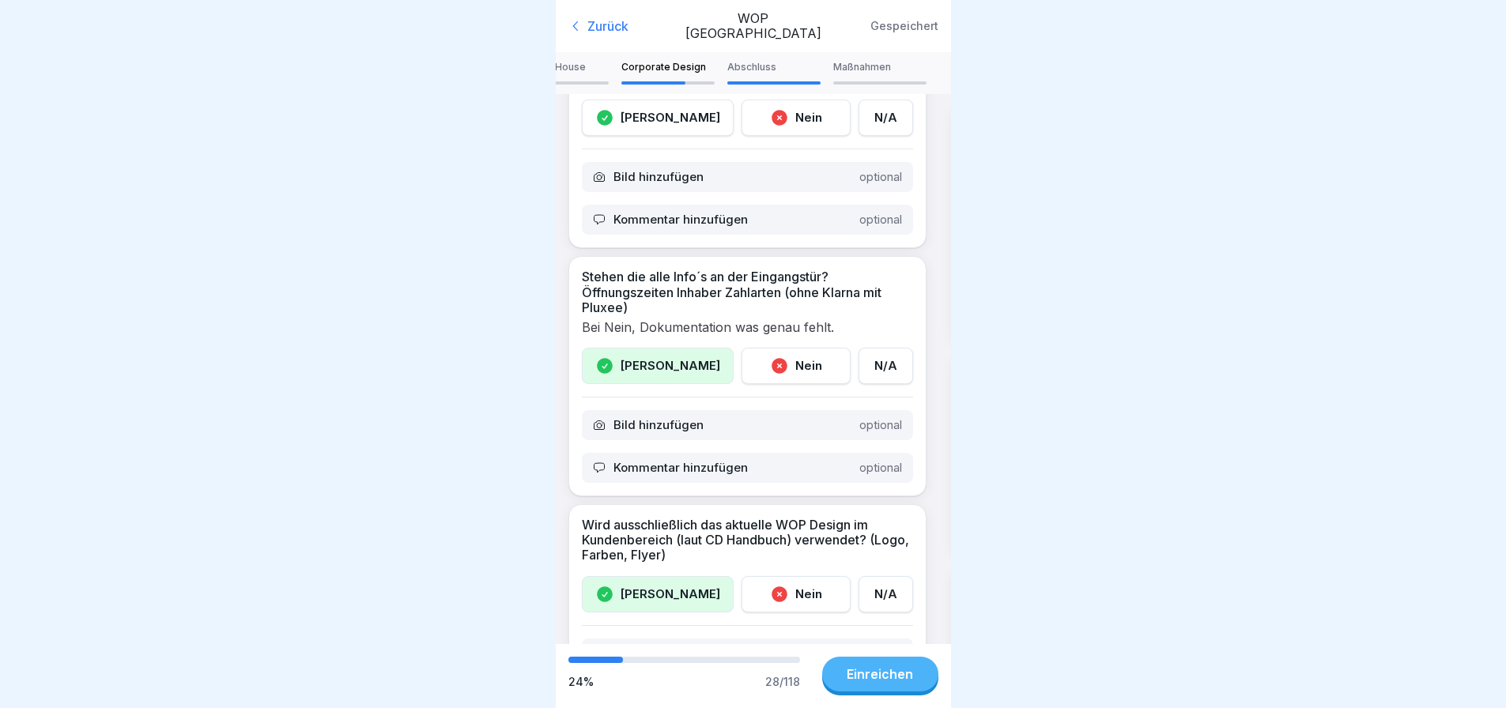
scroll to position [0, 0]
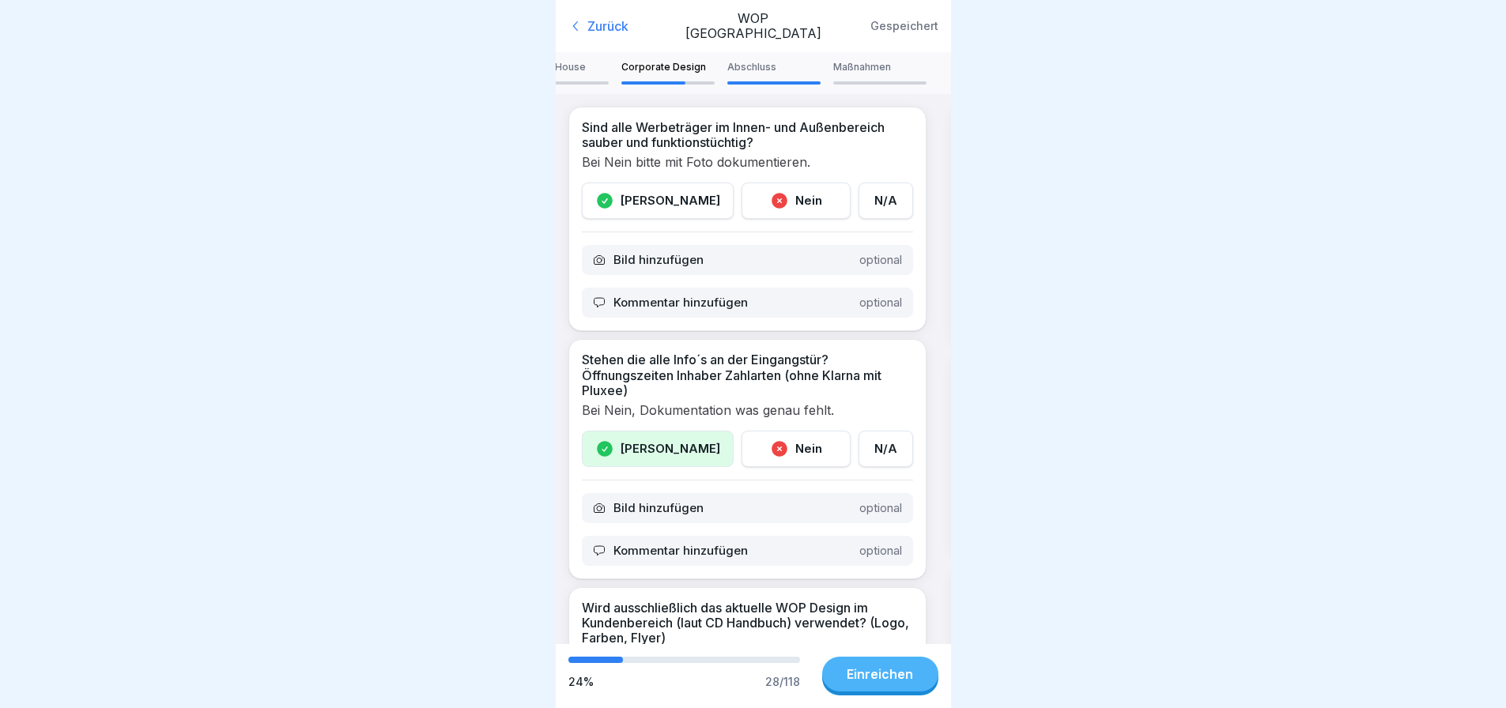
click at [579, 18] on icon at bounding box center [576, 26] width 16 height 16
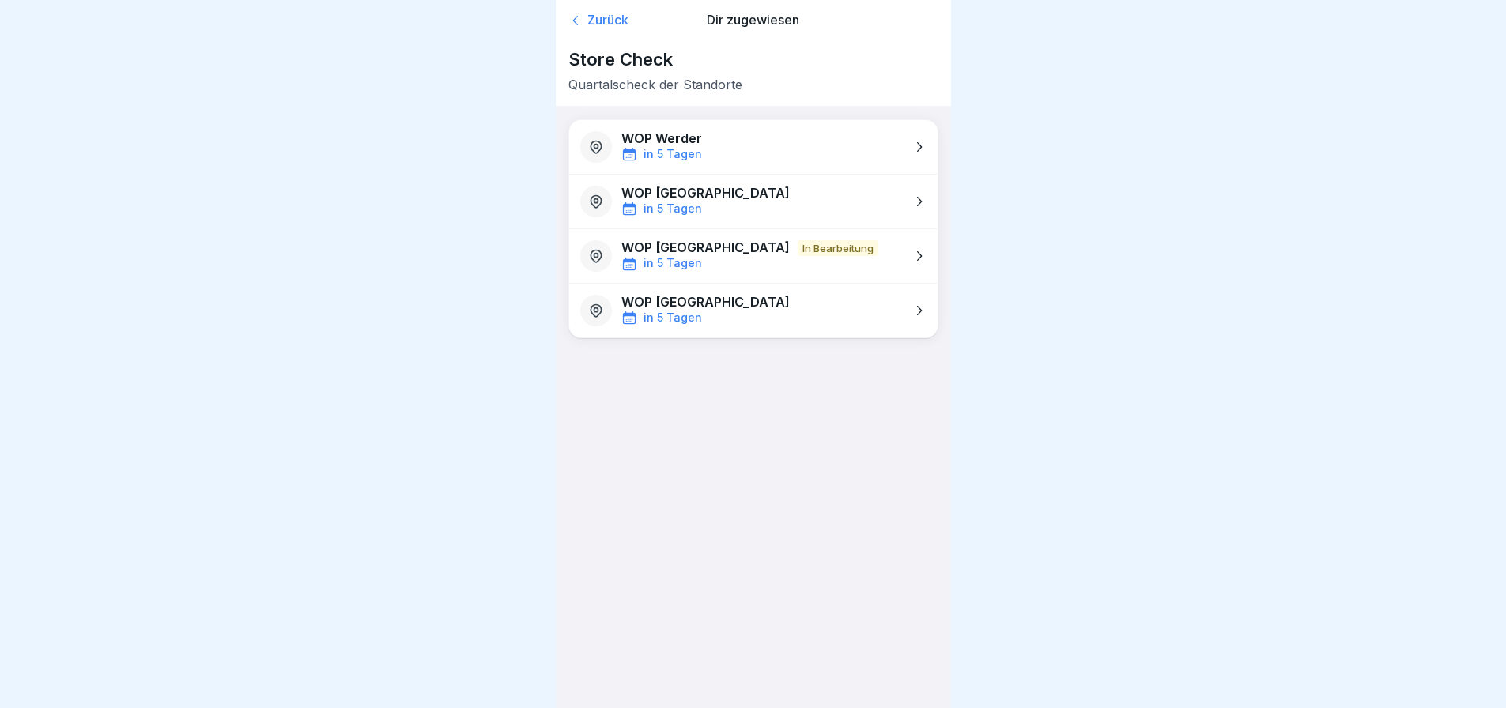
click at [669, 191] on p "WOP [GEOGRAPHIC_DATA]" at bounding box center [705, 193] width 168 height 15
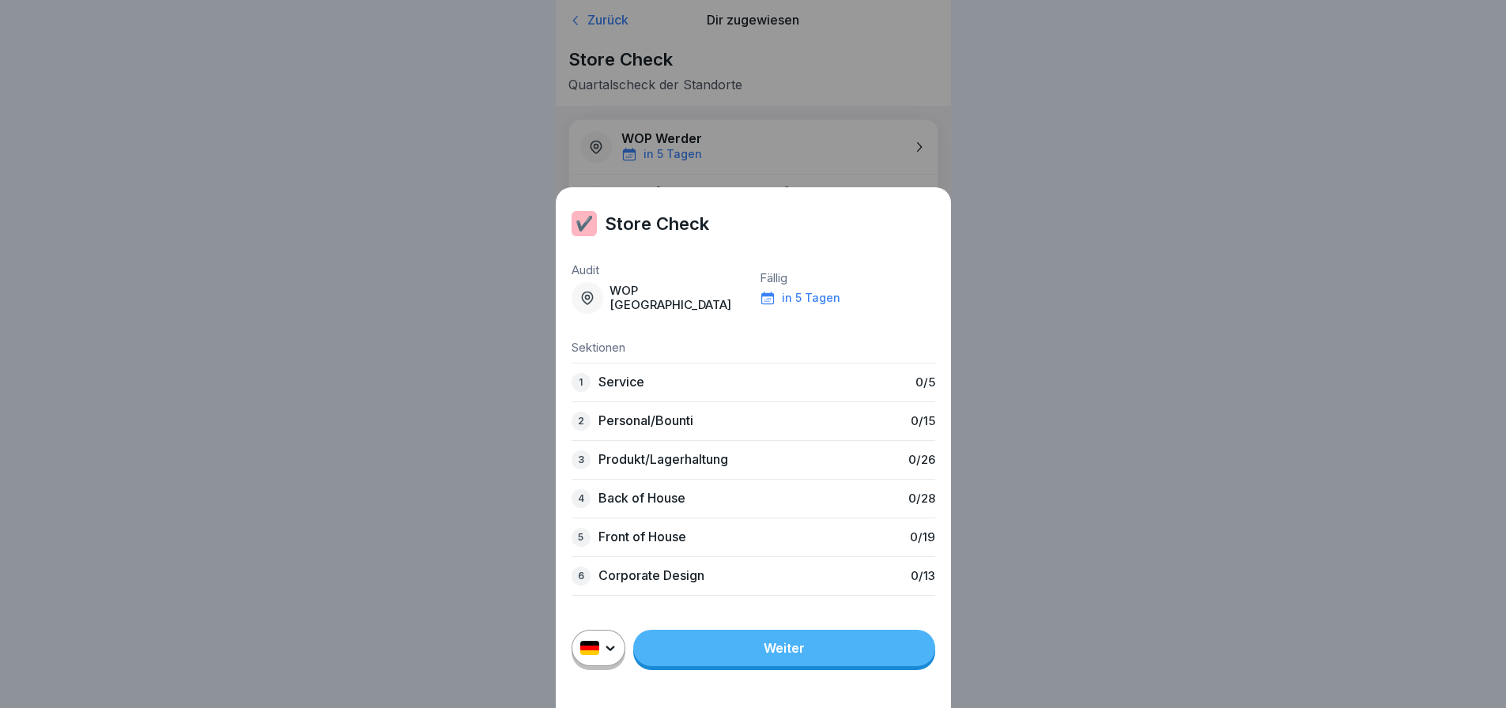
click at [666, 393] on div "1 Service 0 / 5" at bounding box center [754, 382] width 364 height 39
click at [1140, 221] on div "✔️ Store Check Audit WOP [GEOGRAPHIC_DATA] Fällig in 5 Tagen Sektionen 1 Servic…" at bounding box center [753, 354] width 1506 height 708
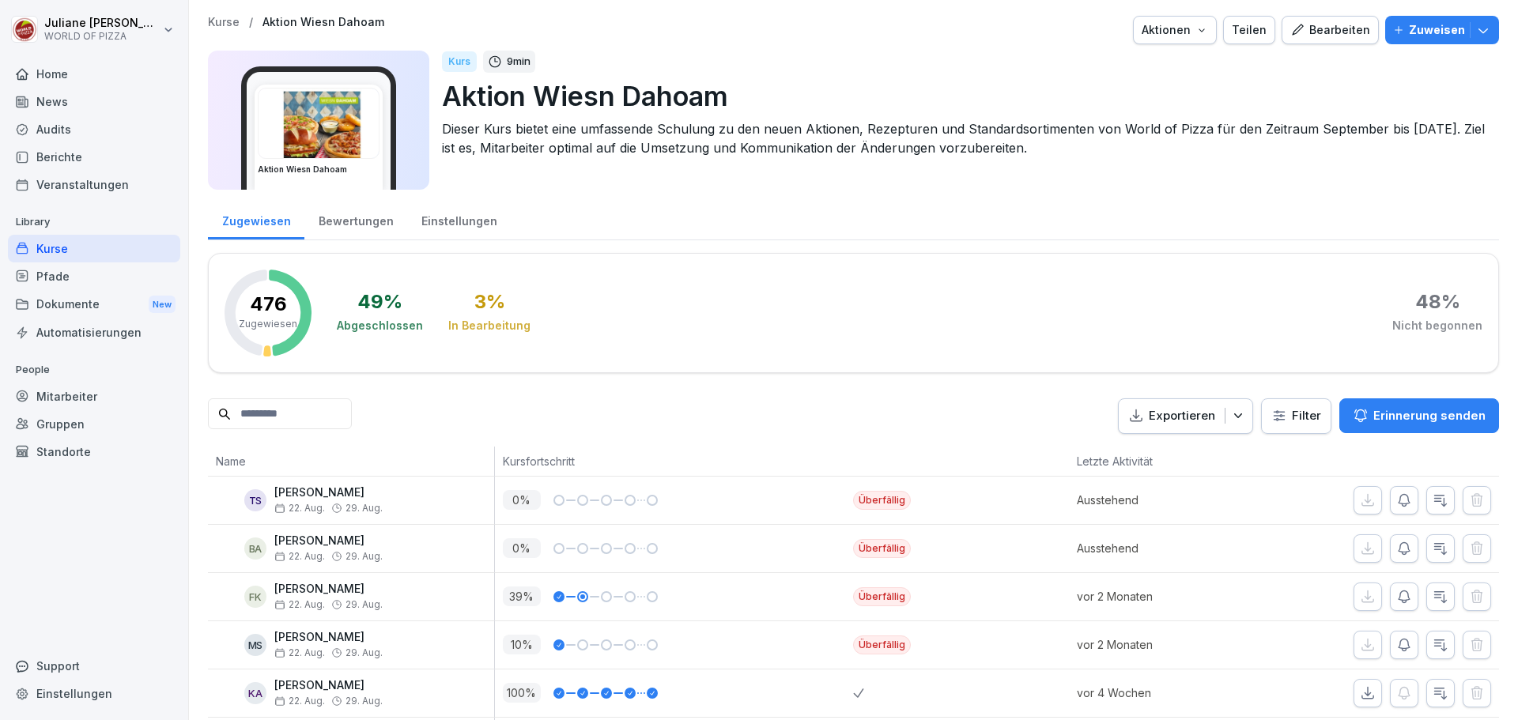
click at [312, 412] on input at bounding box center [280, 414] width 144 height 31
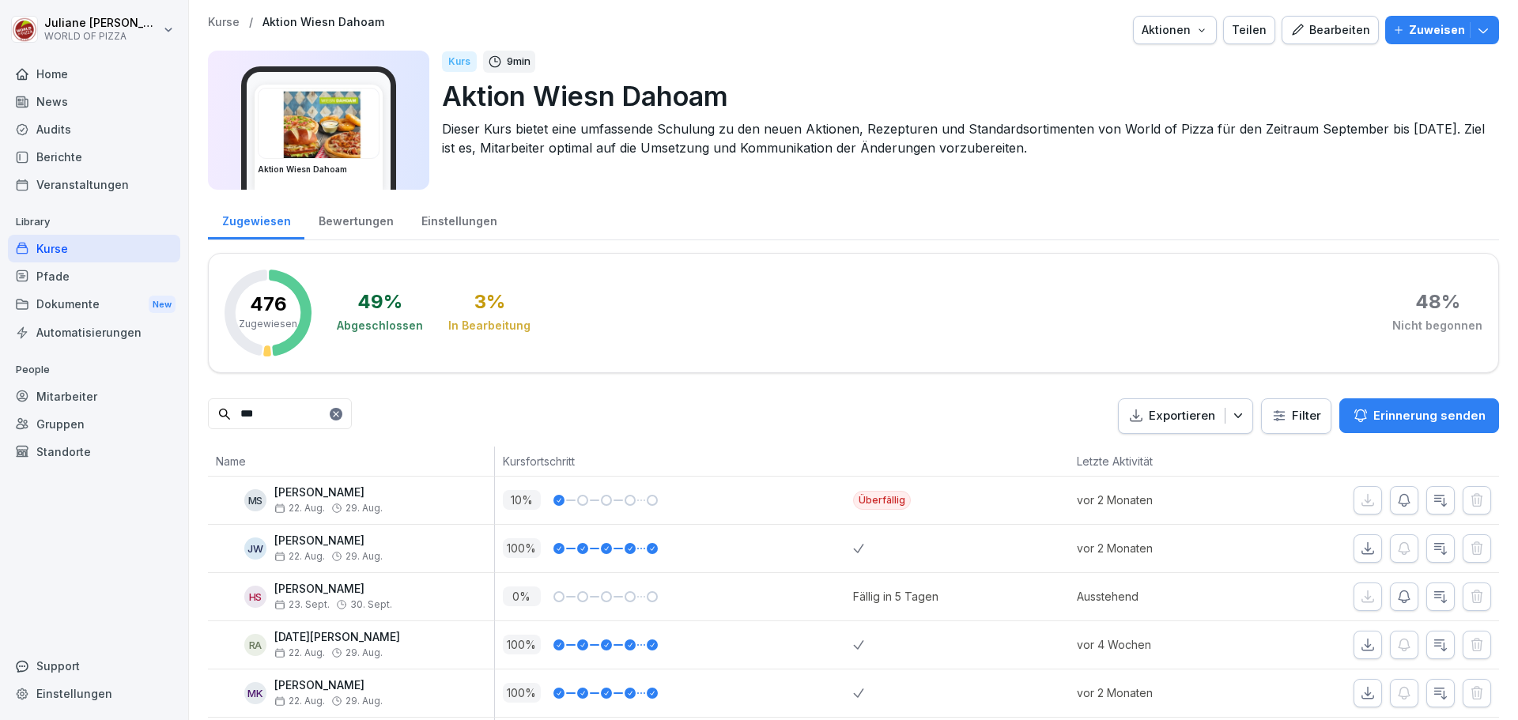
type input "****"
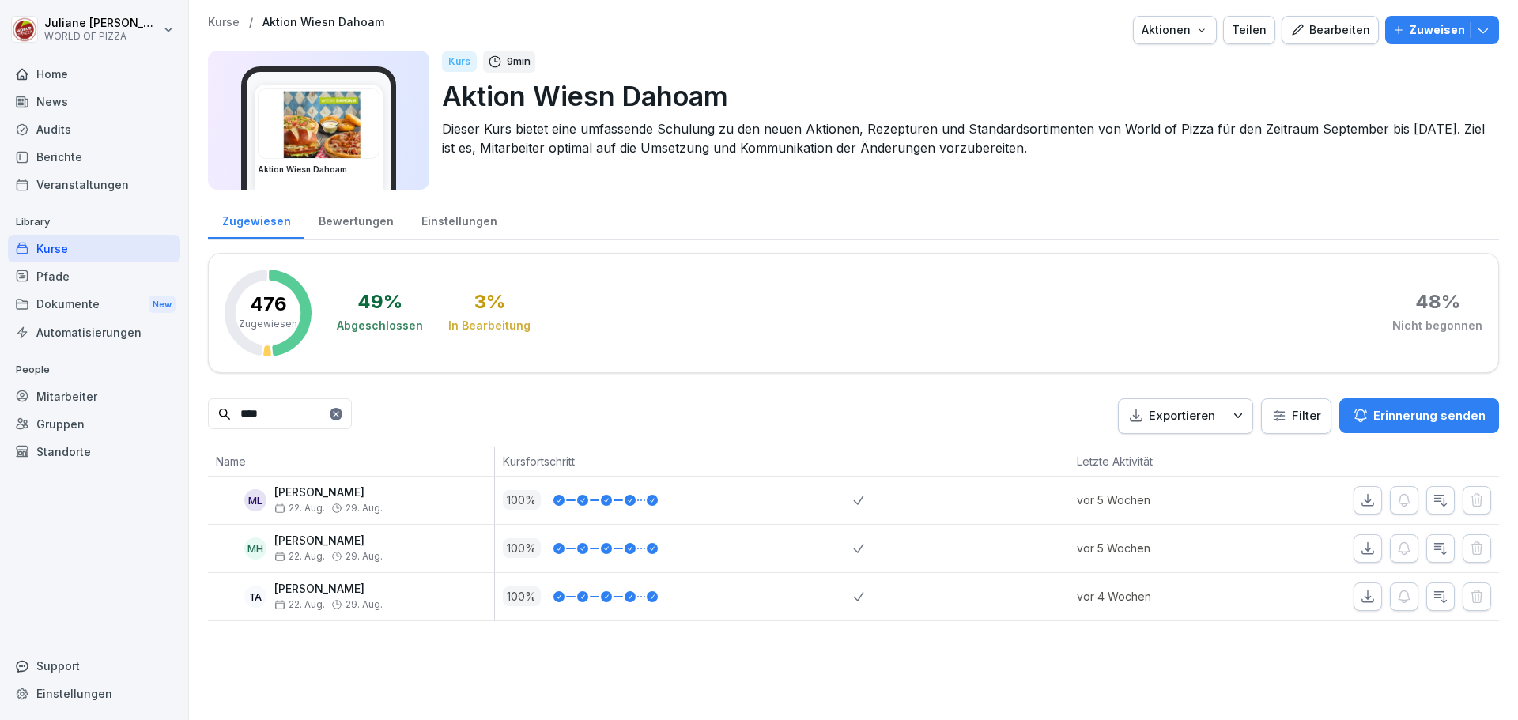
drag, startPoint x: 281, startPoint y: 416, endPoint x: 240, endPoint y: 417, distance: 41.9
click at [240, 417] on input "****" at bounding box center [280, 414] width 144 height 31
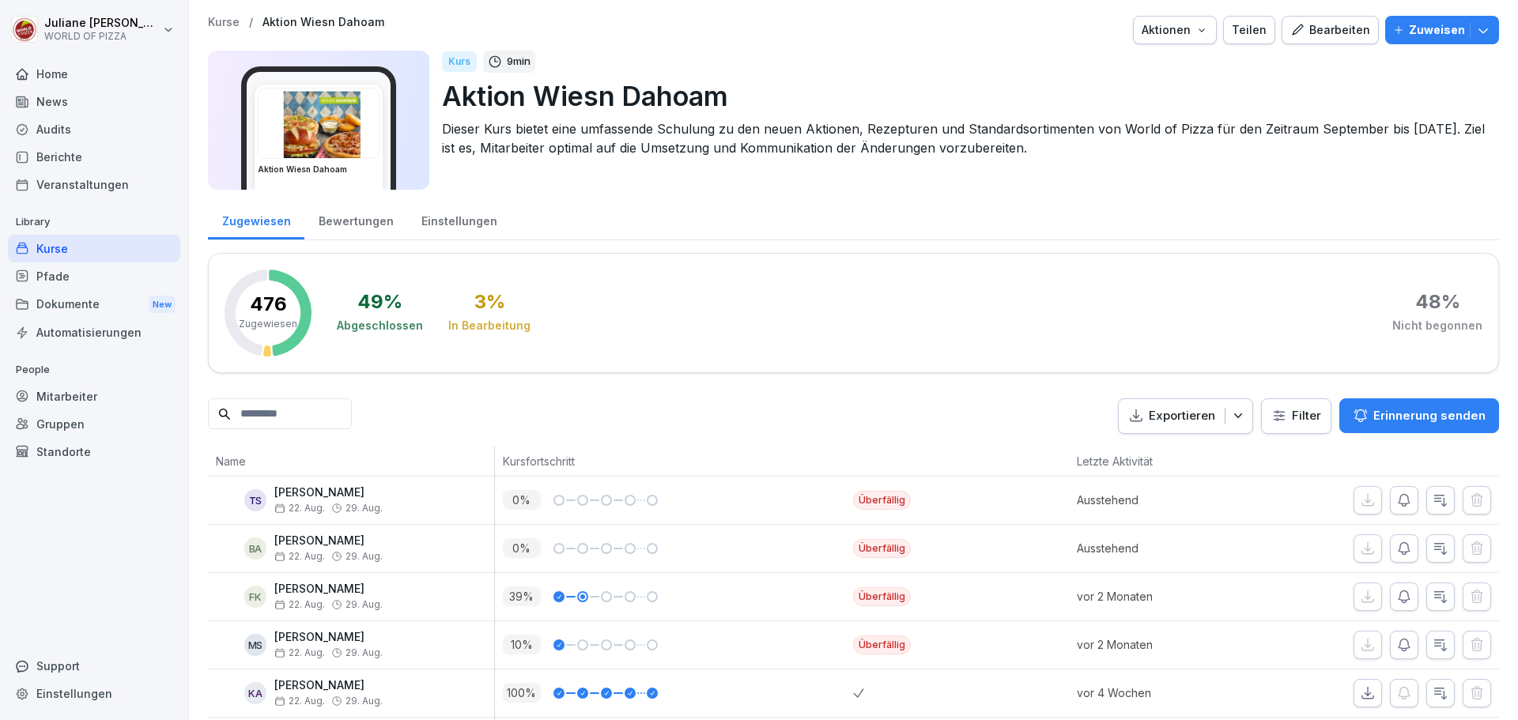
click at [66, 453] on div "Standorte" at bounding box center [94, 452] width 172 height 28
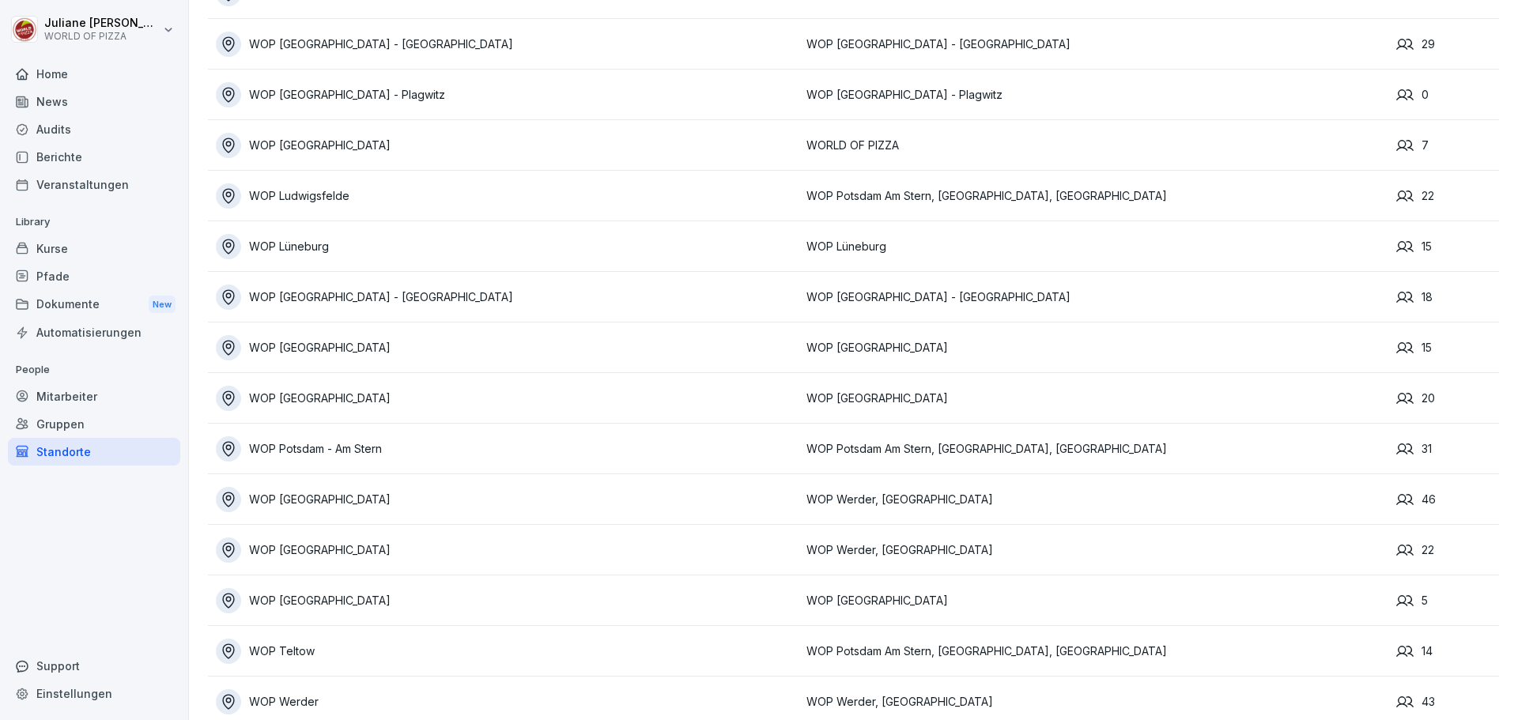
scroll to position [1056, 0]
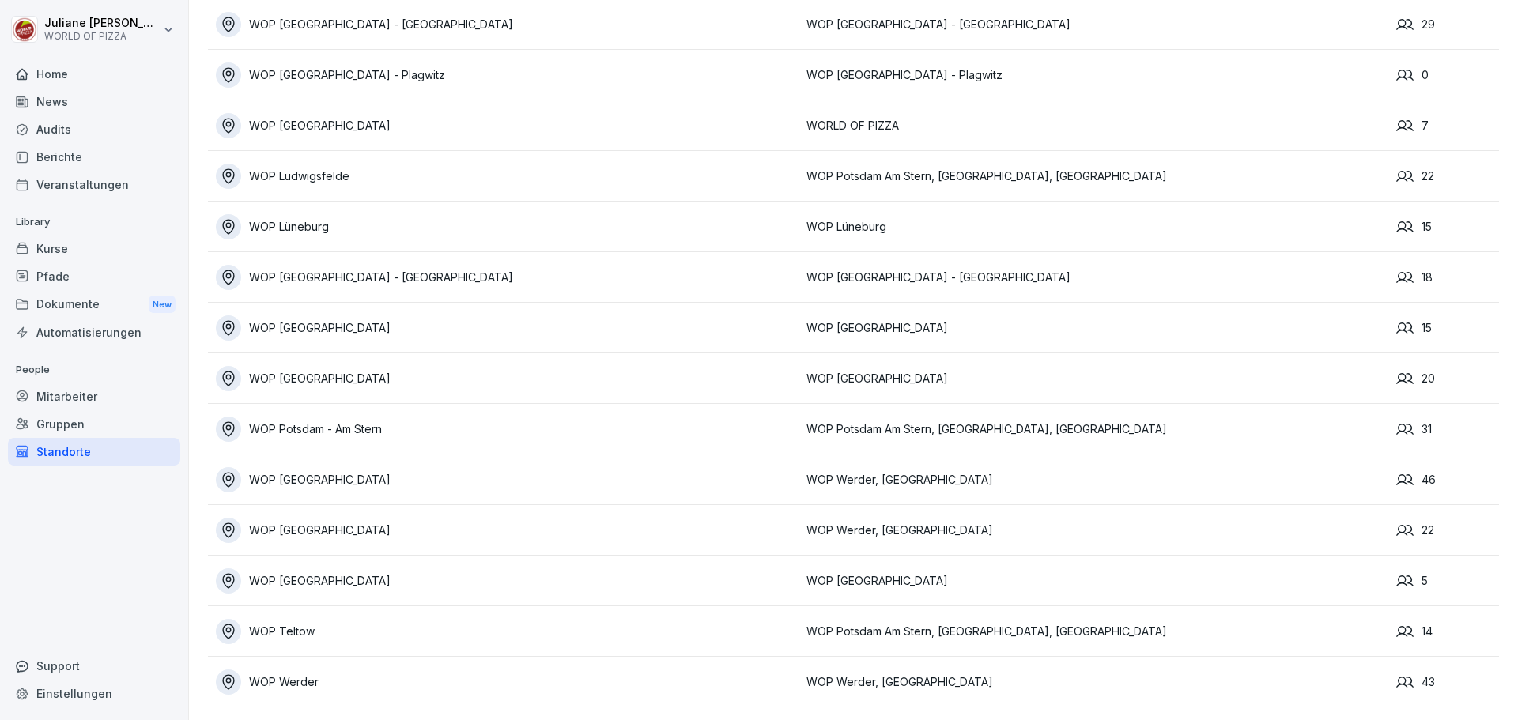
click at [303, 518] on div "WOP [GEOGRAPHIC_DATA]" at bounding box center [507, 530] width 583 height 25
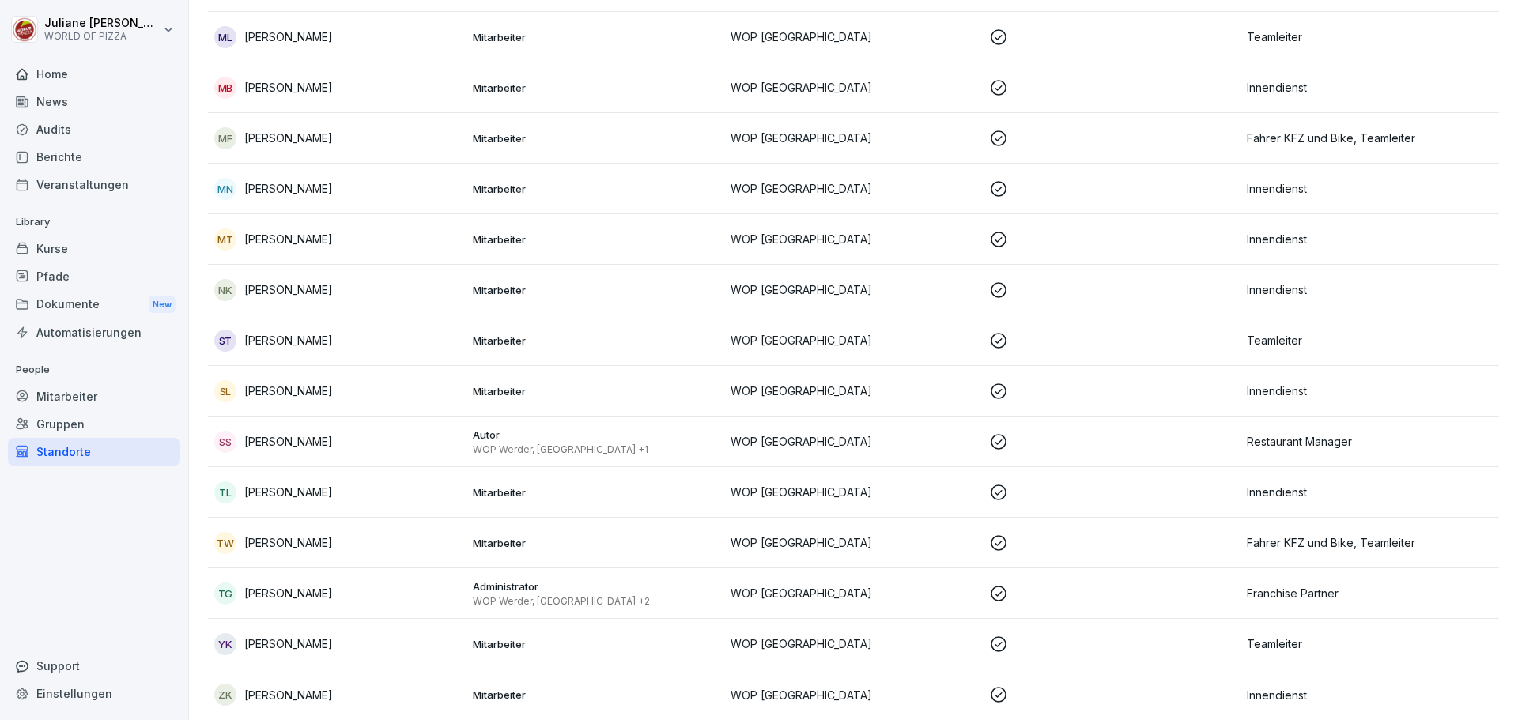
scroll to position [28, 0]
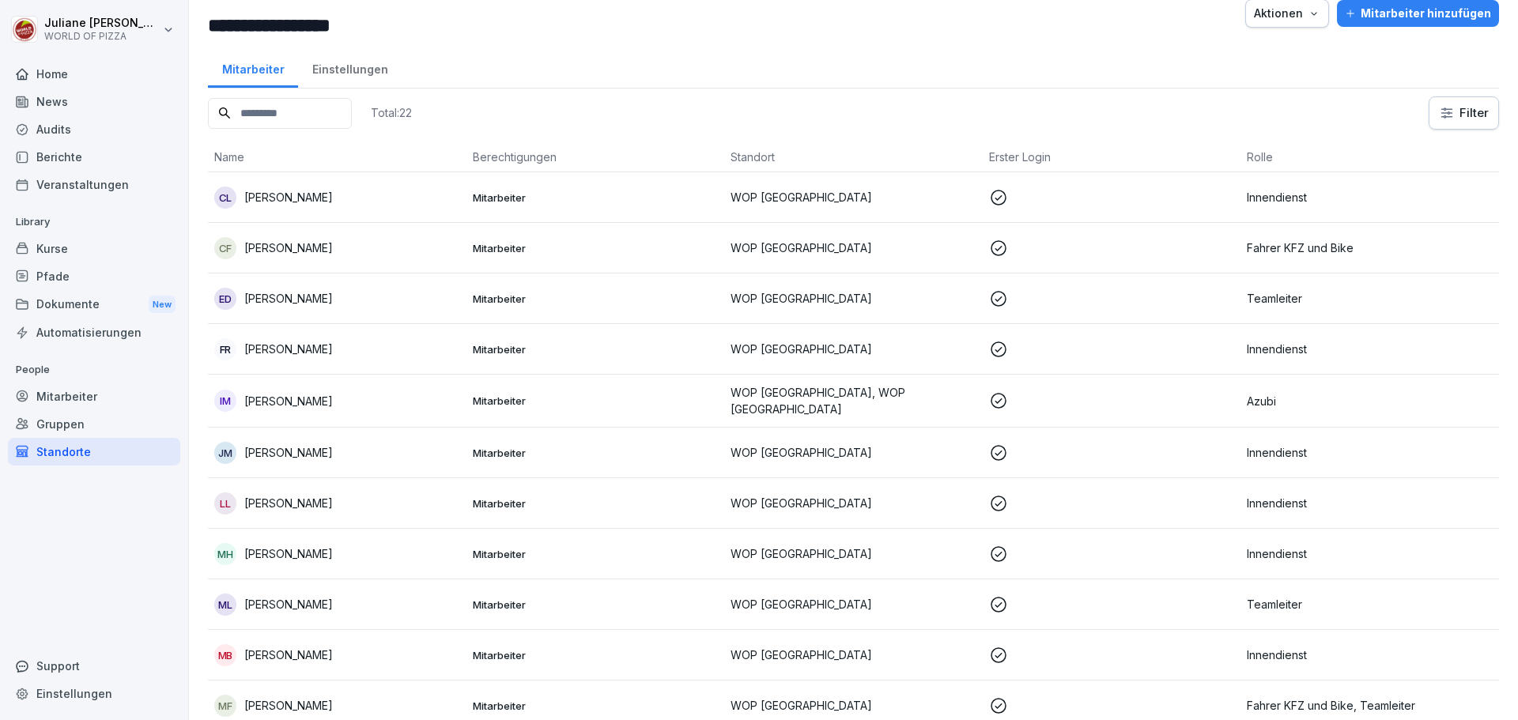
click at [59, 250] on div "Kurse" at bounding box center [94, 249] width 172 height 28
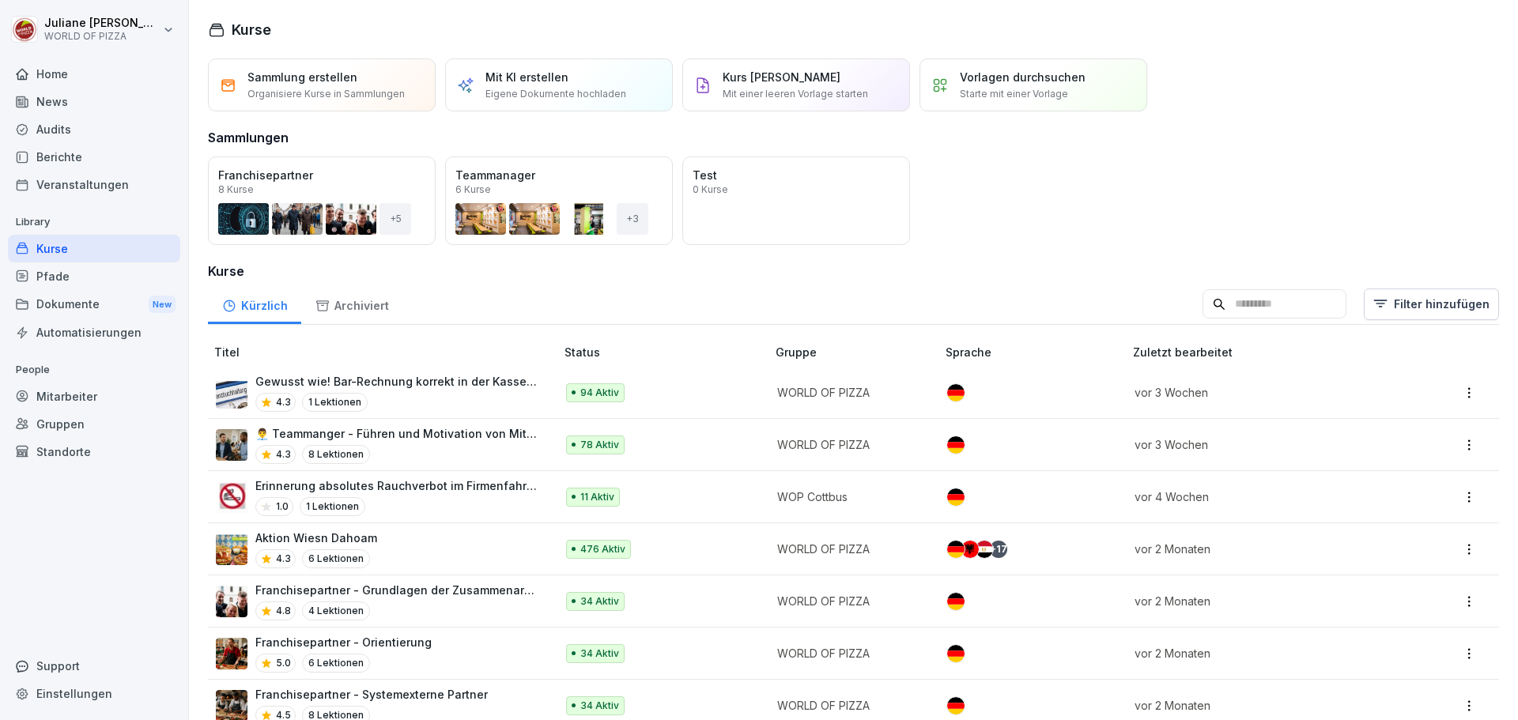
click at [68, 159] on div "Berichte" at bounding box center [94, 157] width 172 height 28
